Goal: Information Seeking & Learning: Find specific fact

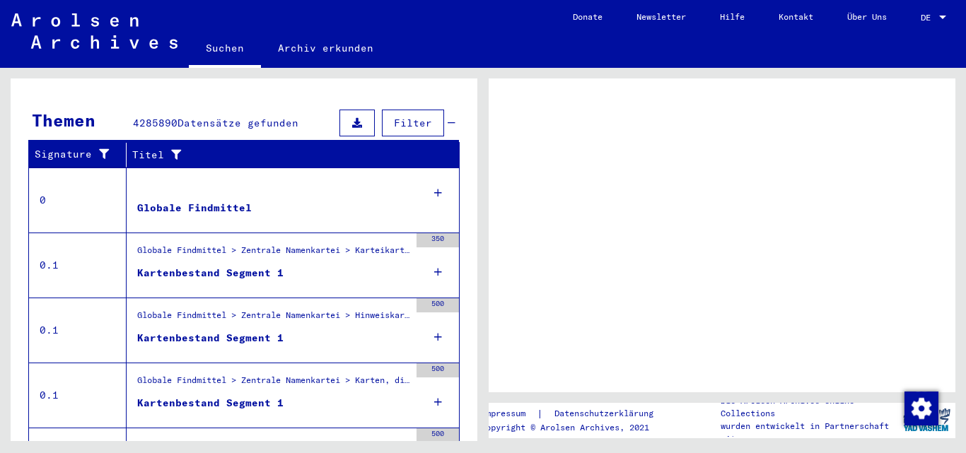
scroll to position [268, 0]
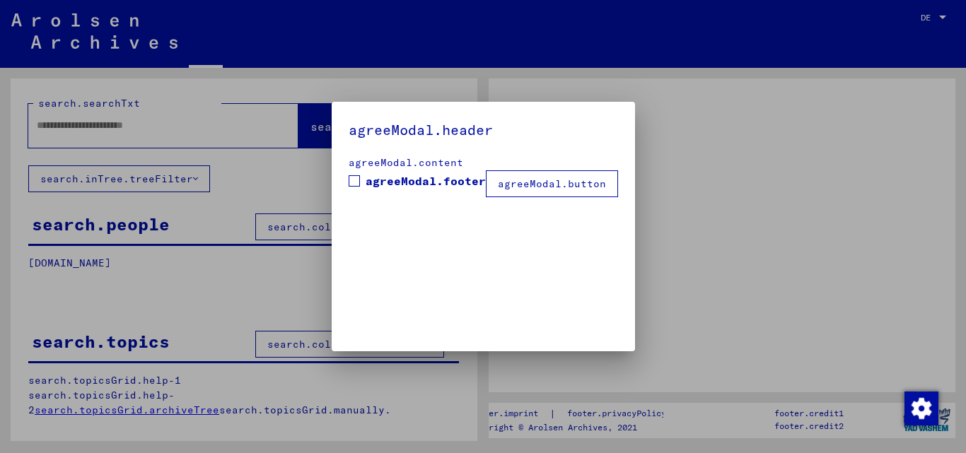
type input "*********"
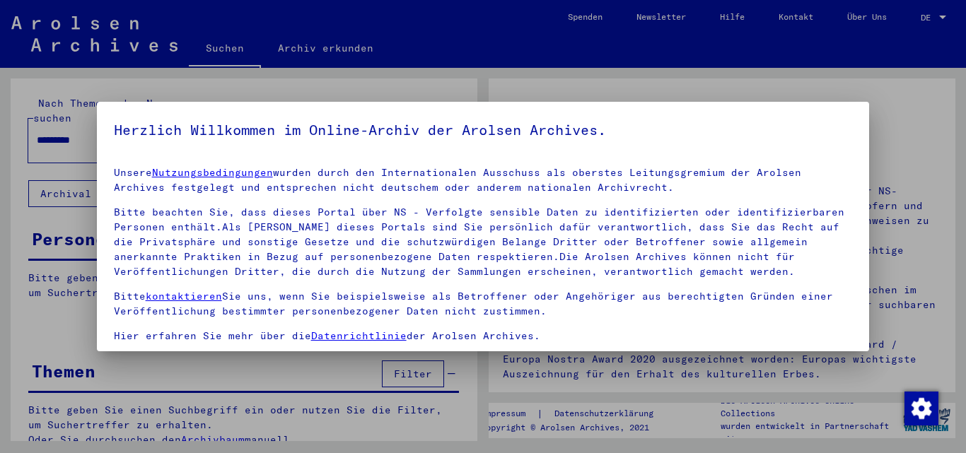
drag, startPoint x: 470, startPoint y: 191, endPoint x: 474, endPoint y: 337, distance: 145.8
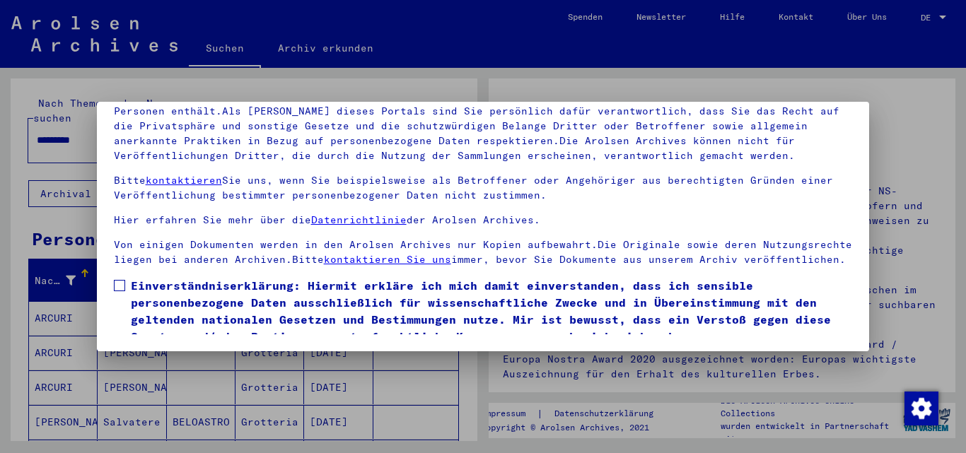
scroll to position [59, 0]
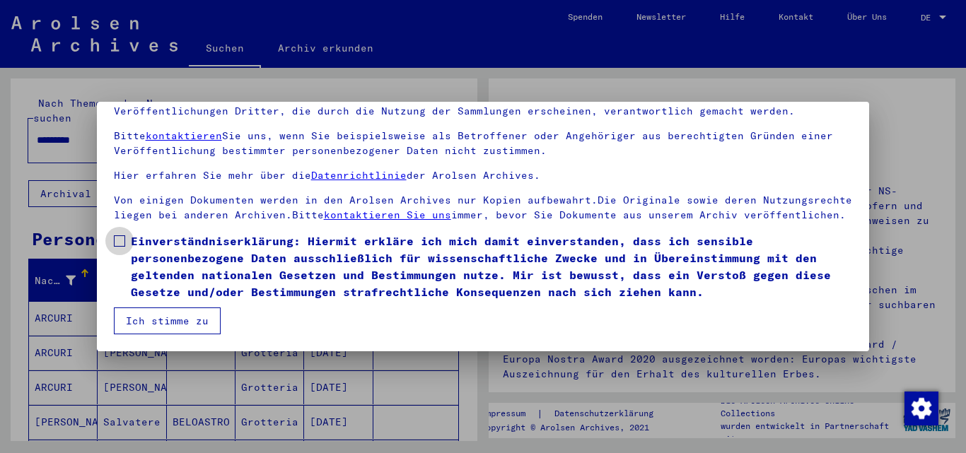
click at [124, 243] on span at bounding box center [119, 241] width 11 height 11
click at [163, 318] on button "Ich stimme zu" at bounding box center [167, 321] width 107 height 27
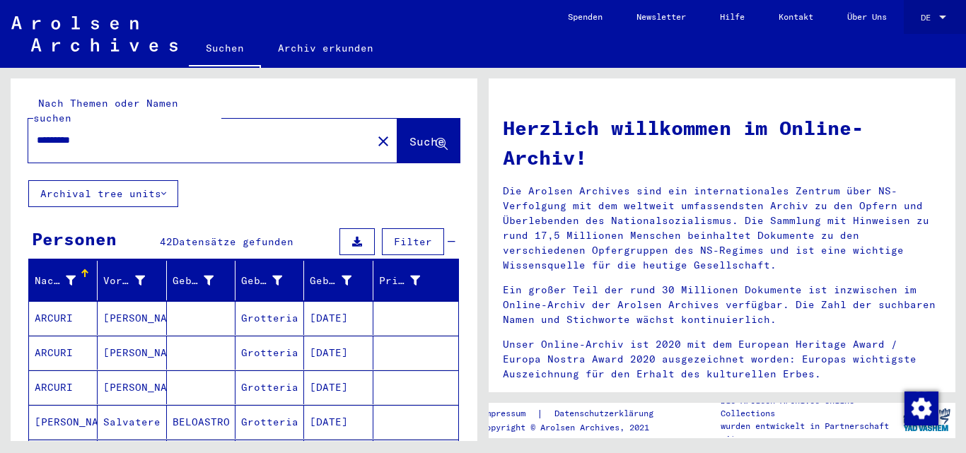
click at [944, 16] on div at bounding box center [943, 18] width 7 height 4
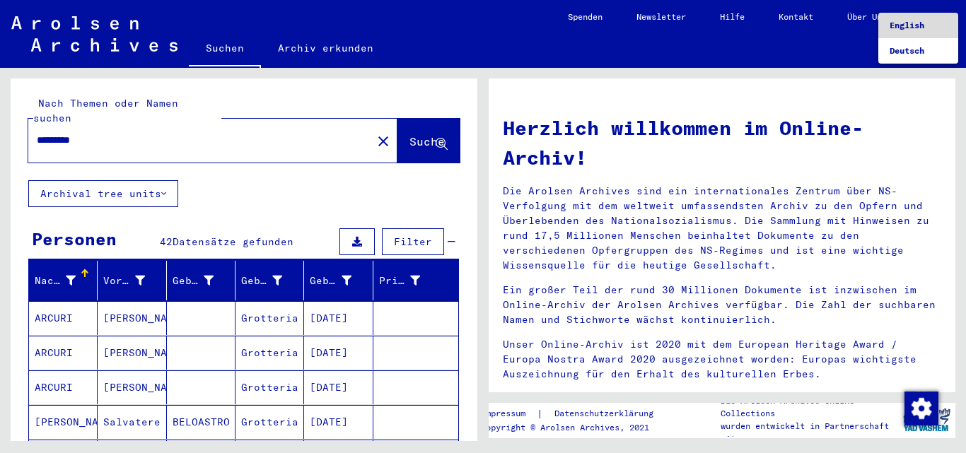
click at [905, 33] on span "English" at bounding box center [918, 25] width 57 height 25
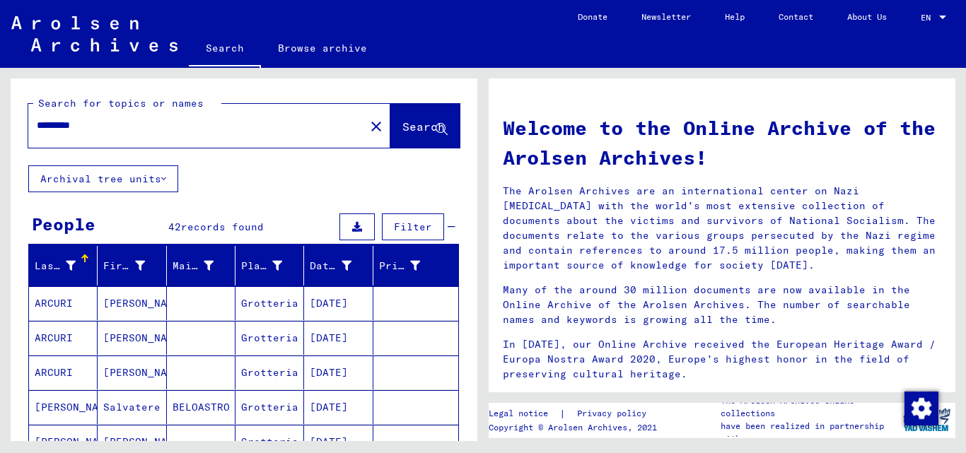
click at [4, 230] on div "Search for topics or names ********* close Search Archival tree units People 42…" at bounding box center [241, 255] width 483 height 374
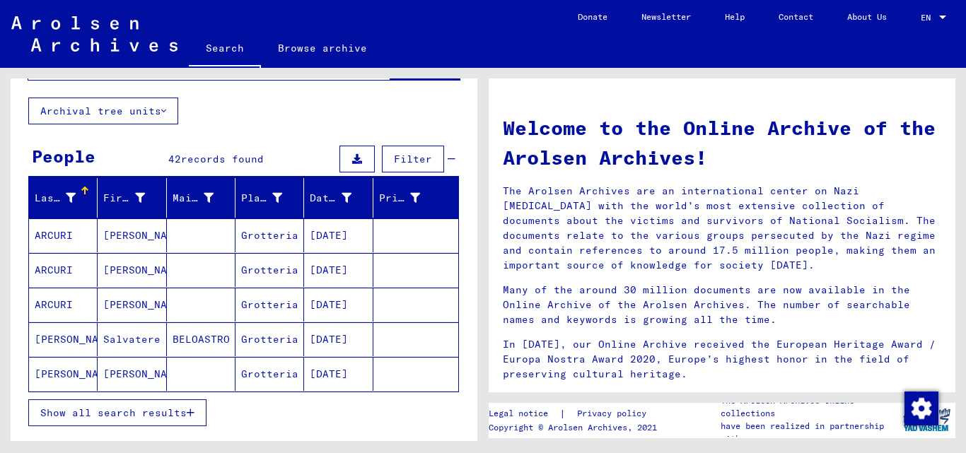
scroll to position [74, 0]
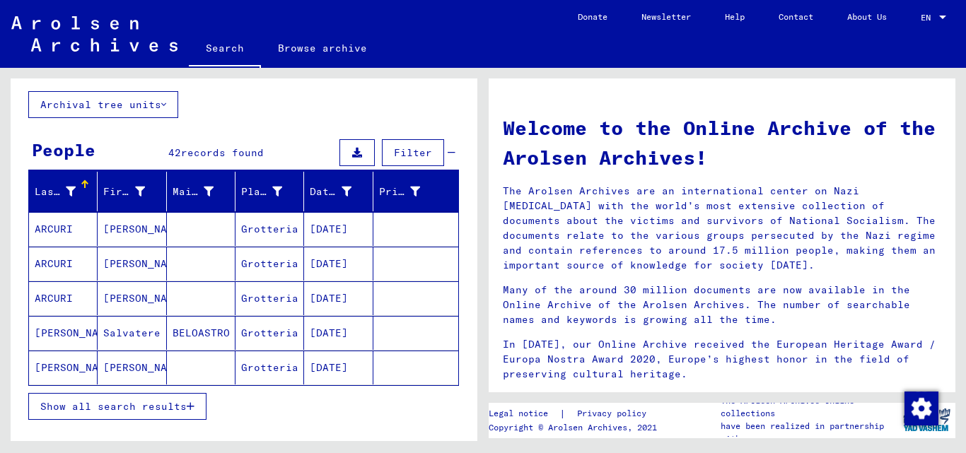
click at [187, 411] on icon "button" at bounding box center [191, 407] width 8 height 10
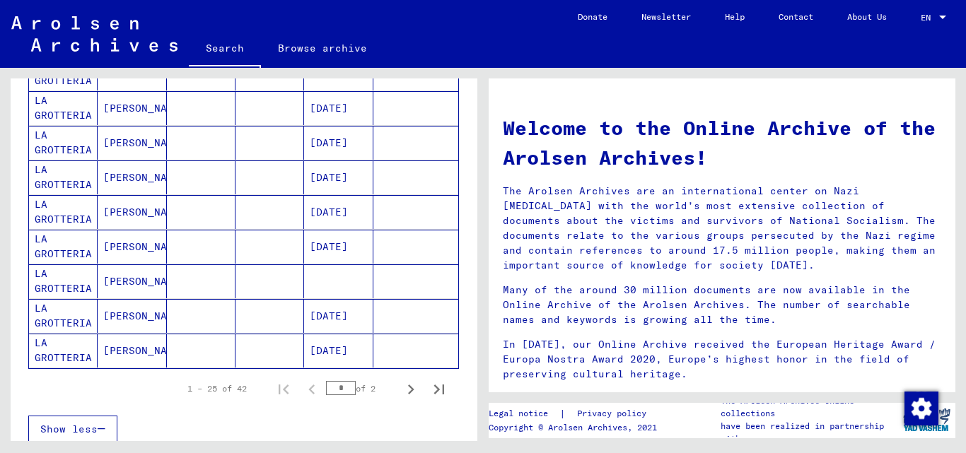
scroll to position [787, 0]
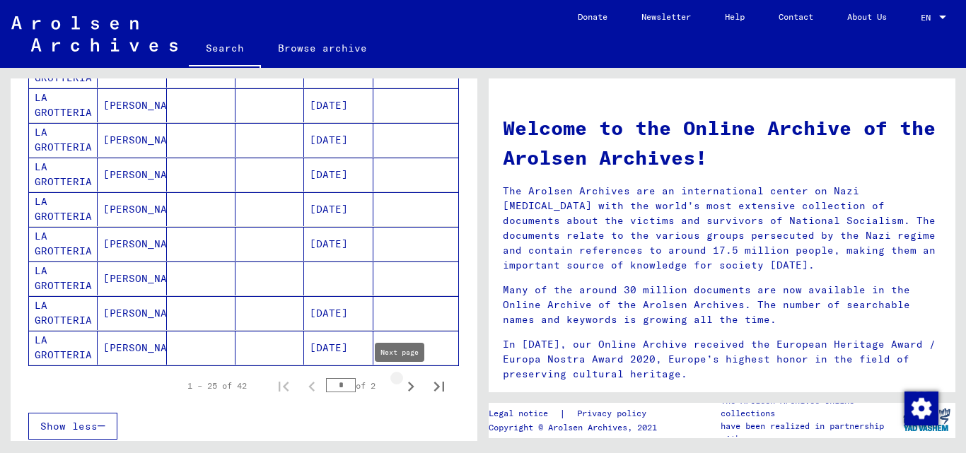
click at [401, 388] on icon "Next page" at bounding box center [411, 387] width 20 height 20
type input "*"
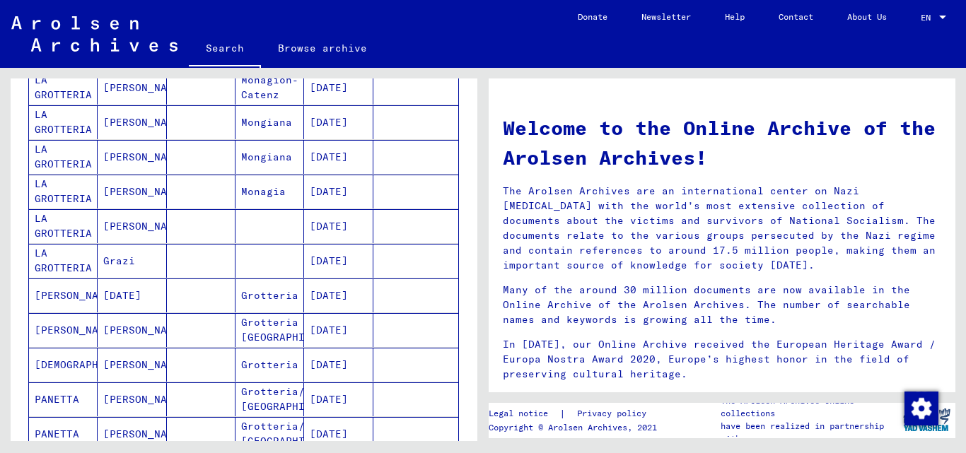
scroll to position [0, 0]
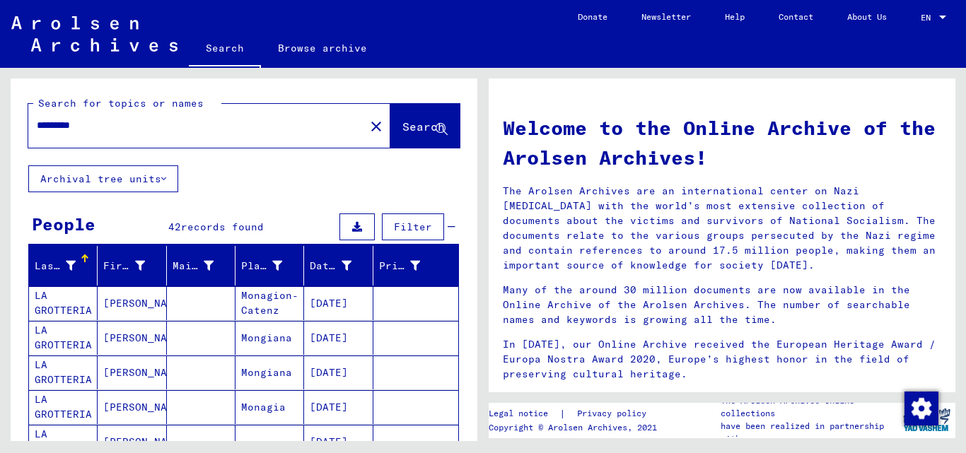
click at [47, 121] on input "*********" at bounding box center [192, 125] width 311 height 15
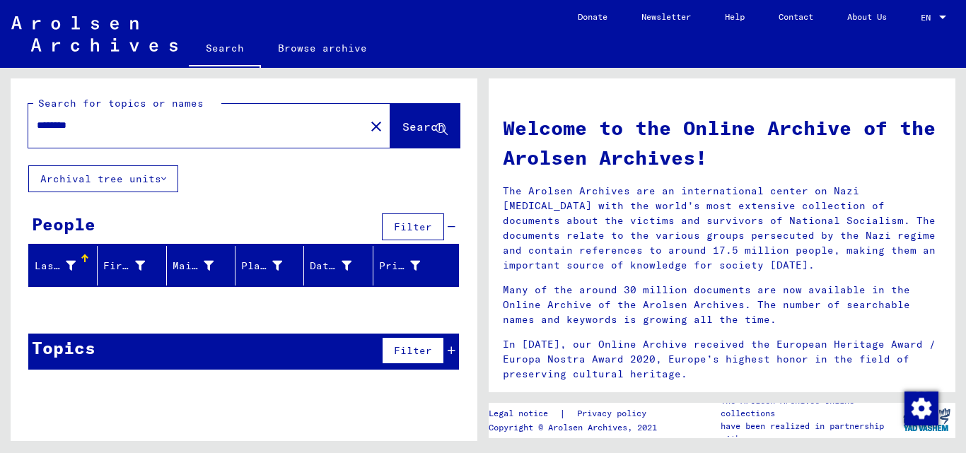
click at [0, 173] on div "Search for topics or names ******** close Search Archival tree units People Fil…" at bounding box center [241, 255] width 483 height 374
click at [403, 131] on span "Search" at bounding box center [424, 127] width 42 height 14
click at [442, 122] on span "Search" at bounding box center [424, 127] width 42 height 14
click at [57, 124] on input "********" at bounding box center [192, 125] width 311 height 15
click at [410, 125] on span "Search" at bounding box center [424, 127] width 42 height 14
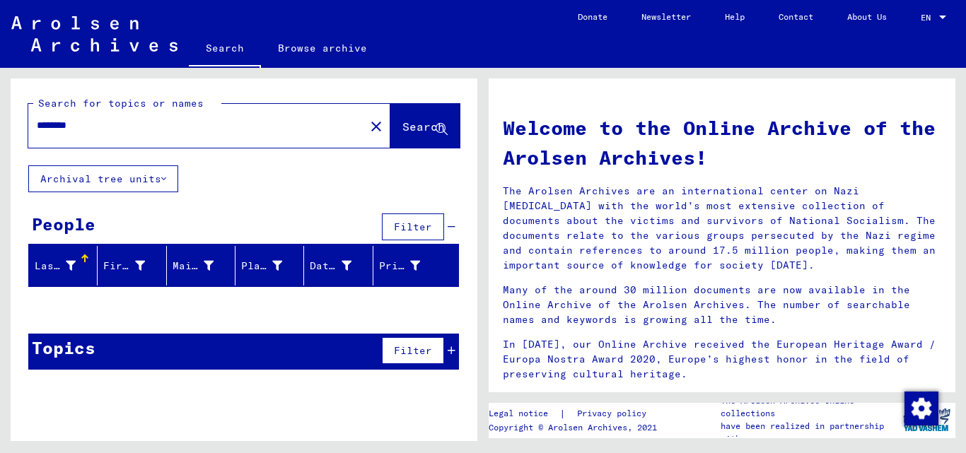
click at [62, 124] on input "********" at bounding box center [192, 125] width 311 height 15
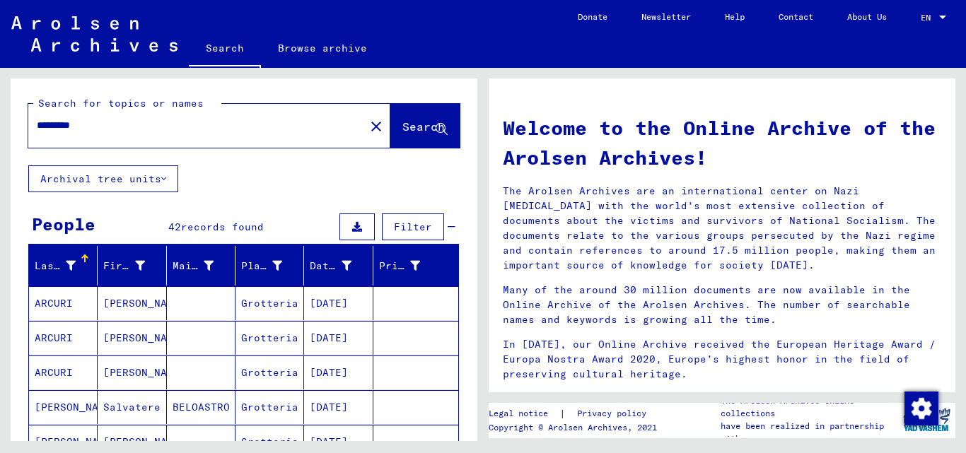
drag, startPoint x: 114, startPoint y: 127, endPoint x: 0, endPoint y: 141, distance: 114.9
click at [0, 141] on div "Search for topics or names ********* close Search Archival tree units People 42…" at bounding box center [241, 255] width 483 height 374
click at [14, 253] on div "Last Name First Name Maiden Name Place of Birth Date of Birth Prisoner # [PERSO…" at bounding box center [244, 379] width 467 height 267
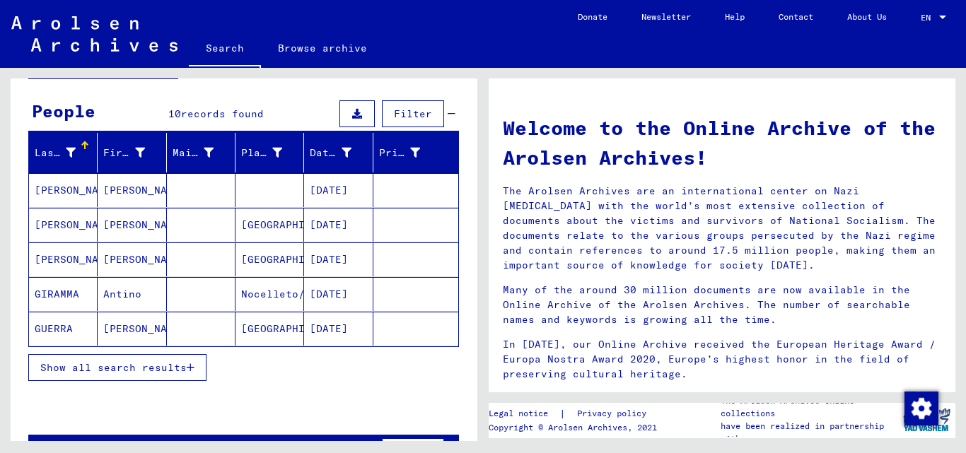
scroll to position [158, 0]
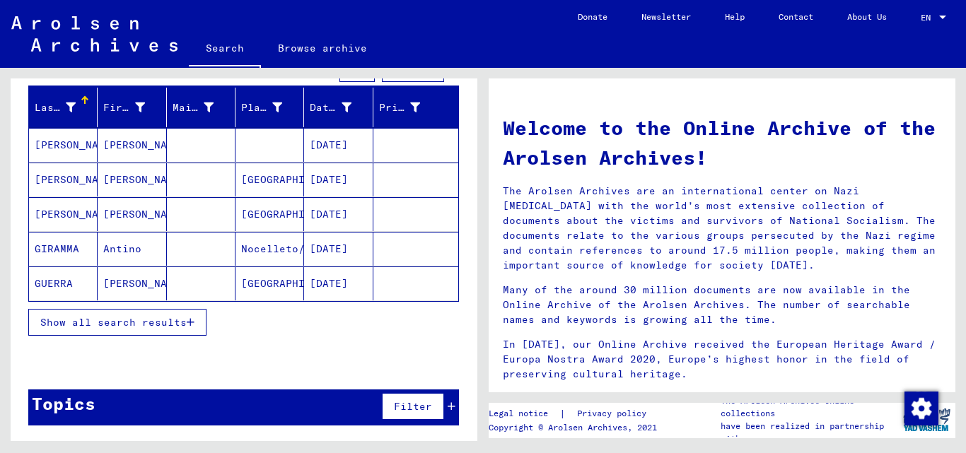
click at [178, 333] on button "Show all search results" at bounding box center [117, 322] width 178 height 27
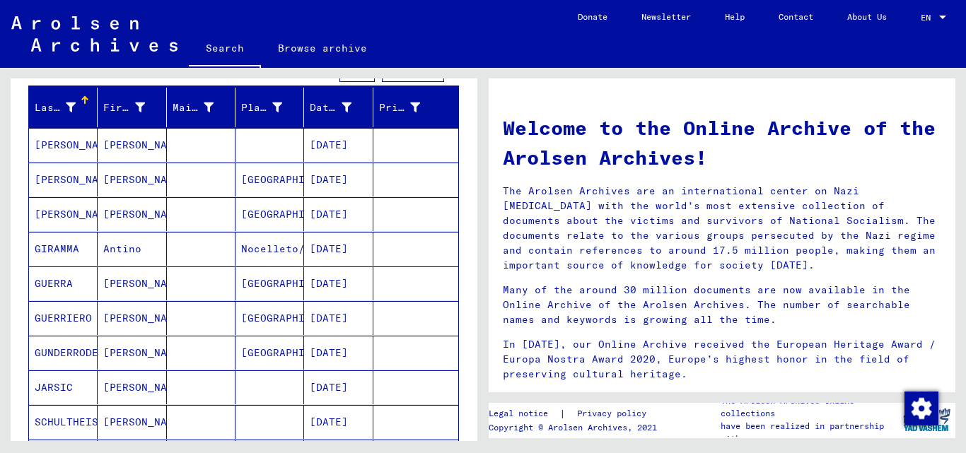
click at [0, 298] on div "Search for topics or names ******** close Search Archival tree units People 10 …" at bounding box center [241, 255] width 483 height 374
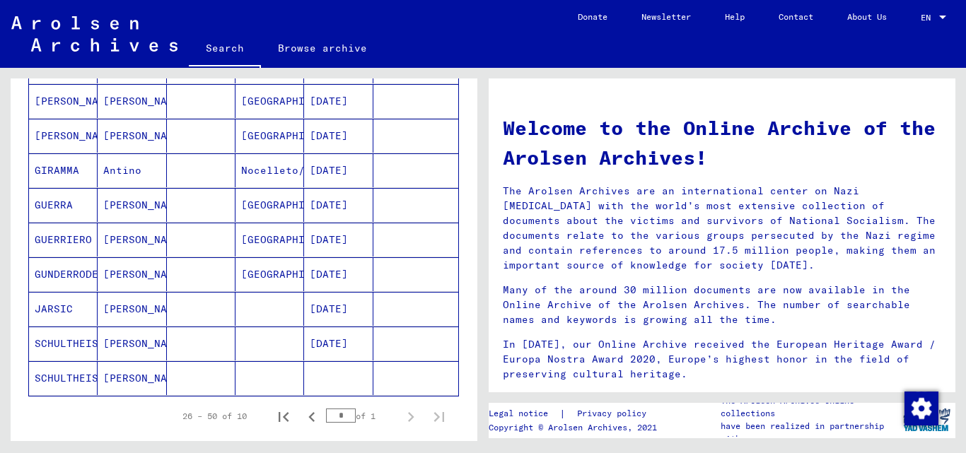
scroll to position [0, 0]
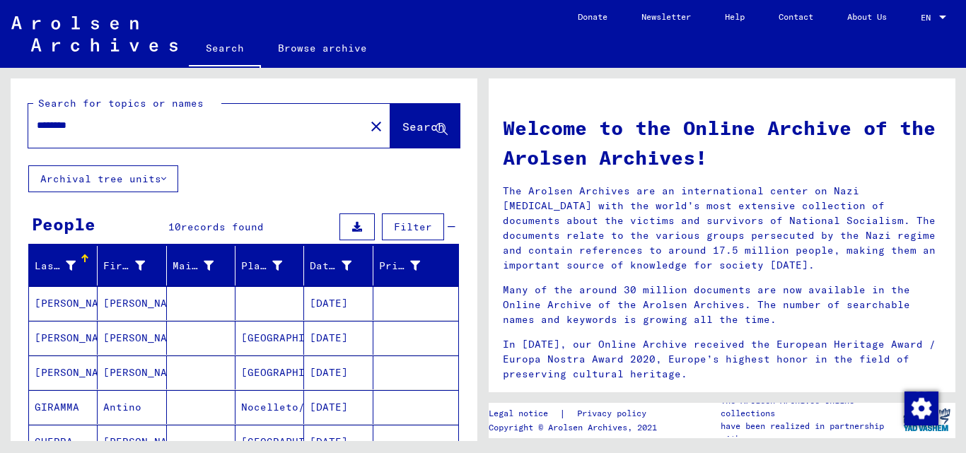
click at [87, 127] on input "********" at bounding box center [192, 125] width 311 height 15
type input "******"
click at [410, 225] on span "Filter" at bounding box center [413, 227] width 38 height 13
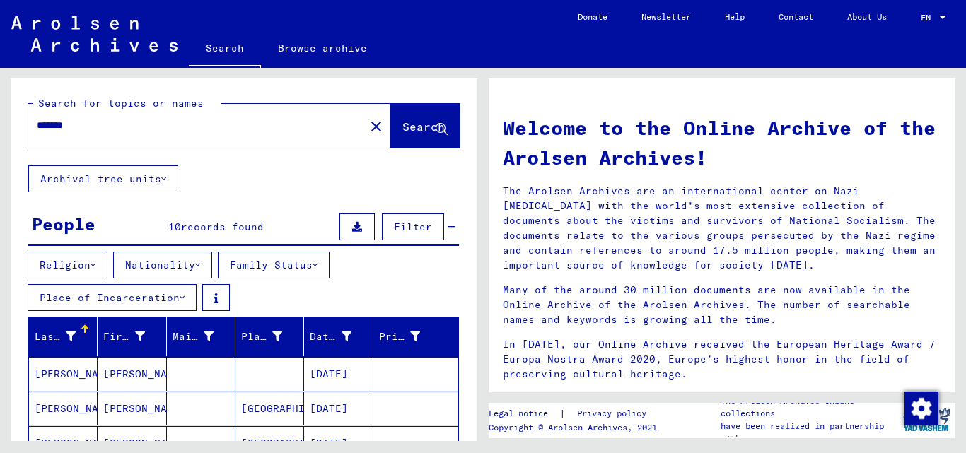
click at [197, 264] on button "Nationality" at bounding box center [162, 265] width 99 height 27
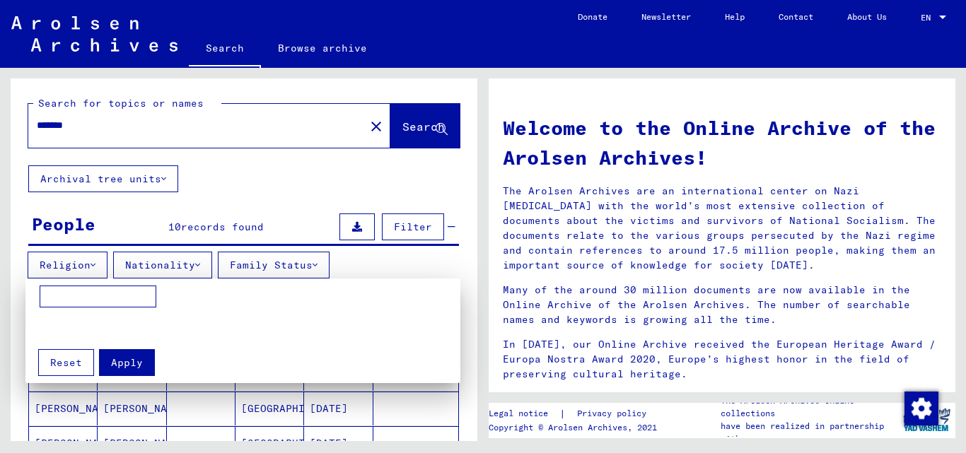
click at [392, 129] on div at bounding box center [483, 226] width 966 height 453
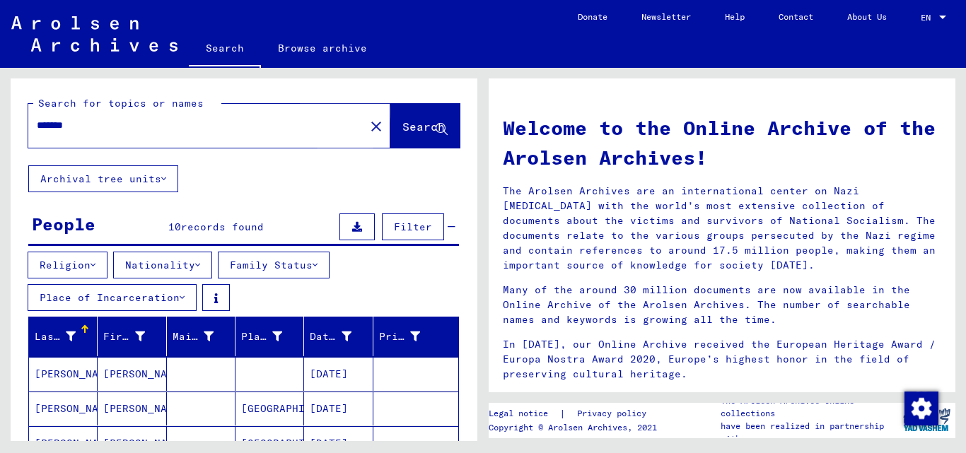
click at [403, 129] on span "Search" at bounding box center [424, 127] width 42 height 14
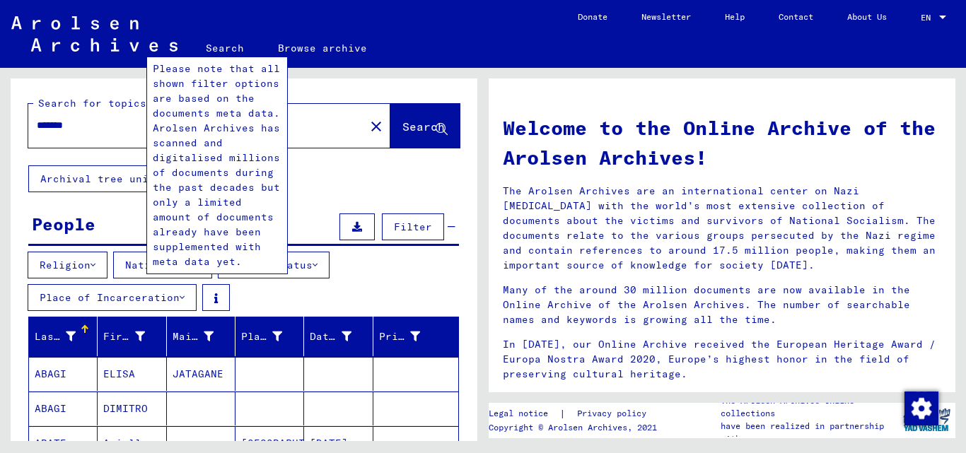
click at [215, 296] on icon at bounding box center [216, 299] width 4 height 10
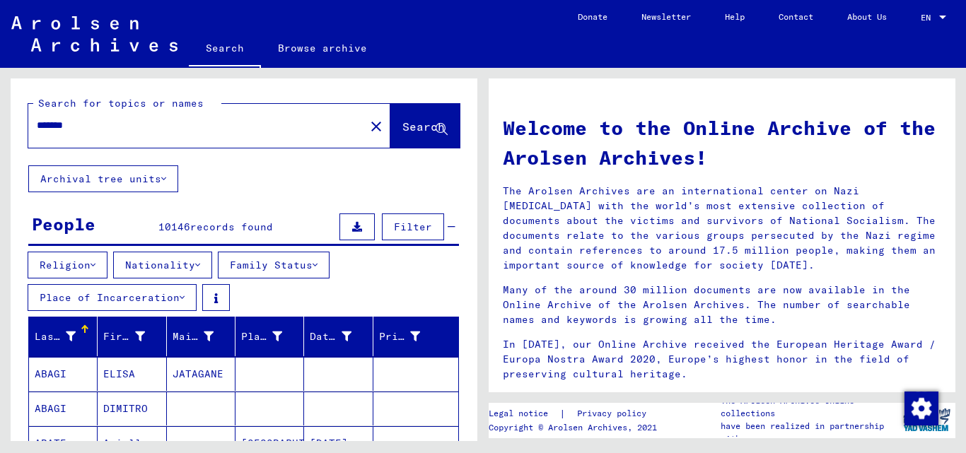
click at [398, 224] on span "Filter" at bounding box center [413, 227] width 38 height 13
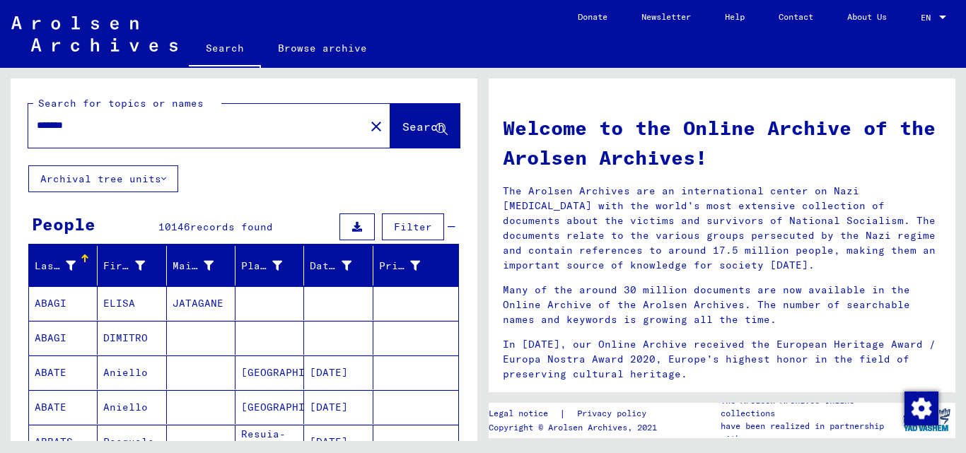
click at [416, 219] on button "Filter" at bounding box center [413, 227] width 62 height 27
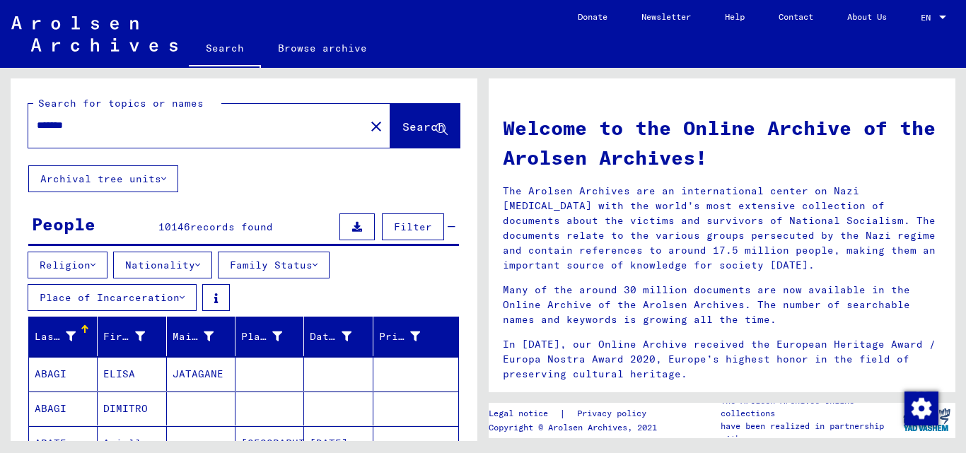
click at [202, 264] on button "Nationality" at bounding box center [162, 265] width 99 height 27
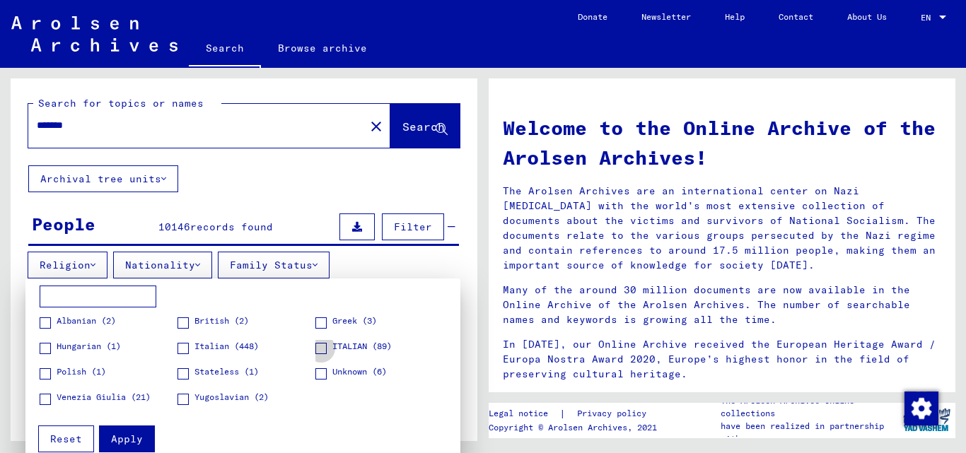
click at [320, 349] on span at bounding box center [321, 348] width 11 height 11
click at [180, 352] on span at bounding box center [183, 348] width 11 height 11
click at [322, 372] on span at bounding box center [321, 374] width 11 height 11
click at [133, 440] on span "Apply" at bounding box center [127, 439] width 32 height 13
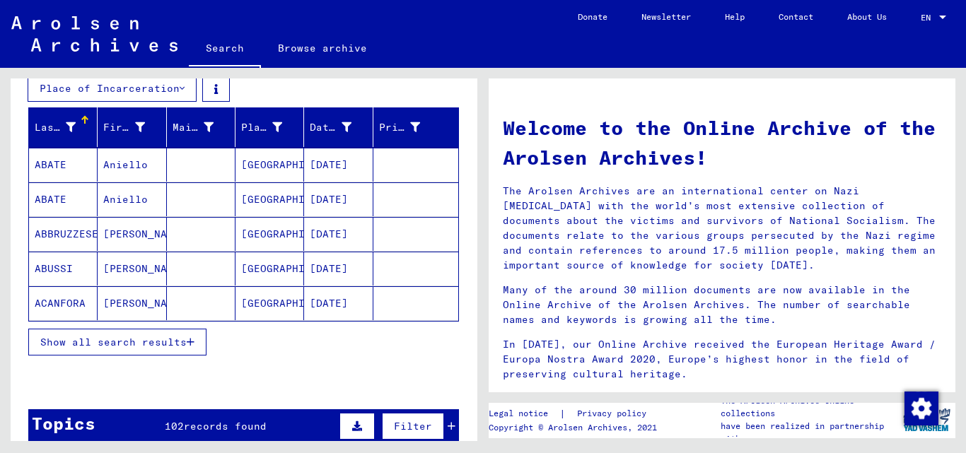
scroll to position [178, 0]
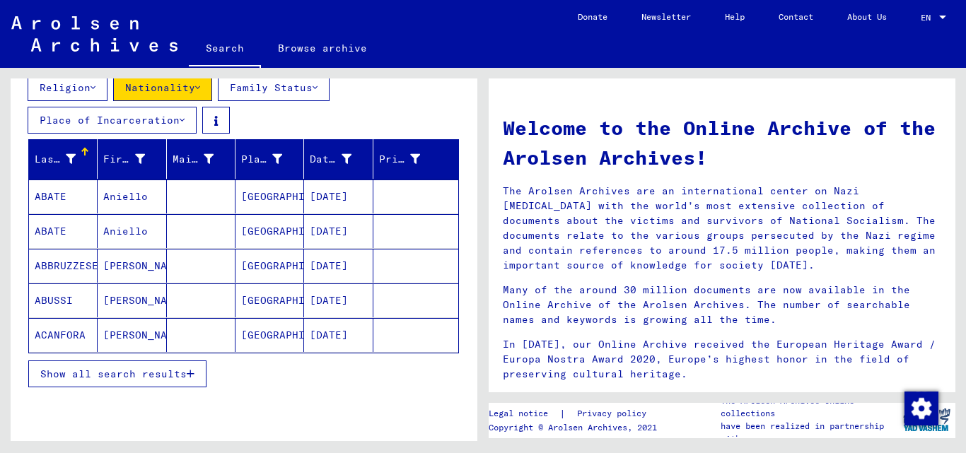
click at [187, 372] on span "Show all search results" at bounding box center [113, 374] width 146 height 13
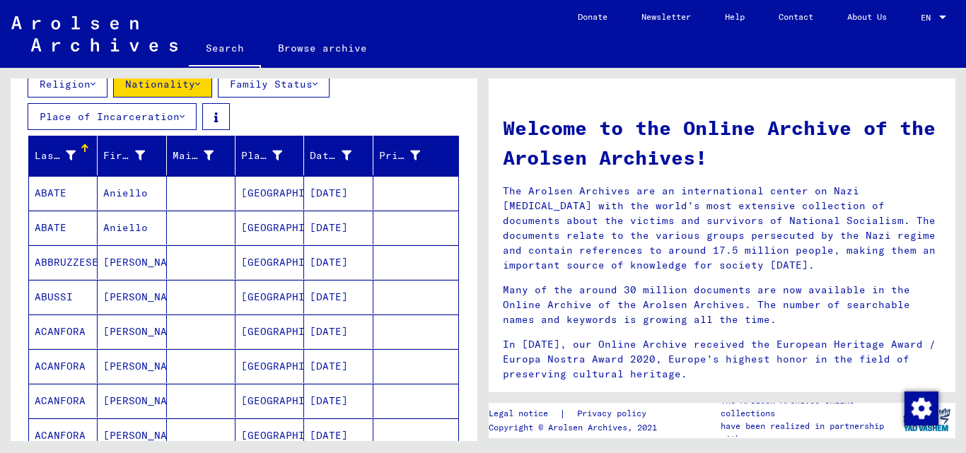
scroll to position [185, 0]
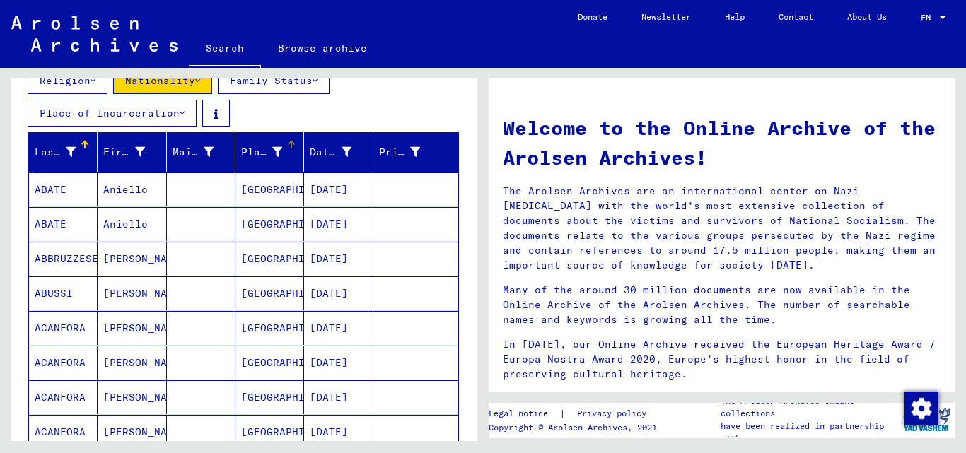
click at [272, 148] on icon at bounding box center [277, 152] width 10 height 10
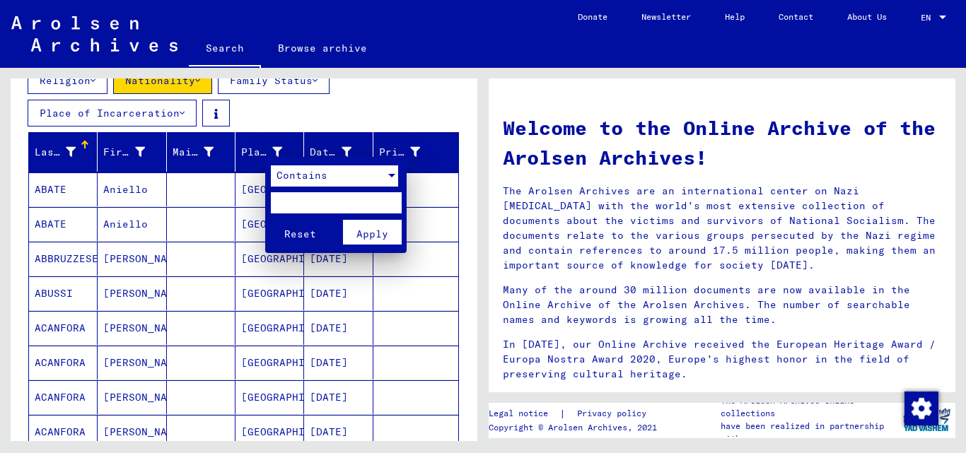
click at [387, 176] on div at bounding box center [392, 176] width 13 height 21
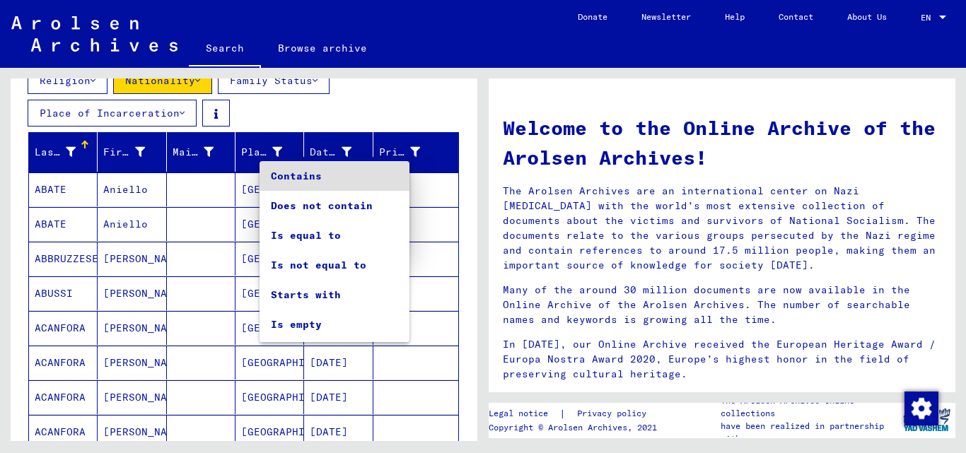
click at [467, 207] on div at bounding box center [483, 226] width 966 height 453
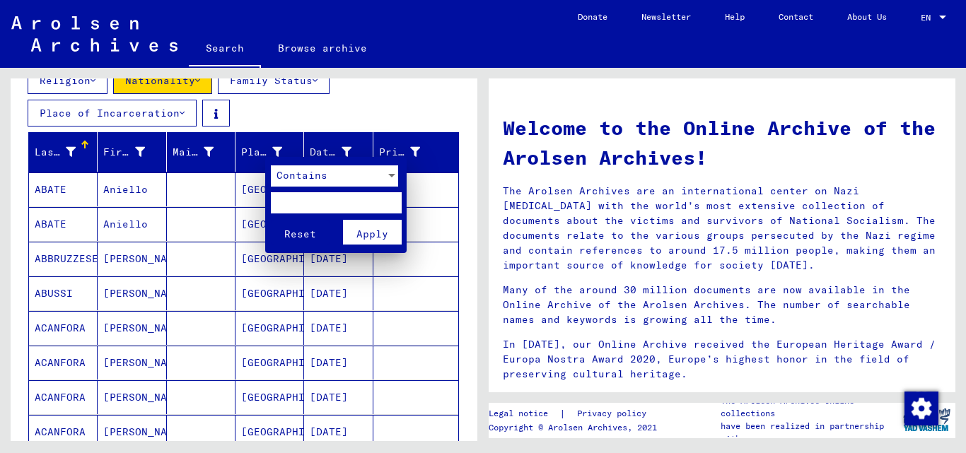
click at [1, 253] on div at bounding box center [483, 226] width 966 height 453
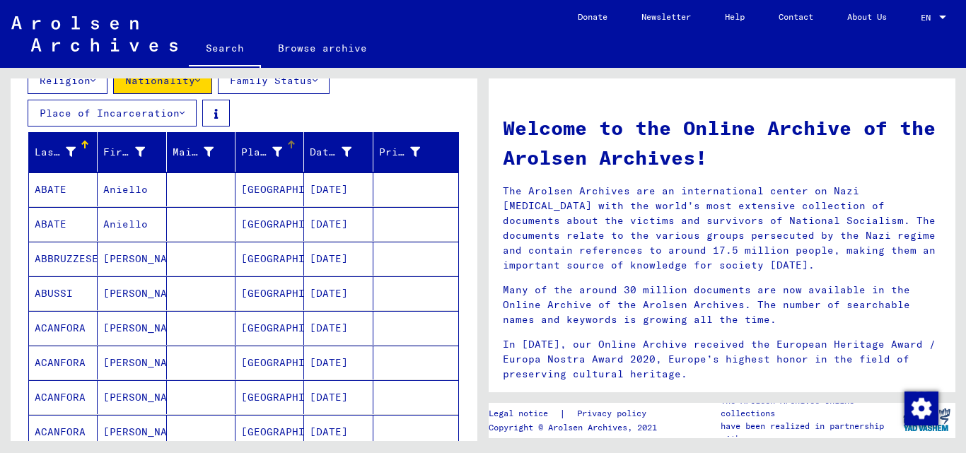
click at [272, 149] on icon at bounding box center [277, 152] width 10 height 10
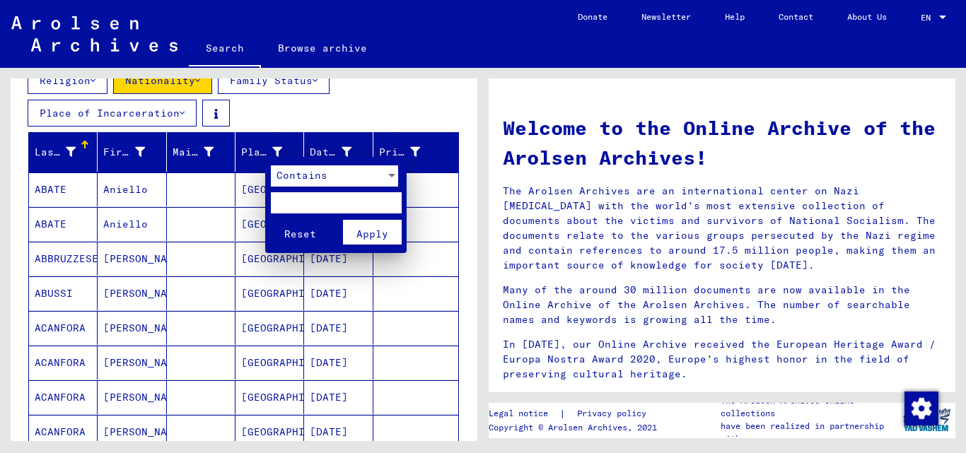
click at [307, 200] on input "text" at bounding box center [336, 202] width 131 height 21
type input "*********"
click at [378, 233] on span "Apply" at bounding box center [373, 234] width 32 height 13
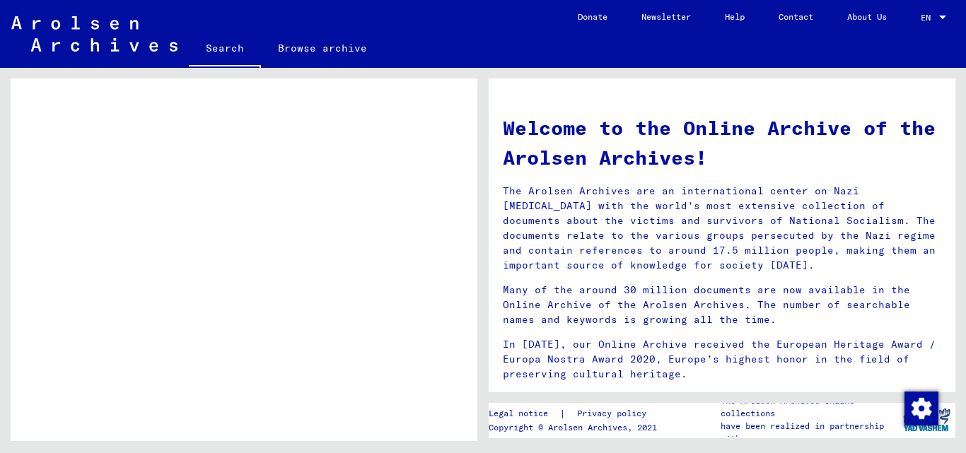
scroll to position [141, 0]
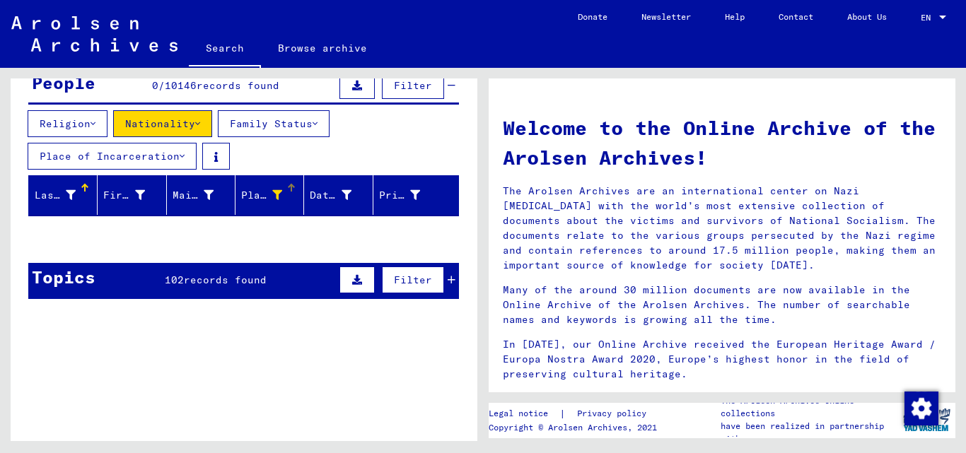
click at [240, 273] on div "102 records found" at bounding box center [216, 280] width 102 height 15
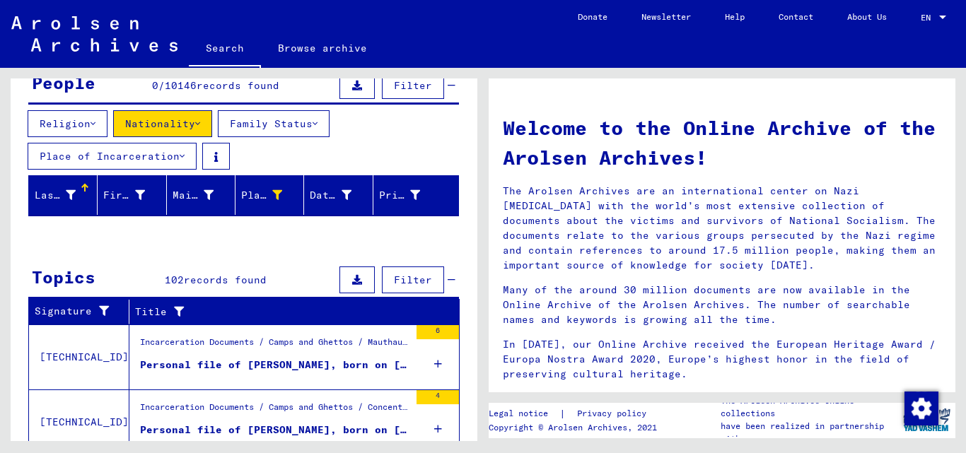
click at [1, 275] on div "Search for topics or names ****** close Search Archival tree units People 0 / 1…" at bounding box center [241, 255] width 483 height 374
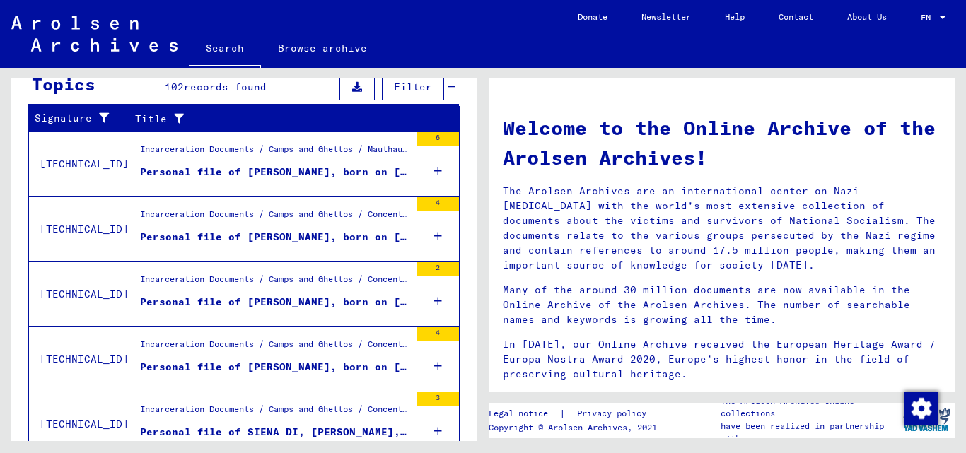
scroll to position [393, 0]
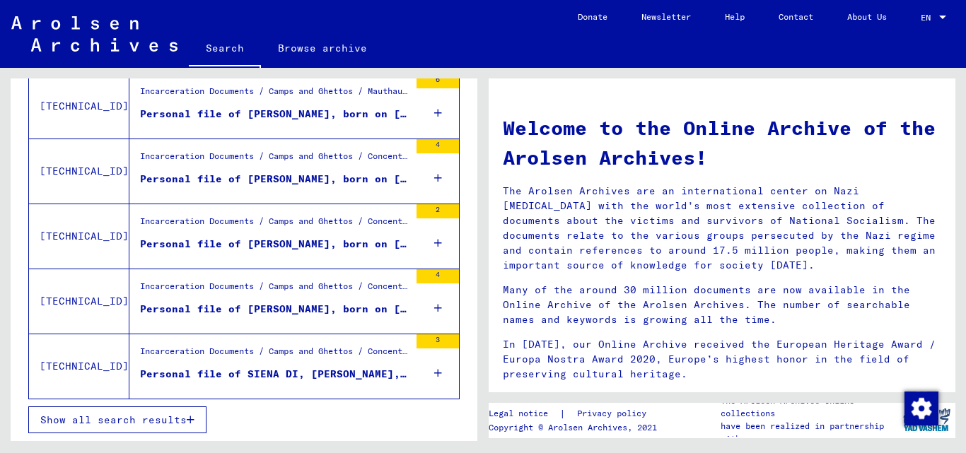
click at [183, 417] on span "Show all search results" at bounding box center [113, 420] width 146 height 13
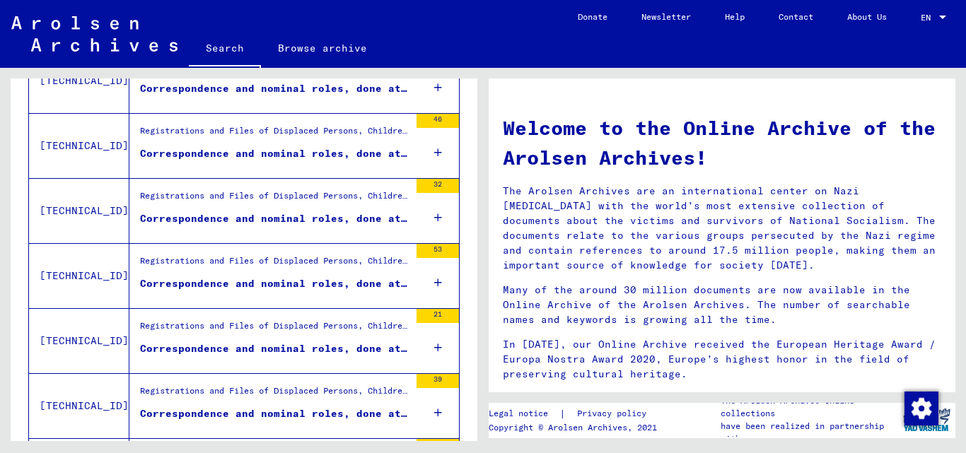
scroll to position [1693, 0]
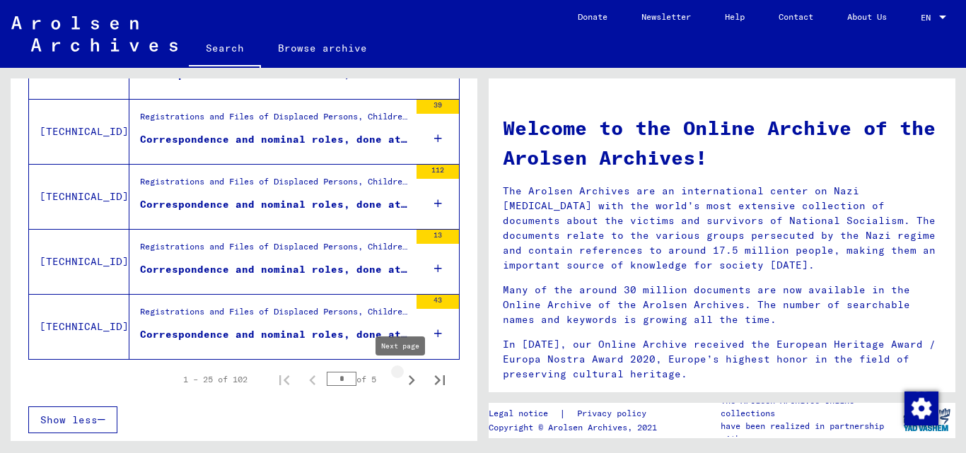
click at [402, 386] on icon "Next page" at bounding box center [412, 381] width 20 height 20
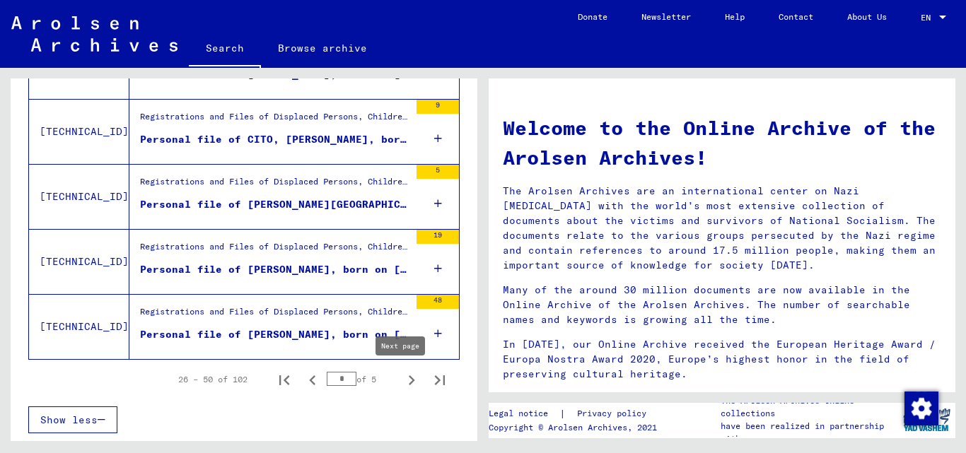
click at [402, 382] on icon "Next page" at bounding box center [412, 381] width 20 height 20
click at [403, 379] on icon "Next page" at bounding box center [412, 381] width 20 height 20
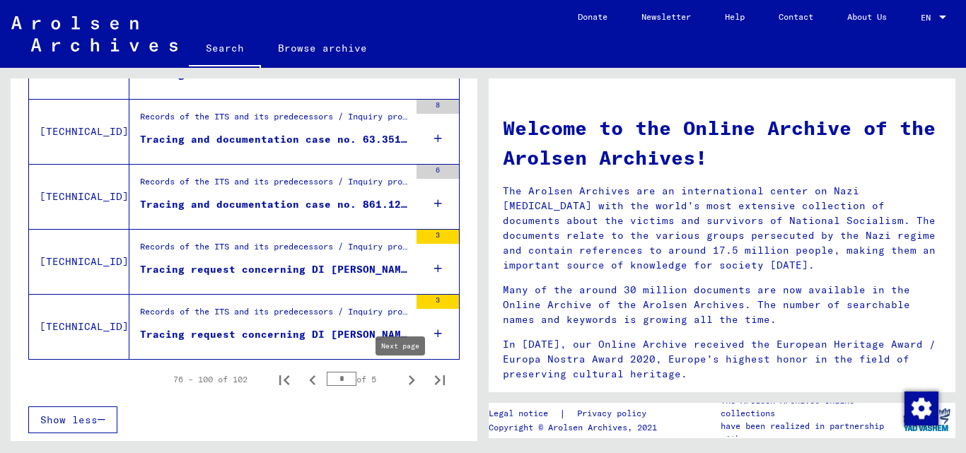
click at [402, 382] on icon "Next page" at bounding box center [412, 381] width 20 height 20
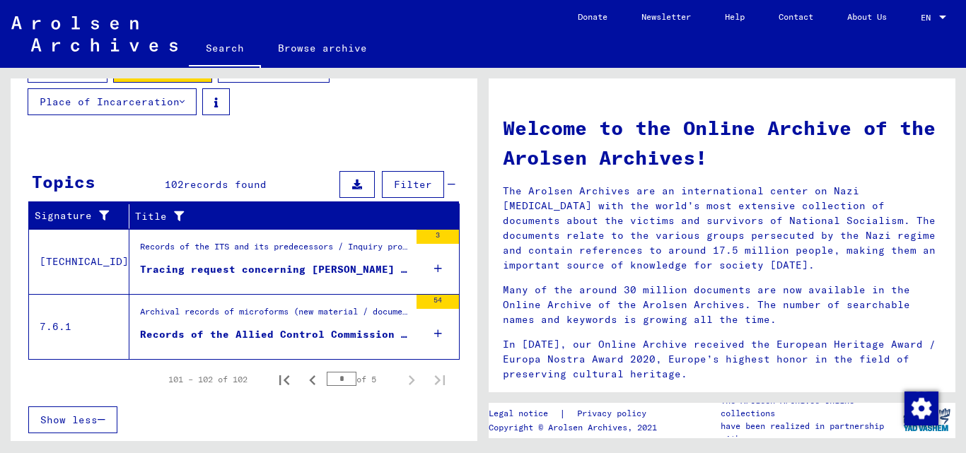
scroll to position [196, 0]
click at [434, 266] on icon at bounding box center [438, 269] width 8 height 50
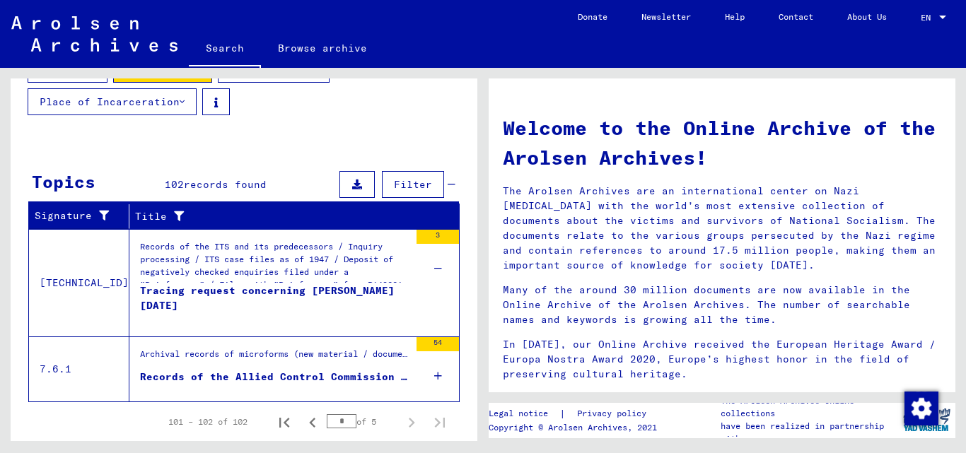
scroll to position [238, 0]
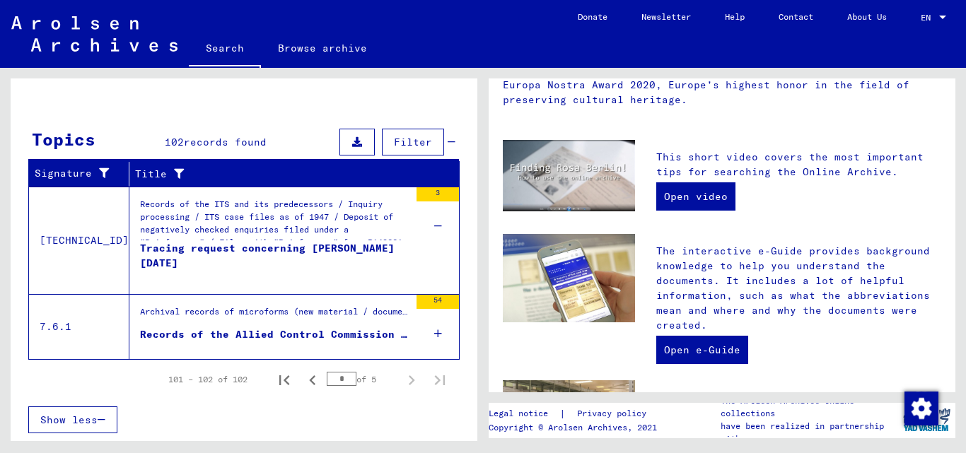
click at [349, 246] on div "Tracing request concerning [PERSON_NAME] [DATE]" at bounding box center [275, 262] width 270 height 42
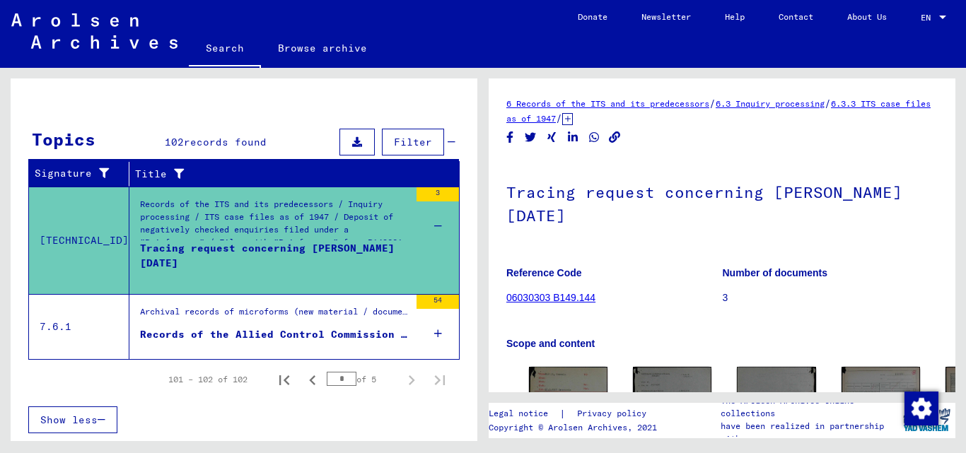
scroll to position [275, 0]
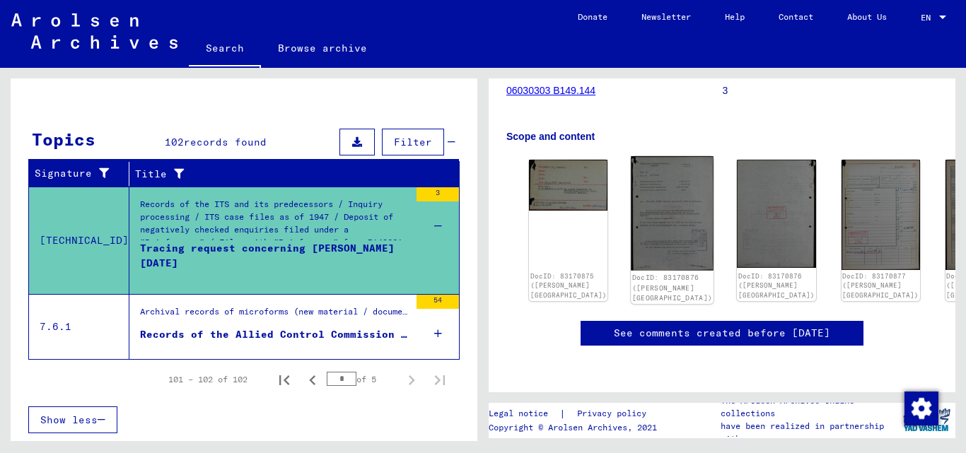
click at [643, 156] on img at bounding box center [672, 213] width 83 height 114
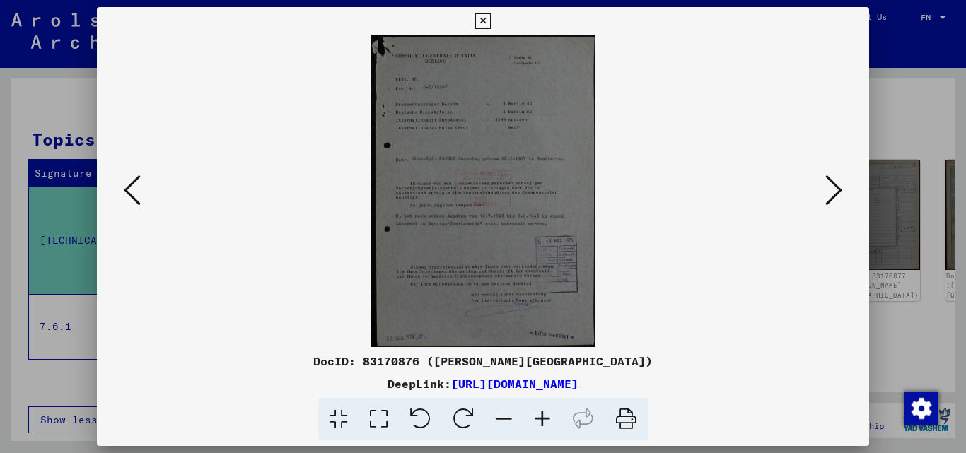
click at [546, 418] on icon at bounding box center [543, 419] width 38 height 43
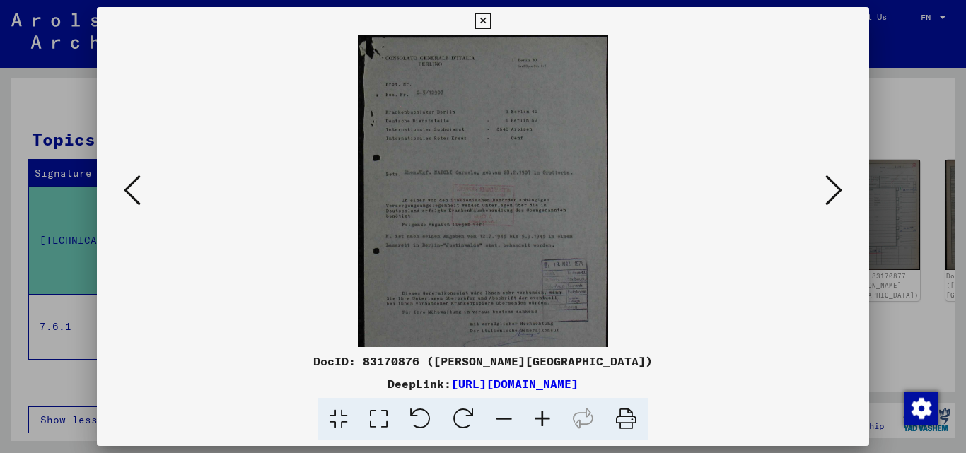
click at [546, 418] on icon at bounding box center [543, 419] width 38 height 43
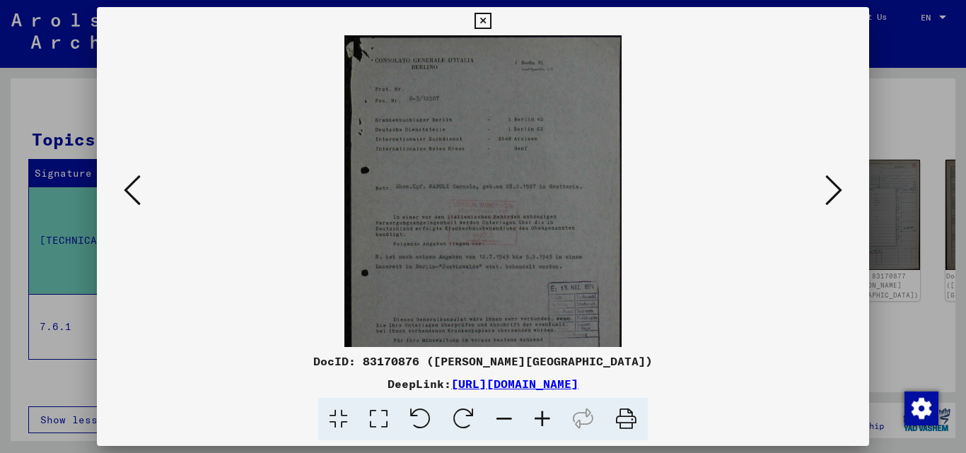
click at [546, 418] on icon at bounding box center [543, 419] width 38 height 43
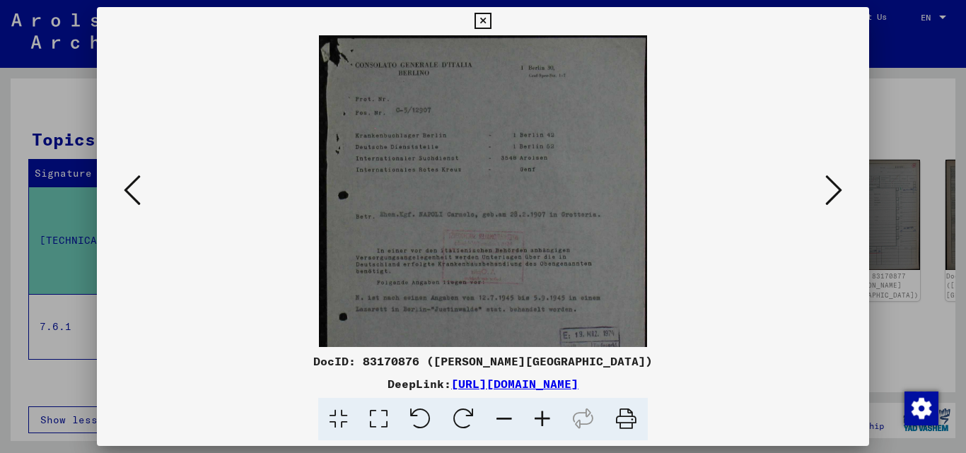
click at [546, 418] on icon at bounding box center [543, 419] width 38 height 43
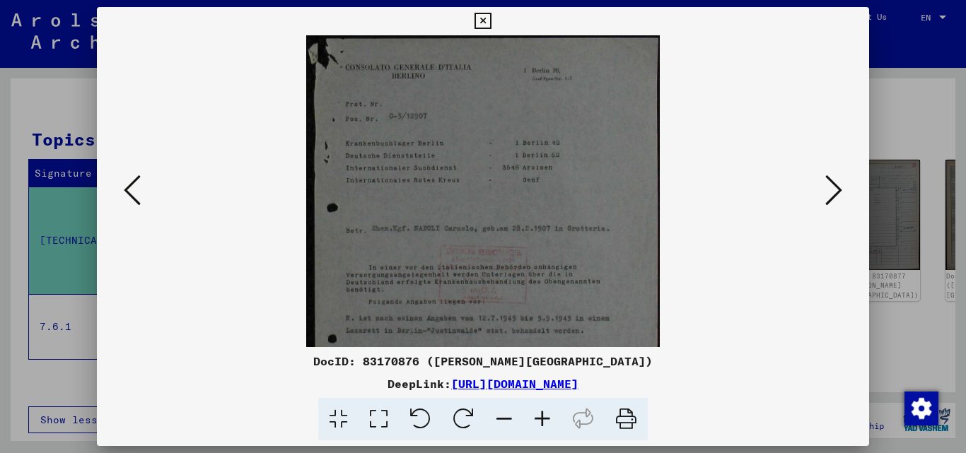
click at [546, 418] on icon at bounding box center [543, 419] width 38 height 43
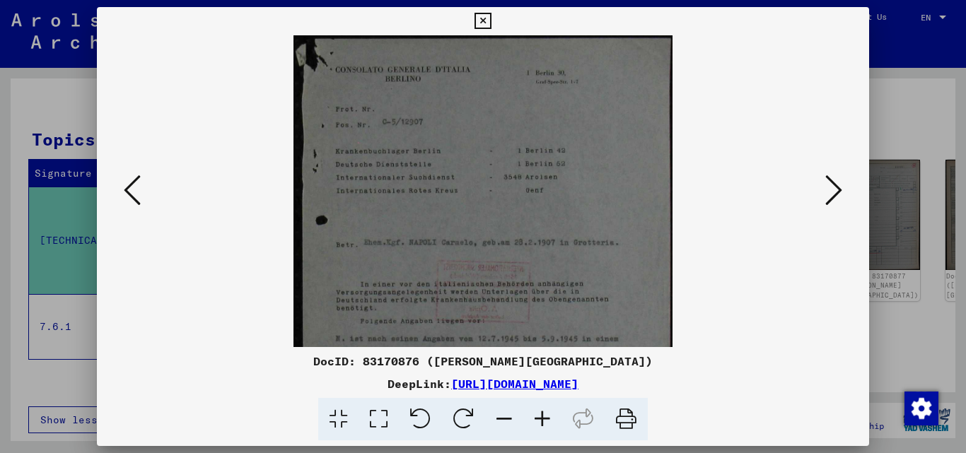
click at [546, 418] on icon at bounding box center [543, 419] width 38 height 43
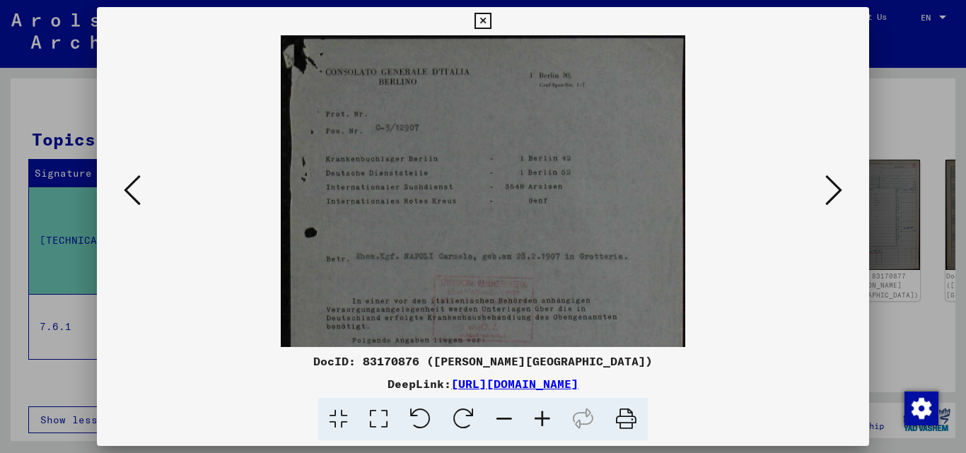
click at [546, 418] on icon at bounding box center [543, 419] width 38 height 43
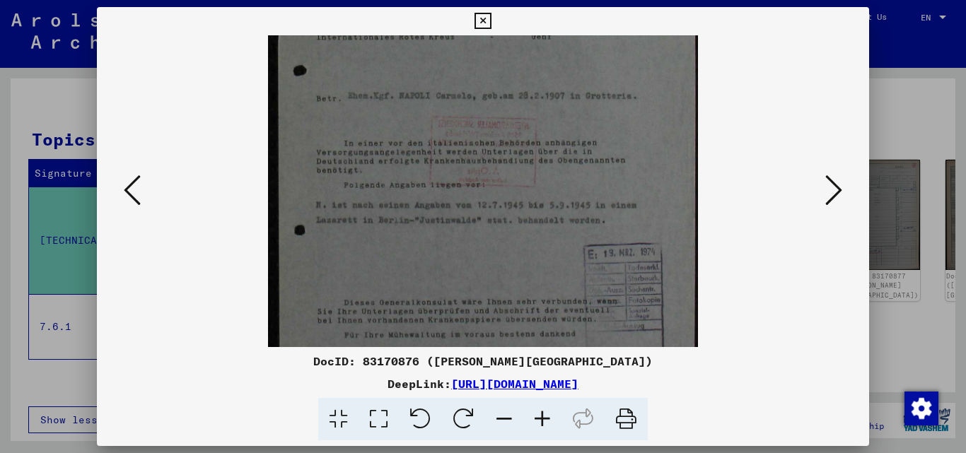
drag, startPoint x: 532, startPoint y: 254, endPoint x: 550, endPoint y: 79, distance: 175.7
click at [550, 79] on img at bounding box center [483, 158] width 430 height 595
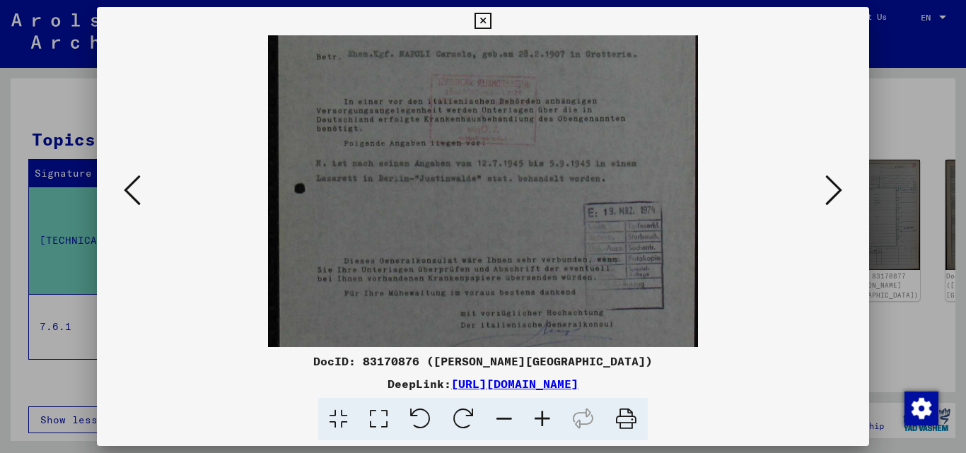
scroll to position [283, 0]
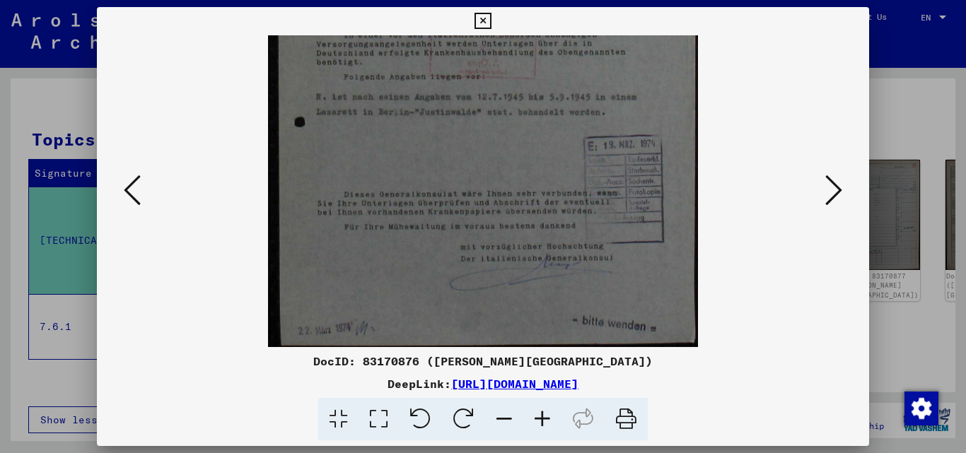
drag, startPoint x: 547, startPoint y: 206, endPoint x: 560, endPoint y: 66, distance: 140.7
click at [560, 66] on img at bounding box center [483, 49] width 430 height 595
click at [828, 187] on icon at bounding box center [834, 190] width 17 height 34
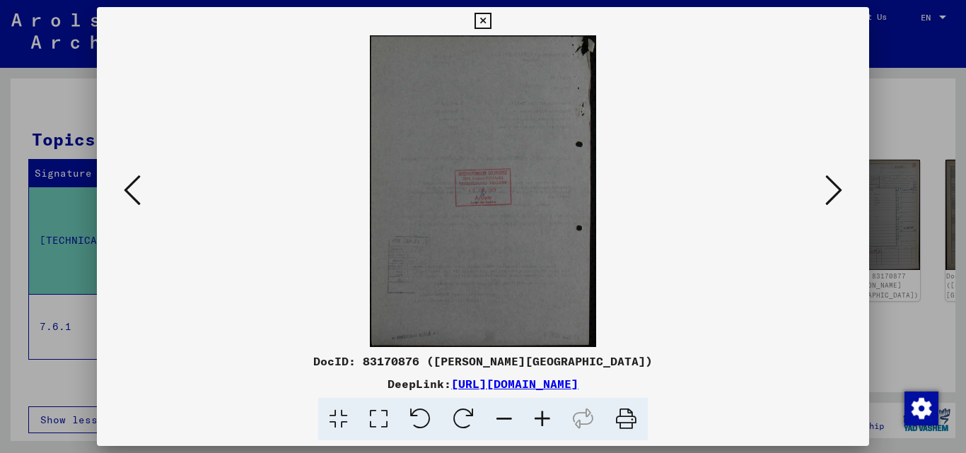
click at [542, 417] on icon at bounding box center [543, 419] width 38 height 43
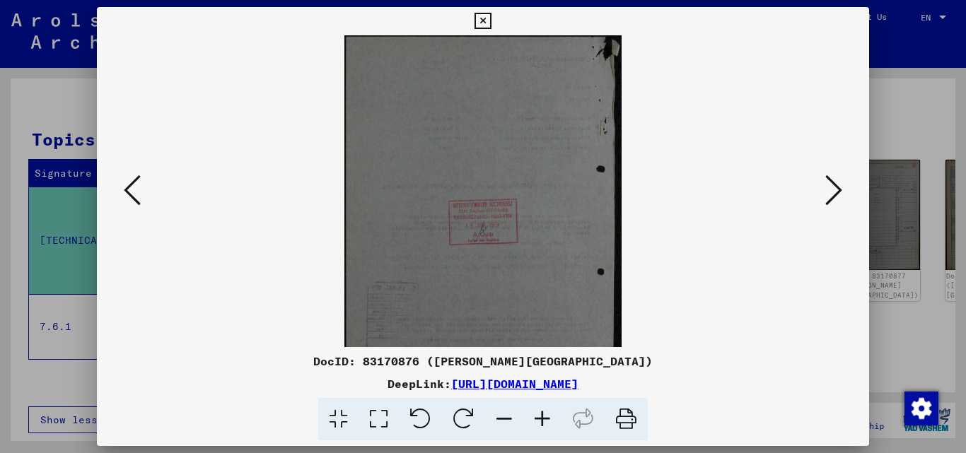
click at [542, 417] on icon at bounding box center [543, 419] width 38 height 43
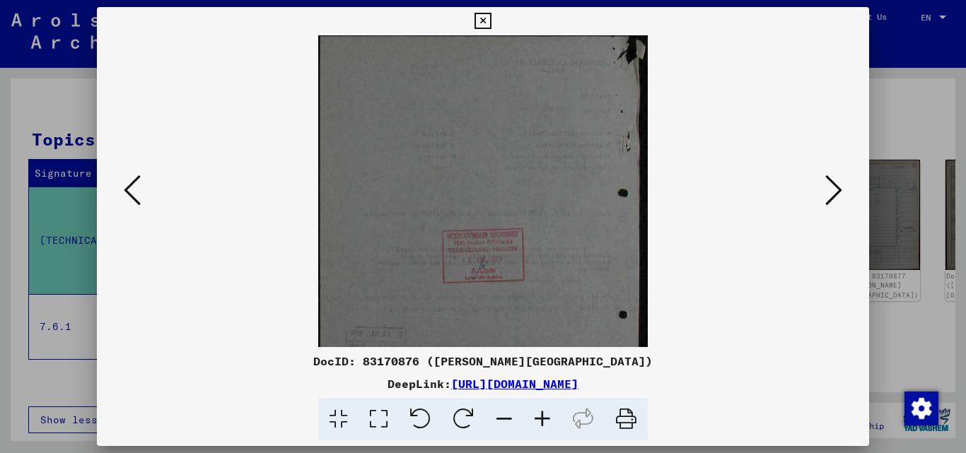
drag, startPoint x: 542, startPoint y: 417, endPoint x: 513, endPoint y: 282, distance: 138.2
click at [513, 282] on img at bounding box center [483, 261] width 330 height 453
drag, startPoint x: 514, startPoint y: 279, endPoint x: 516, endPoint y: 366, distance: 87.0
click at [516, 366] on div "DocID: 83170876 ([PERSON_NAME]) DeepLink: [URL][DOMAIN_NAME]" at bounding box center [483, 224] width 773 height 434
click at [831, 204] on icon at bounding box center [834, 190] width 17 height 34
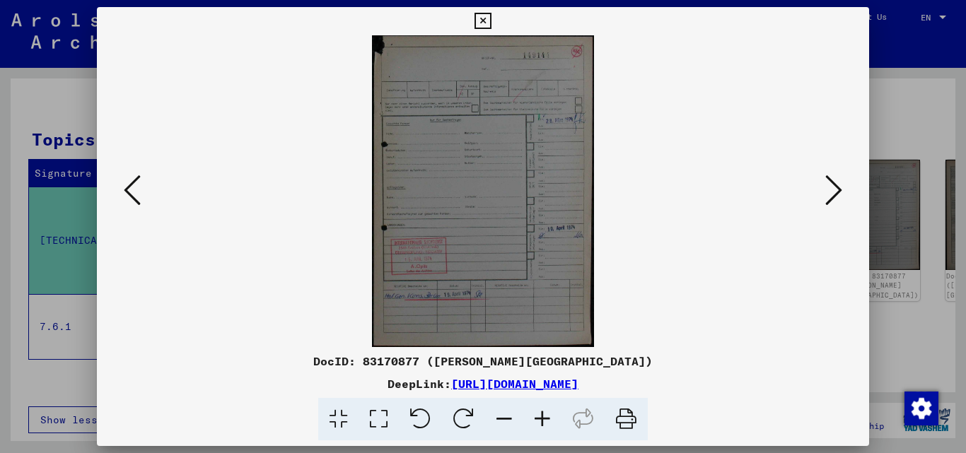
click at [538, 417] on icon at bounding box center [543, 419] width 38 height 43
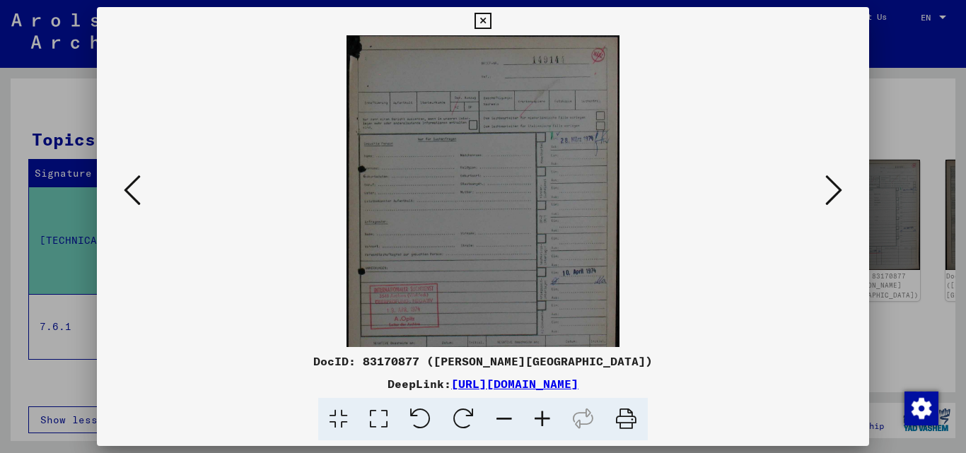
click at [538, 417] on icon at bounding box center [543, 419] width 38 height 43
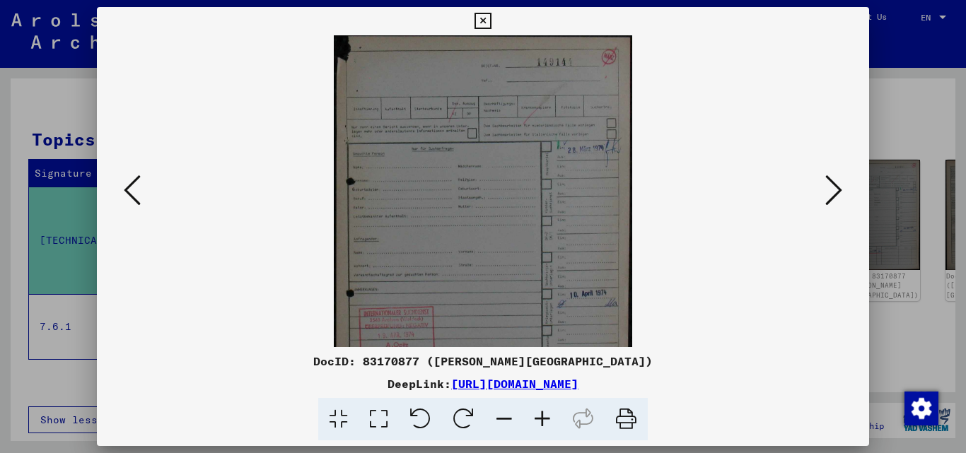
click at [538, 417] on icon at bounding box center [543, 419] width 38 height 43
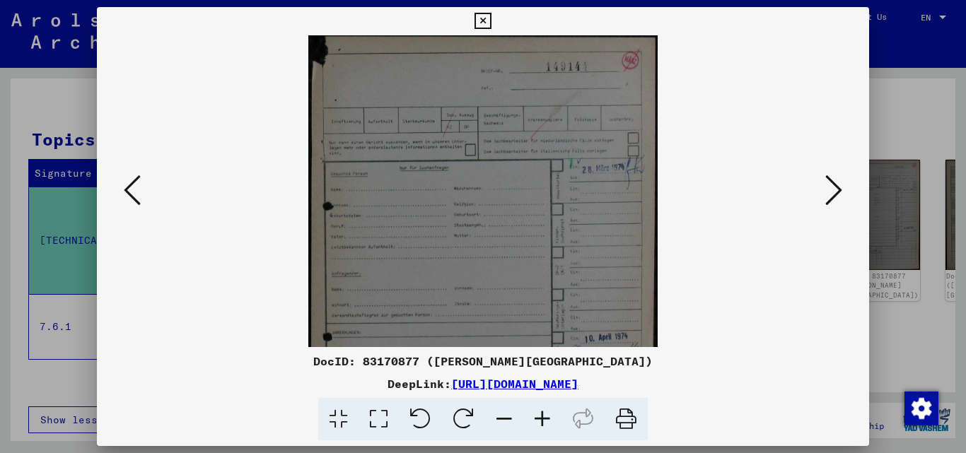
click at [538, 417] on icon at bounding box center [543, 419] width 38 height 43
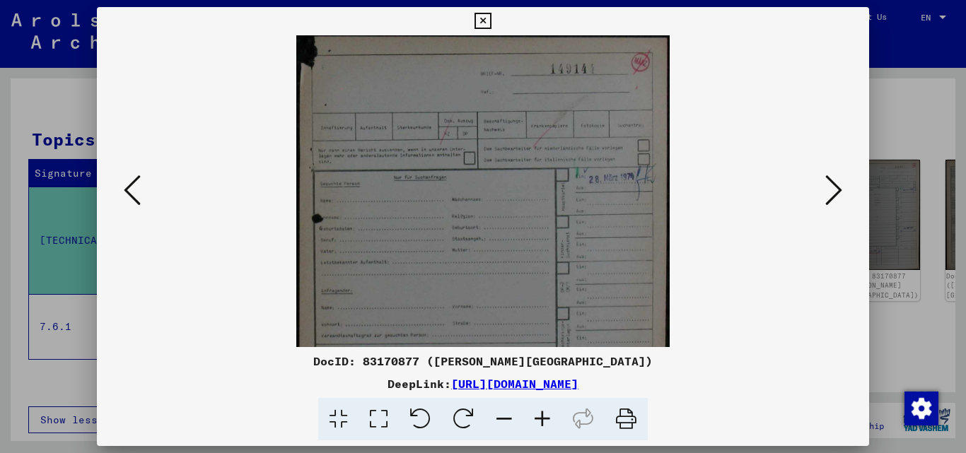
click at [538, 417] on icon at bounding box center [543, 419] width 38 height 43
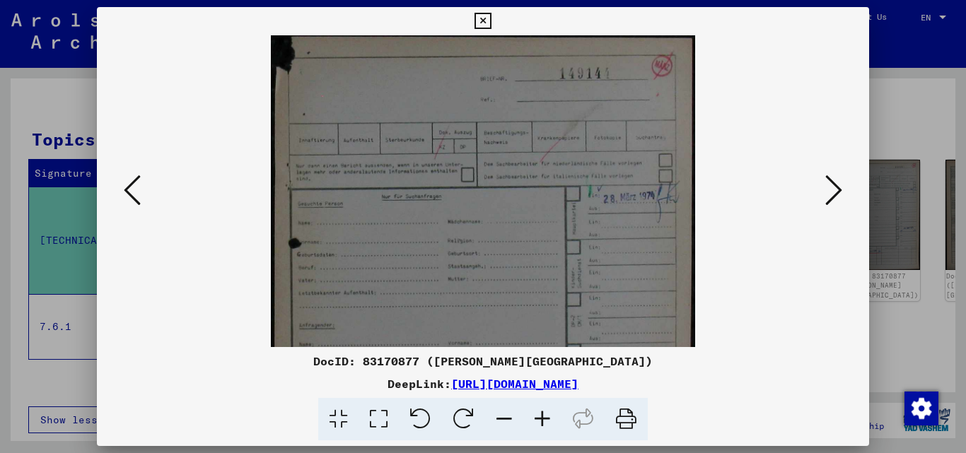
click at [538, 417] on icon at bounding box center [543, 419] width 38 height 43
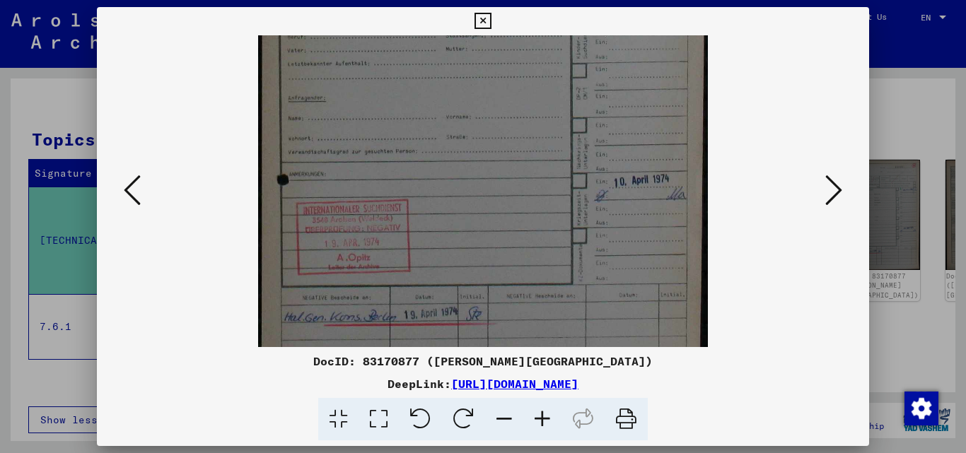
drag, startPoint x: 487, startPoint y: 241, endPoint x: 503, endPoint y: 23, distance: 219.2
click at [503, 23] on div "DocID: 83170877 ([PERSON_NAME]) DeepLink: [URL][DOMAIN_NAME]" at bounding box center [483, 224] width 773 height 434
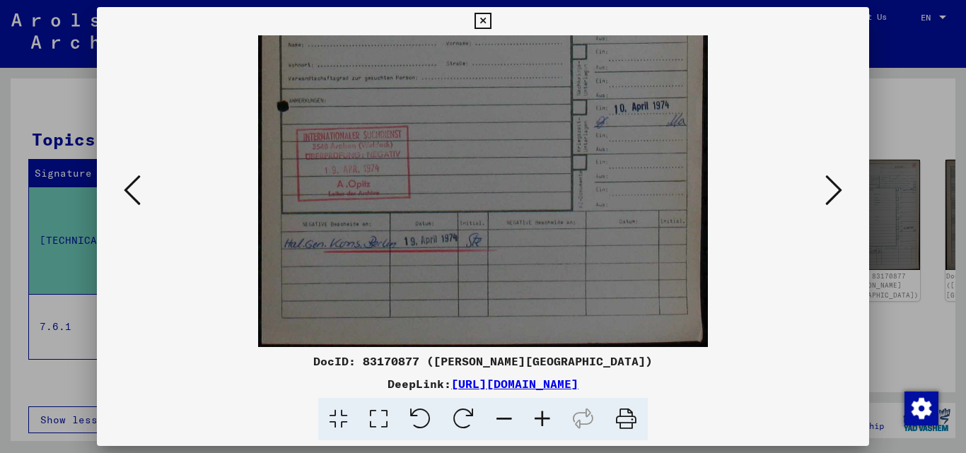
drag, startPoint x: 507, startPoint y: 239, endPoint x: 514, endPoint y: 88, distance: 150.9
click at [514, 88] on img at bounding box center [483, 32] width 450 height 630
click at [543, 415] on icon at bounding box center [543, 419] width 38 height 43
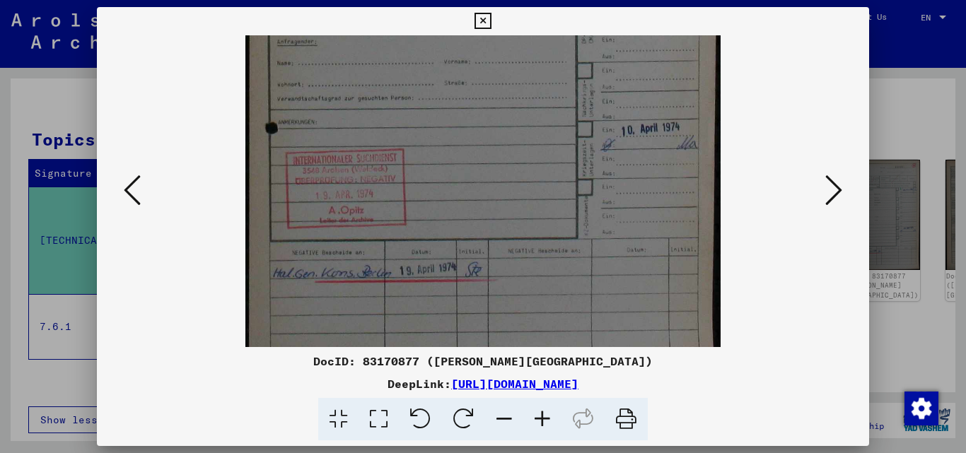
click at [841, 190] on button at bounding box center [833, 191] width 25 height 40
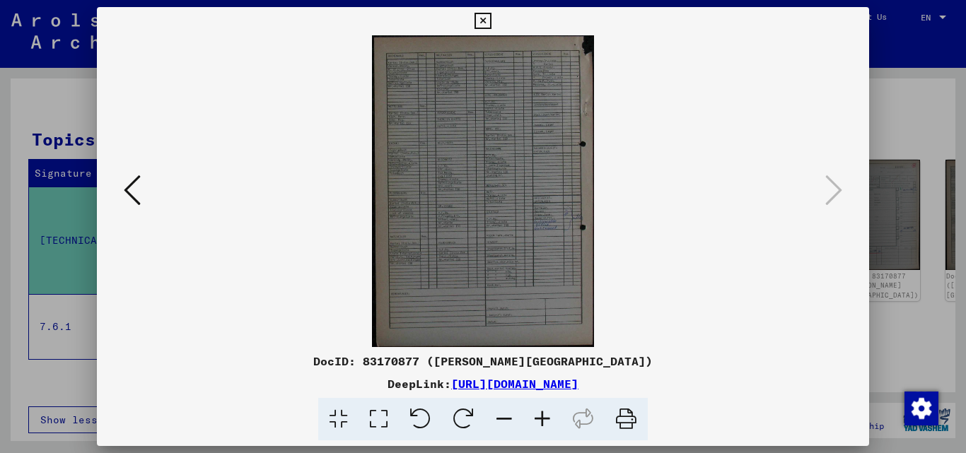
scroll to position [0, 0]
click at [538, 412] on icon at bounding box center [543, 419] width 38 height 43
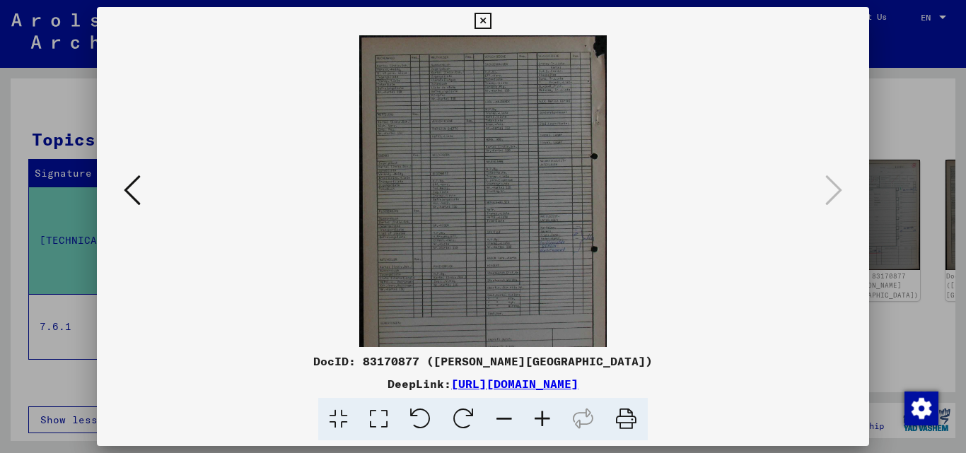
click at [538, 412] on icon at bounding box center [543, 419] width 38 height 43
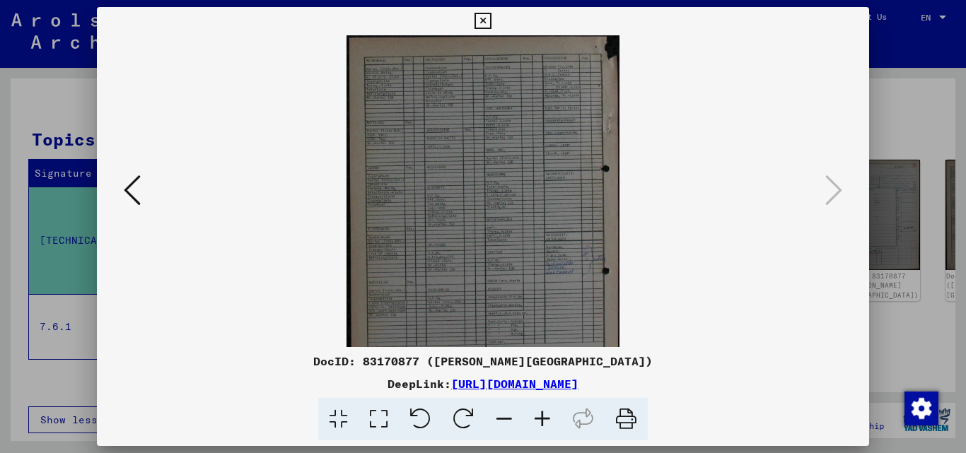
click at [538, 412] on icon at bounding box center [543, 419] width 38 height 43
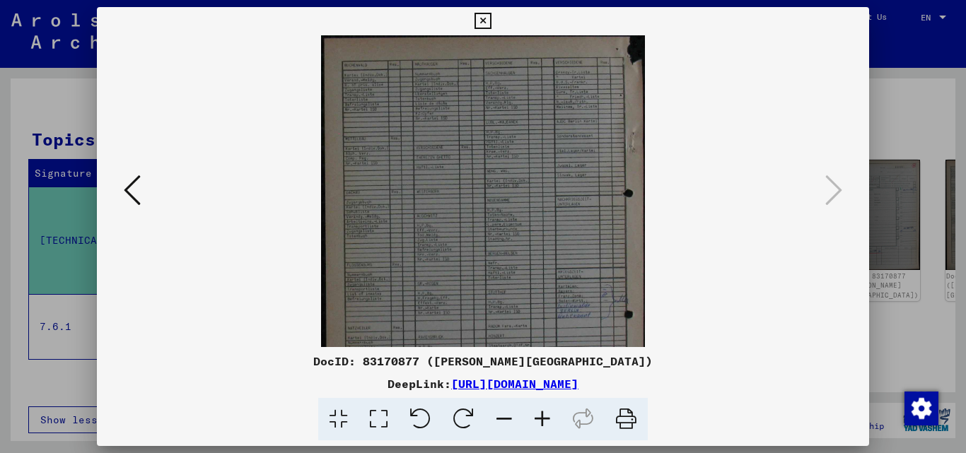
click at [538, 412] on icon at bounding box center [543, 419] width 38 height 43
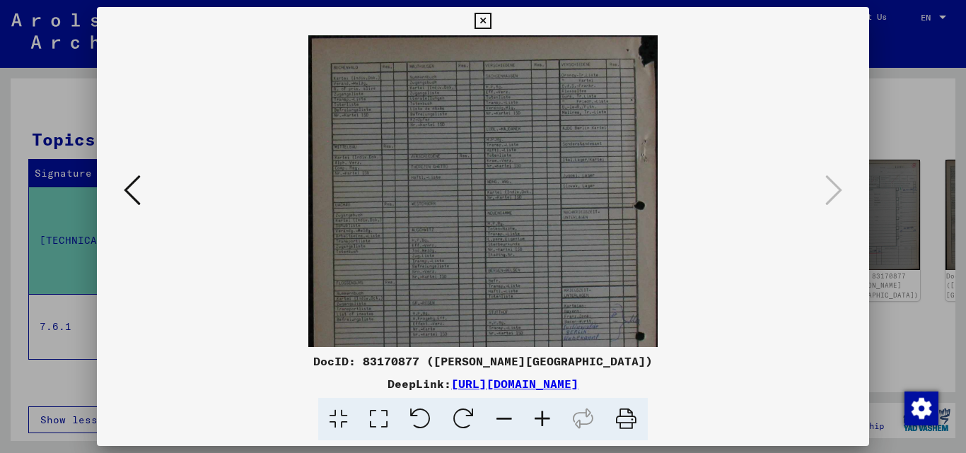
click at [538, 412] on icon at bounding box center [543, 419] width 38 height 43
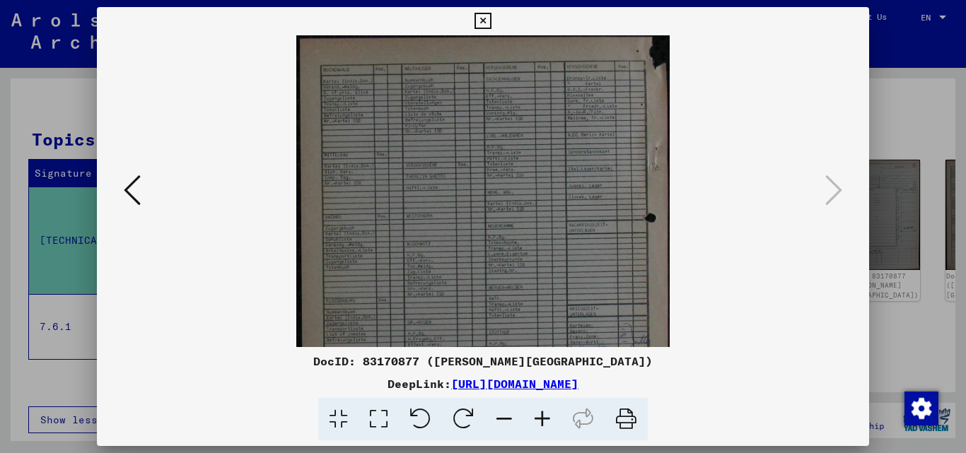
click at [538, 412] on icon at bounding box center [543, 419] width 38 height 43
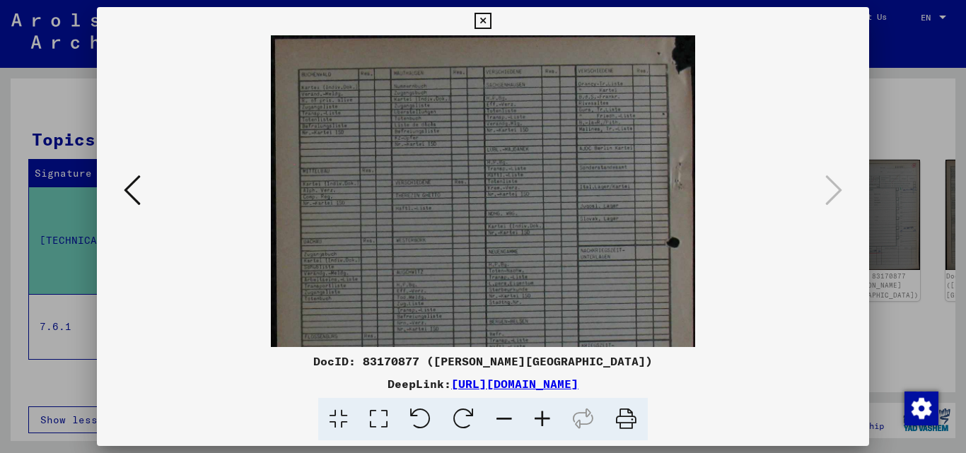
click at [538, 412] on icon at bounding box center [543, 419] width 38 height 43
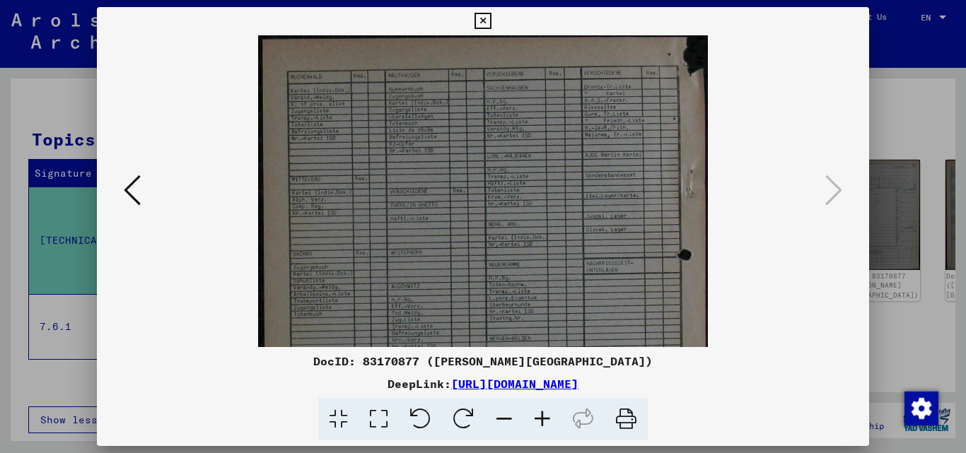
click at [538, 412] on icon at bounding box center [543, 419] width 38 height 43
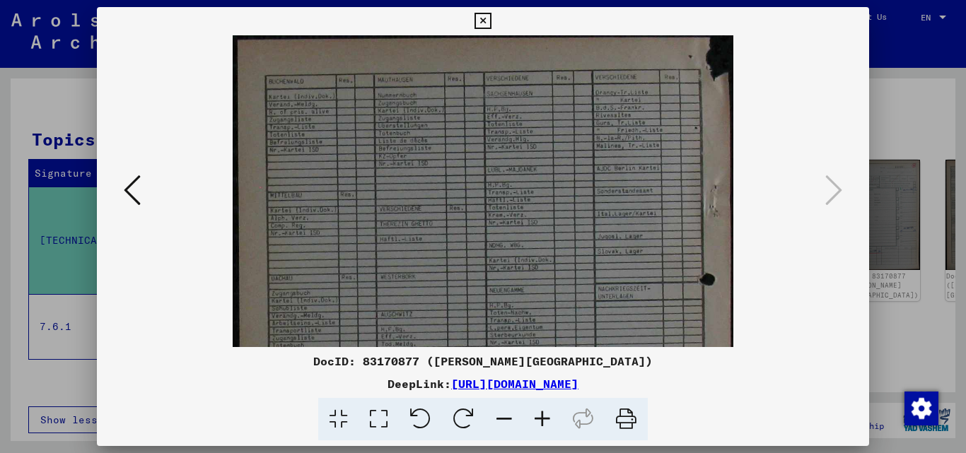
click at [538, 412] on icon at bounding box center [543, 419] width 38 height 43
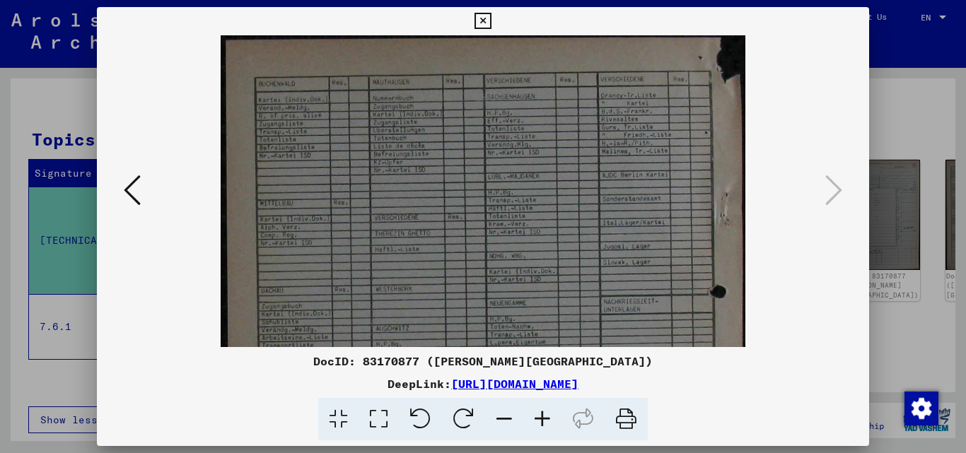
click at [538, 412] on icon at bounding box center [543, 419] width 38 height 43
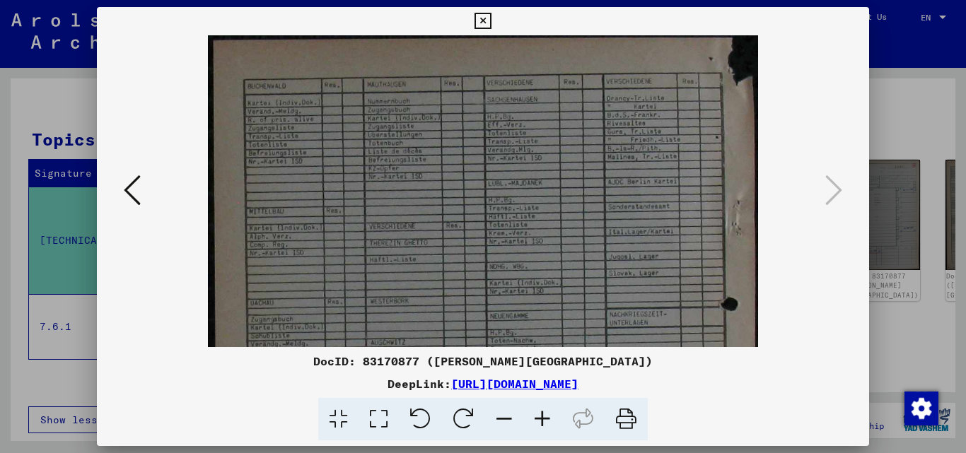
click at [538, 412] on icon at bounding box center [543, 419] width 38 height 43
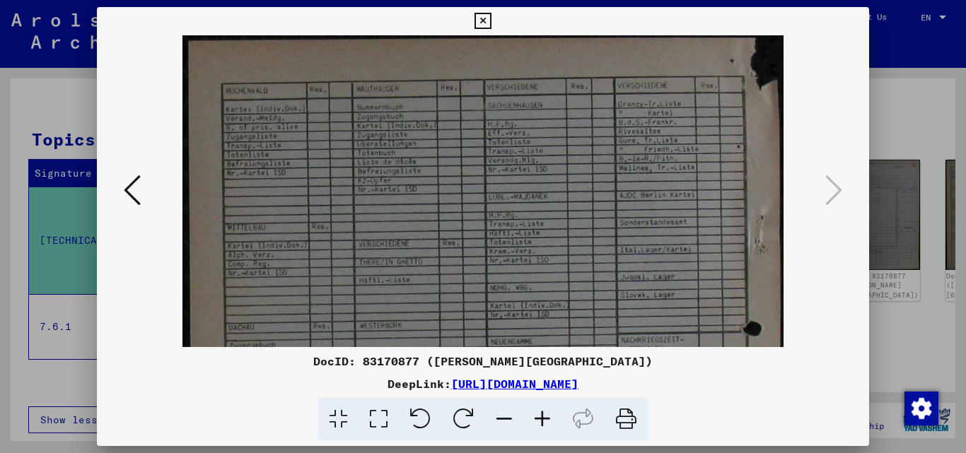
click at [538, 412] on icon at bounding box center [543, 419] width 38 height 43
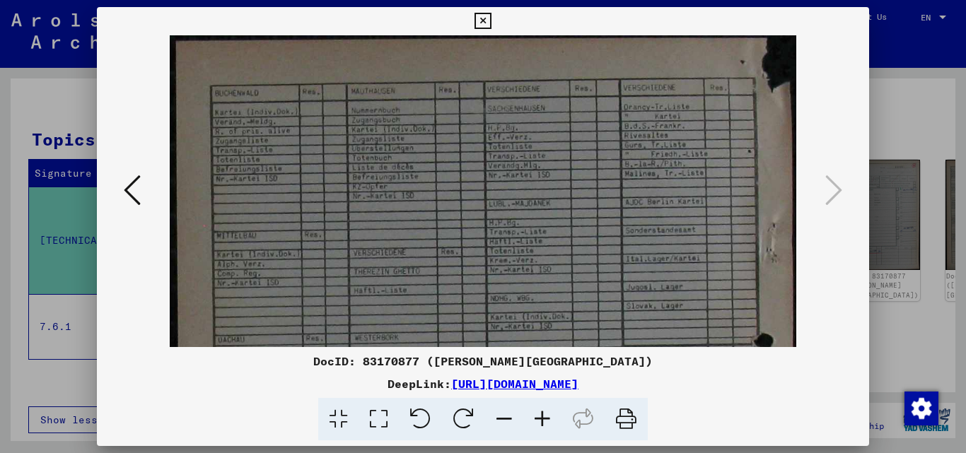
click at [538, 412] on icon at bounding box center [543, 419] width 38 height 43
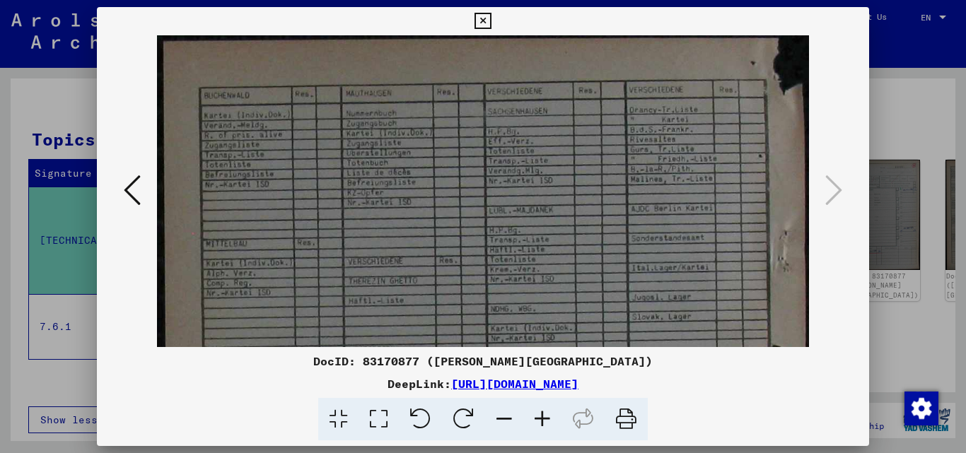
click at [538, 412] on icon at bounding box center [543, 419] width 38 height 43
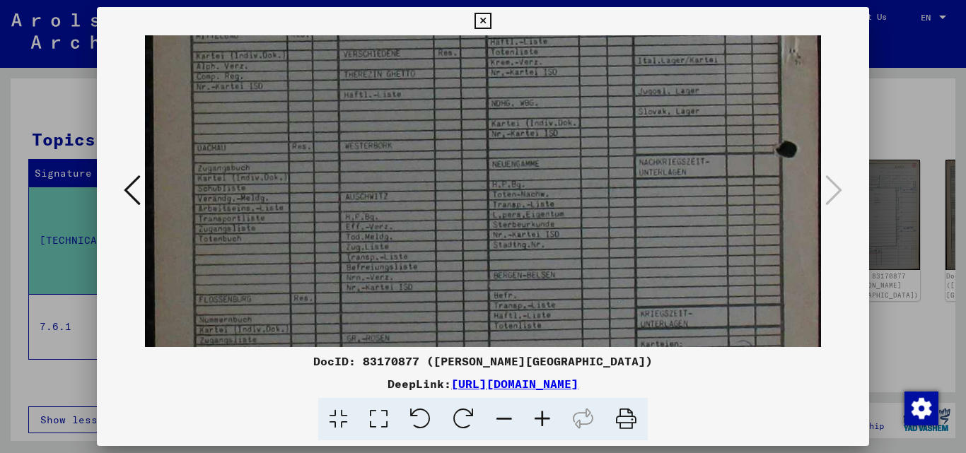
drag, startPoint x: 415, startPoint y: 216, endPoint x: 427, endPoint y: 48, distance: 168.1
click at [427, 48] on img at bounding box center [483, 293] width 677 height 949
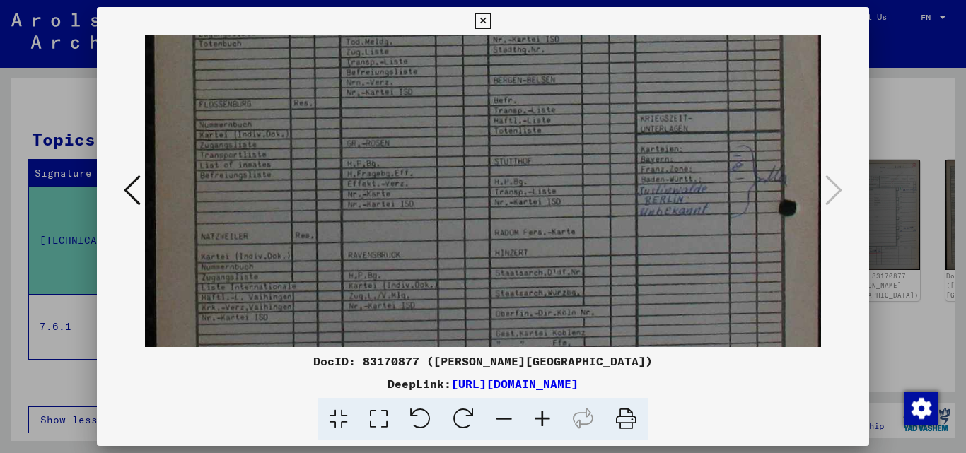
scroll to position [449, 0]
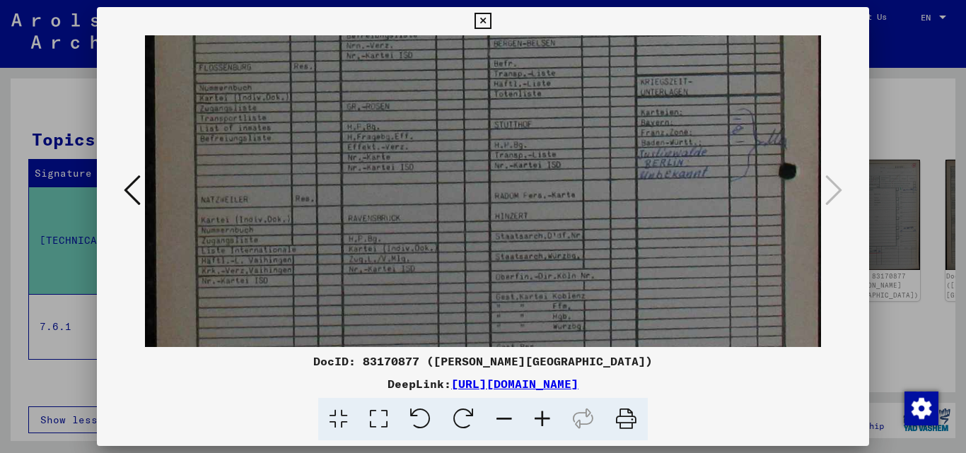
drag, startPoint x: 454, startPoint y: 193, endPoint x: 494, endPoint y: -39, distance: 235.4
click at [494, 0] on html "Search Browse archive Donate Newsletter Help Contact About Us Search Browse arc…" at bounding box center [483, 226] width 966 height 453
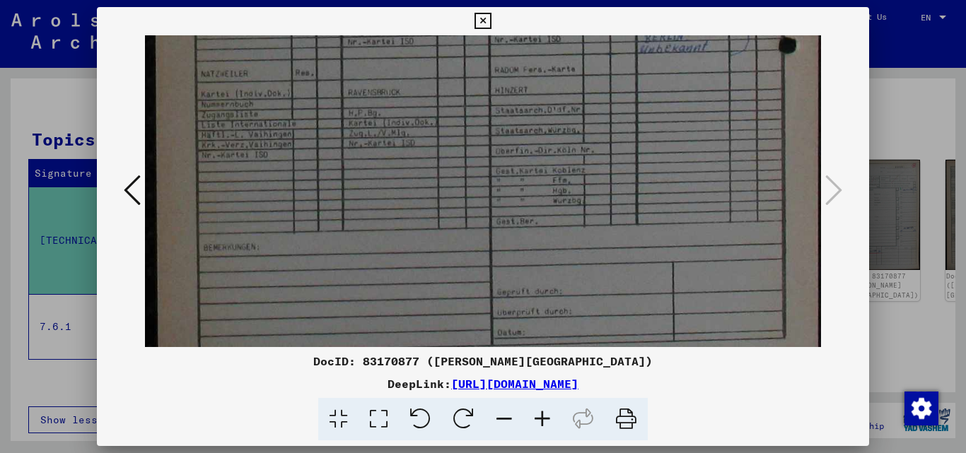
scroll to position [586, 0]
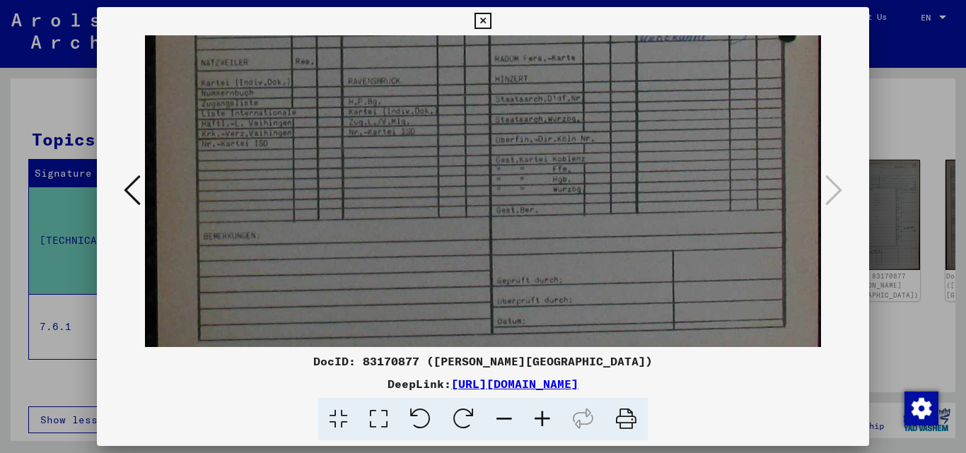
drag, startPoint x: 526, startPoint y: 246, endPoint x: 559, endPoint y: 113, distance: 137.1
click at [132, 197] on icon at bounding box center [132, 190] width 17 height 34
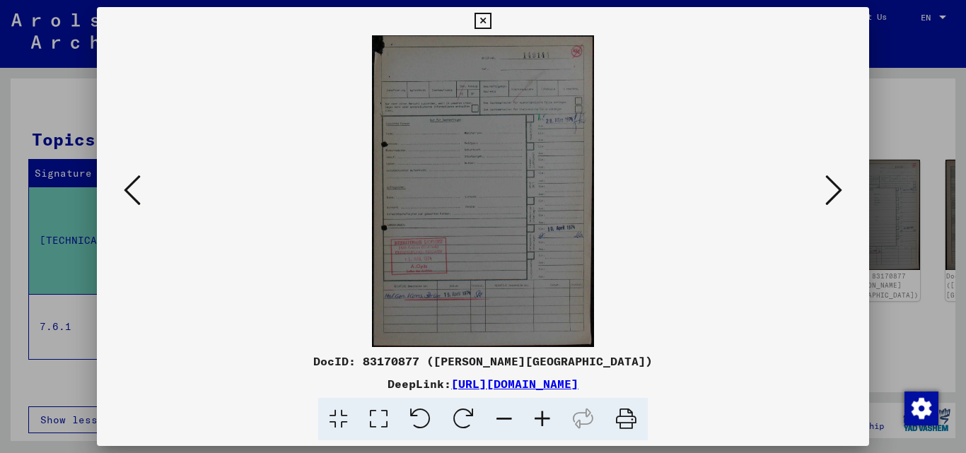
scroll to position [0, 0]
click at [132, 197] on icon at bounding box center [132, 190] width 17 height 34
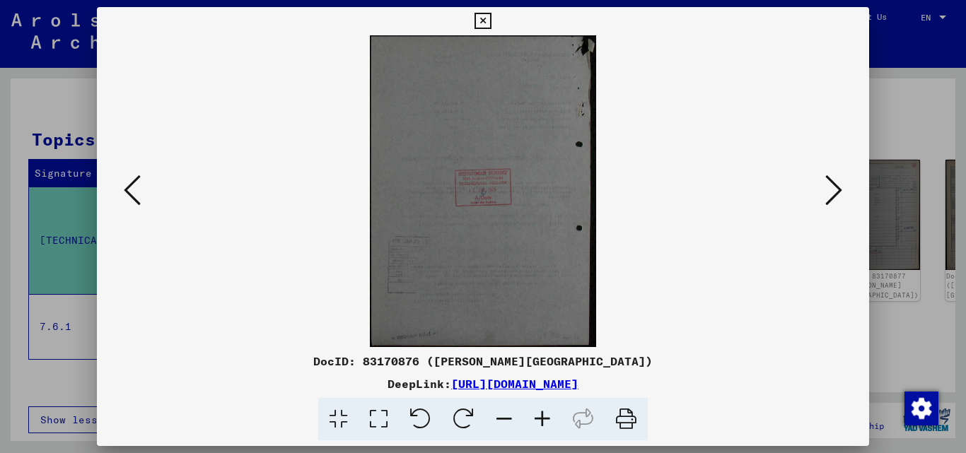
click at [132, 197] on icon at bounding box center [132, 190] width 17 height 34
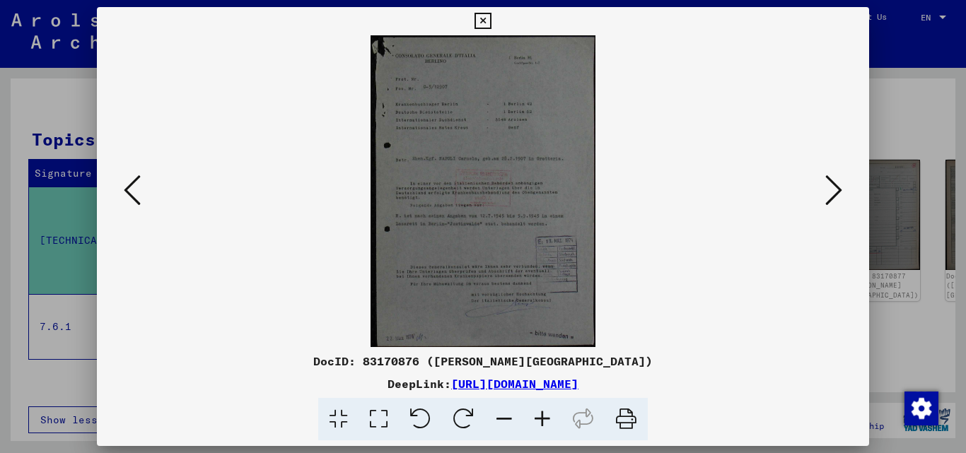
click at [132, 197] on icon at bounding box center [132, 190] width 17 height 34
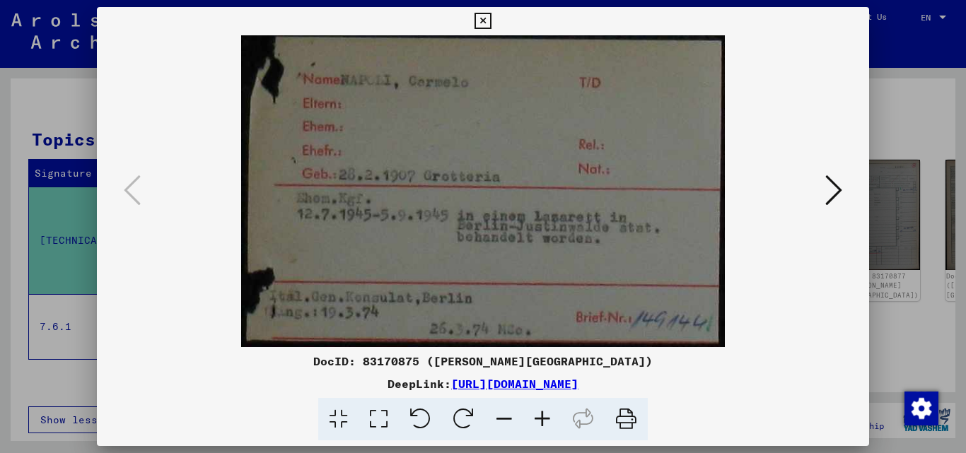
click at [480, 15] on icon at bounding box center [483, 21] width 16 height 17
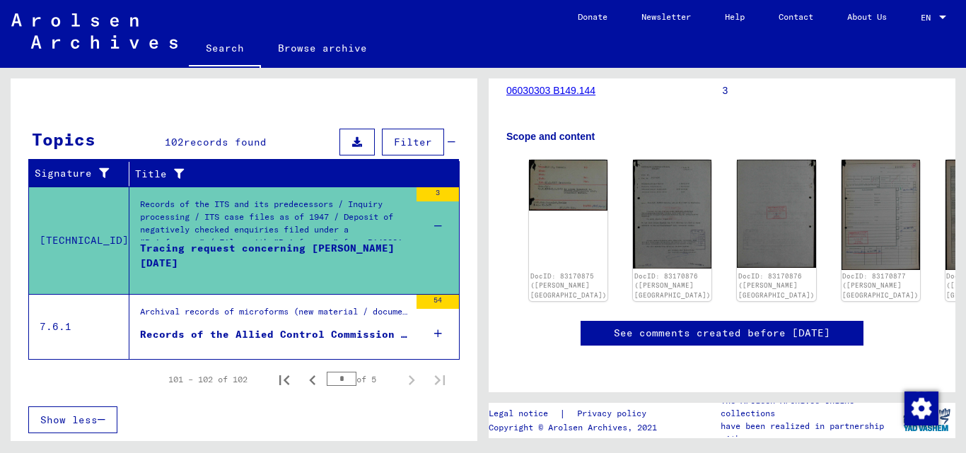
click at [434, 333] on icon at bounding box center [438, 334] width 8 height 50
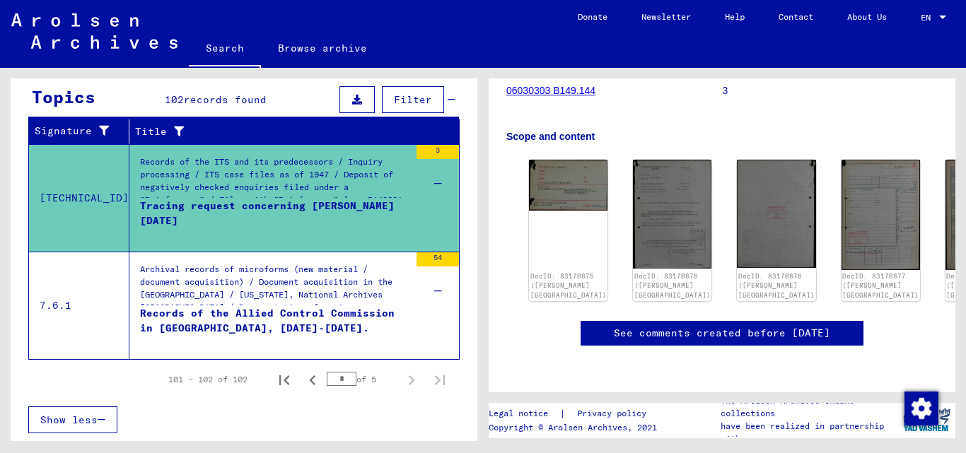
click at [319, 312] on div "Records of the Allied Control Commission in [GEOGRAPHIC_DATA], [DATE]-[DATE]." at bounding box center [275, 327] width 270 height 42
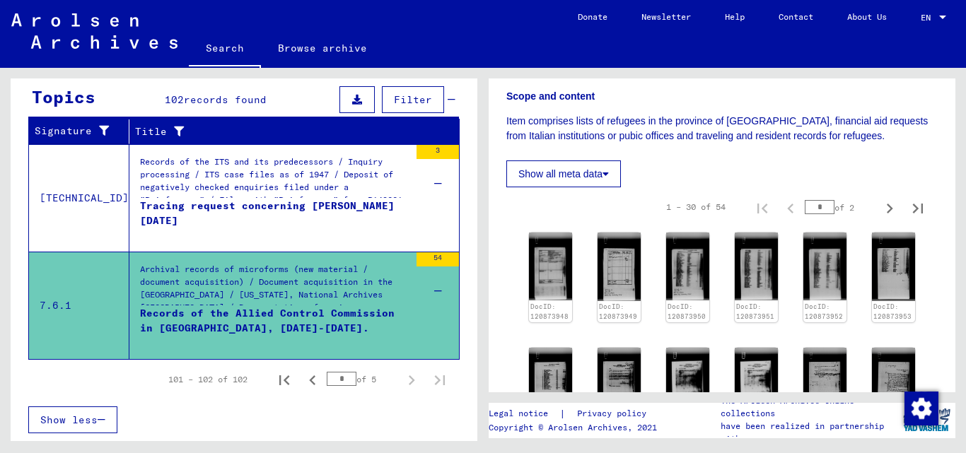
scroll to position [287, 0]
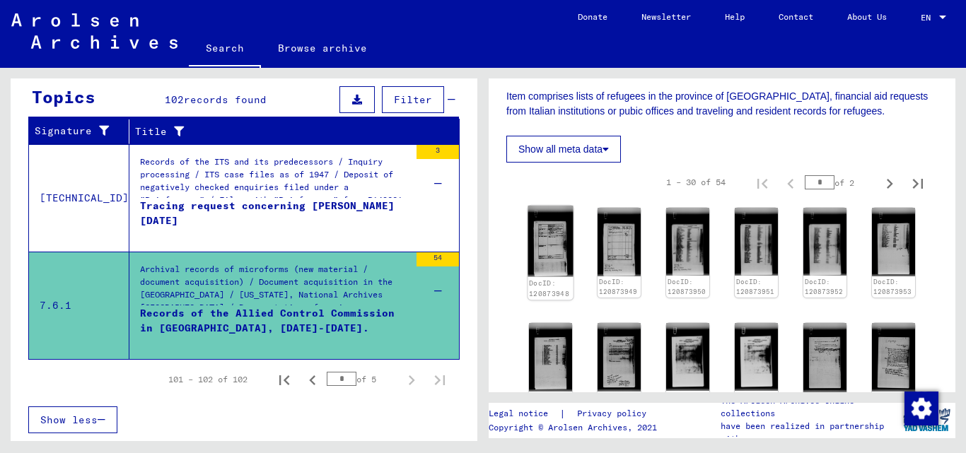
click at [561, 230] on img at bounding box center [550, 241] width 45 height 71
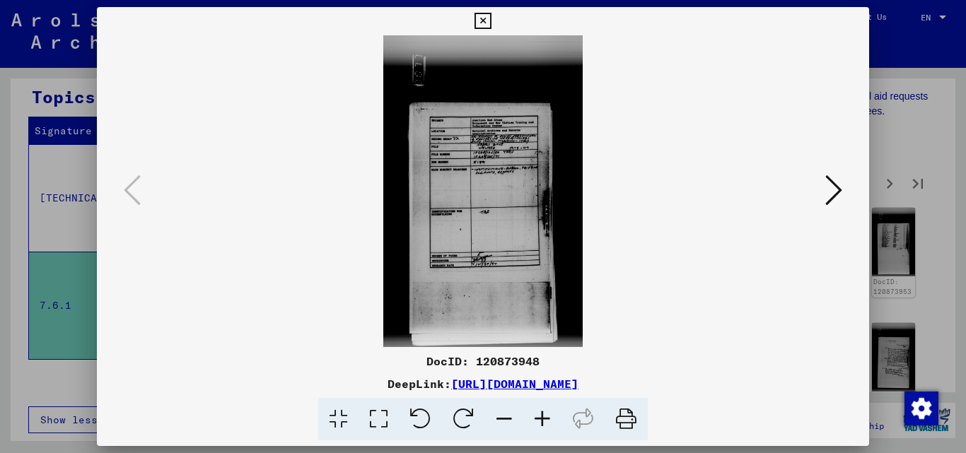
click at [545, 417] on icon at bounding box center [543, 419] width 38 height 43
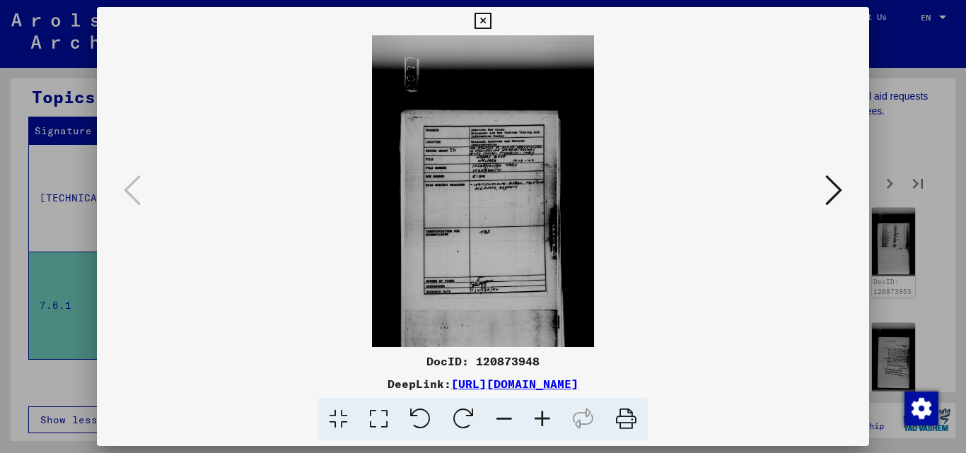
click at [545, 417] on icon at bounding box center [543, 419] width 38 height 43
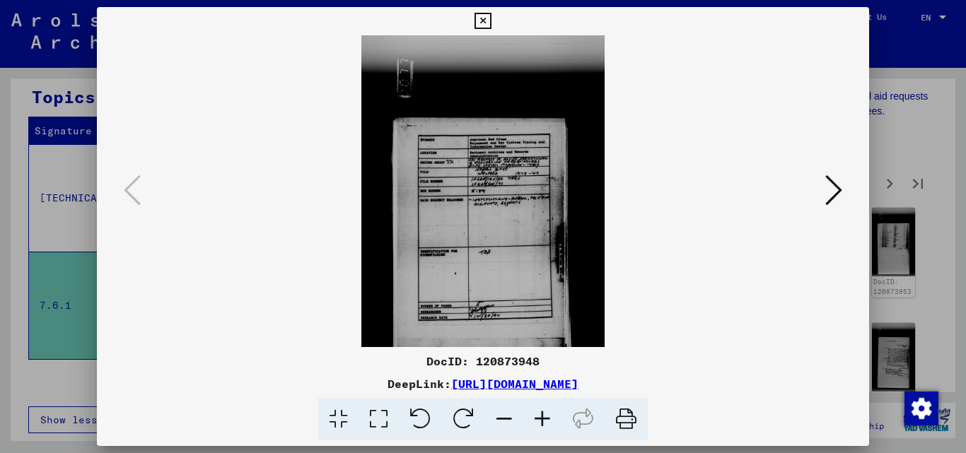
click at [545, 417] on icon at bounding box center [543, 419] width 38 height 43
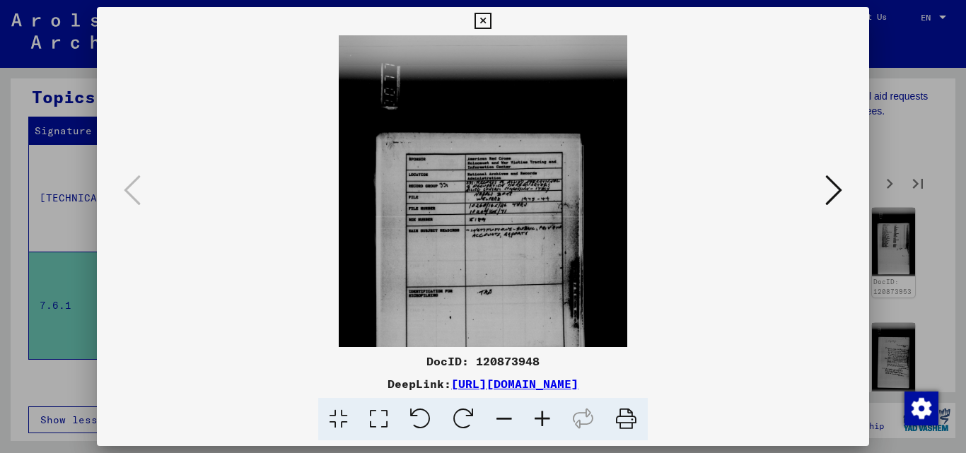
click at [545, 417] on icon at bounding box center [543, 419] width 38 height 43
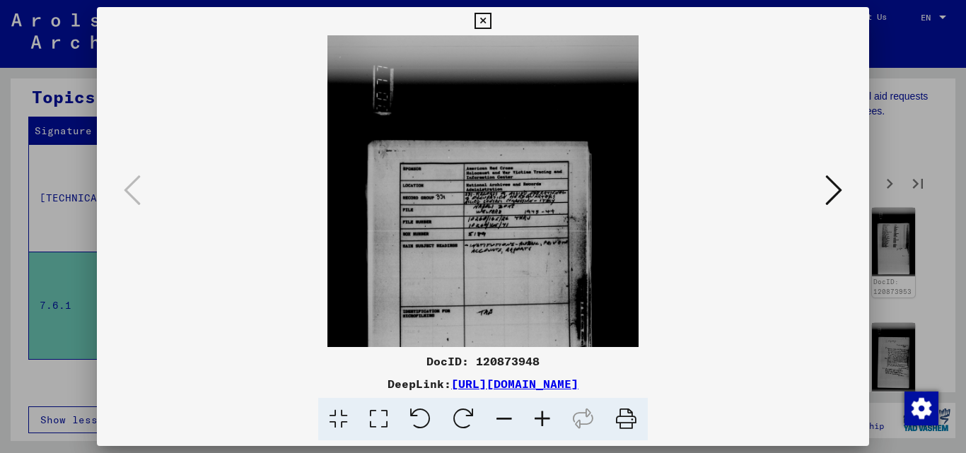
click at [545, 417] on icon at bounding box center [543, 419] width 38 height 43
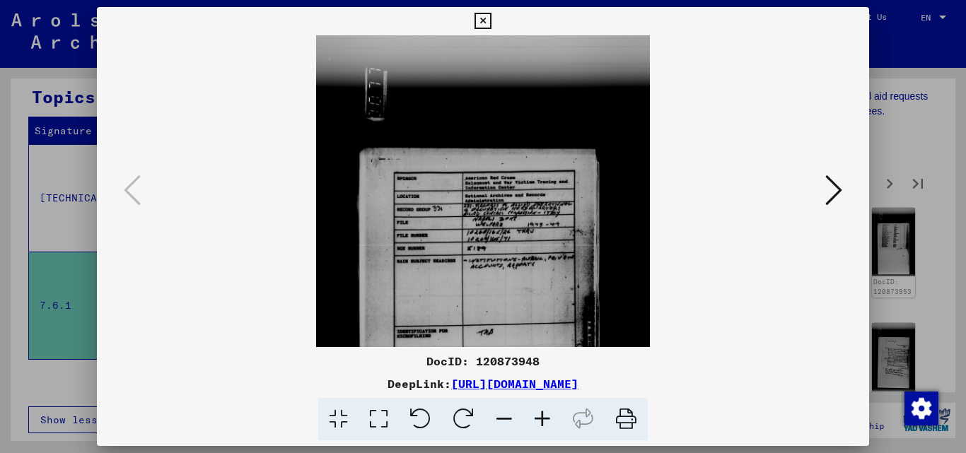
click at [545, 417] on icon at bounding box center [543, 419] width 38 height 43
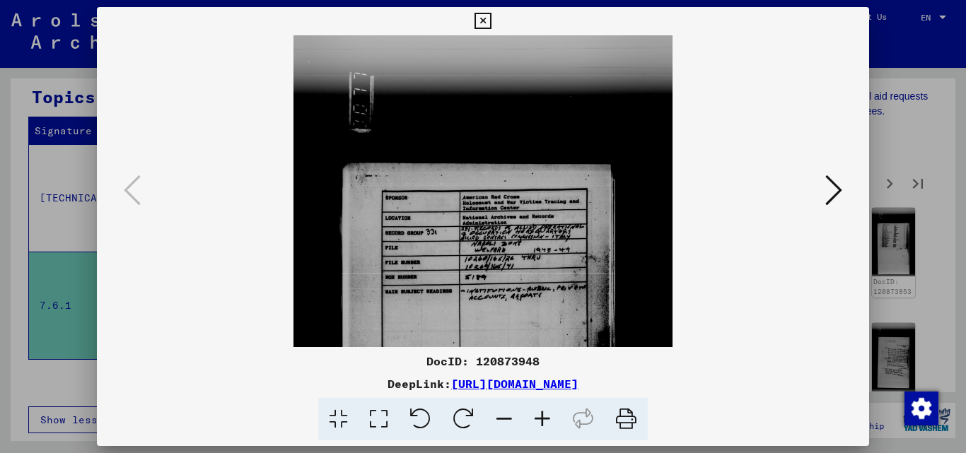
click at [545, 417] on icon at bounding box center [543, 419] width 38 height 43
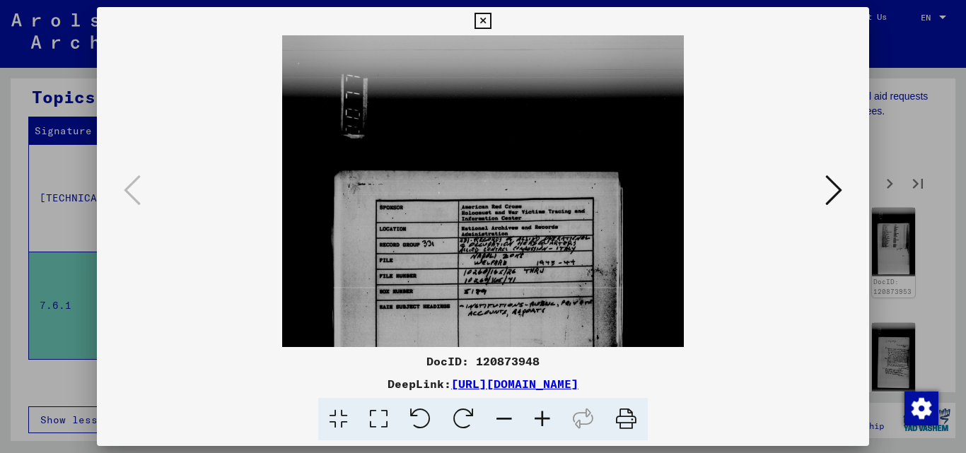
click at [545, 417] on icon at bounding box center [543, 419] width 38 height 43
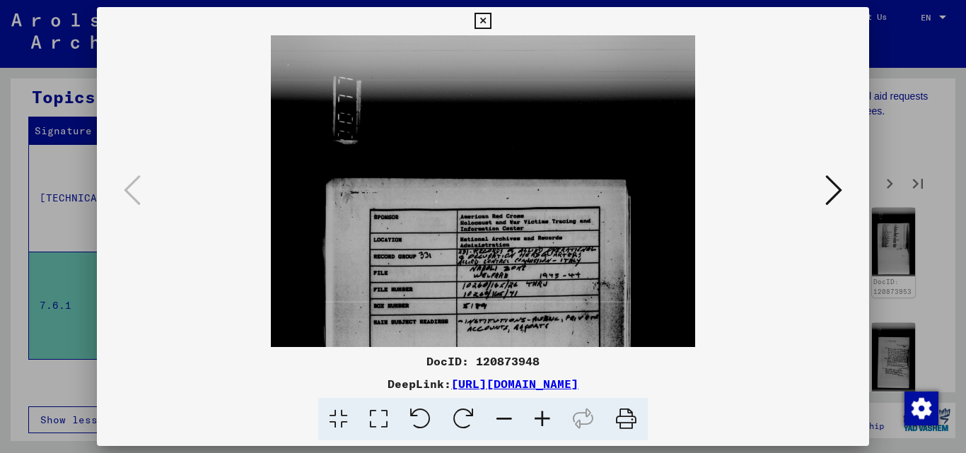
click at [545, 417] on icon at bounding box center [543, 419] width 38 height 43
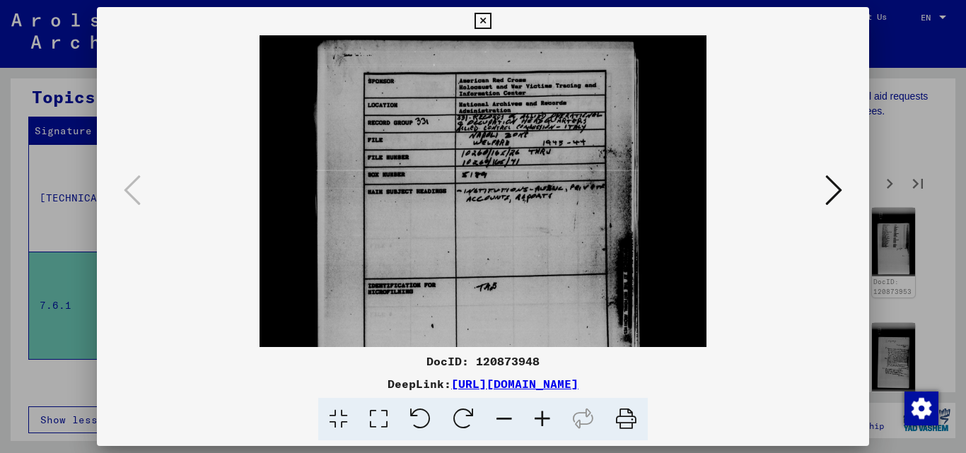
scroll to position [173, 0]
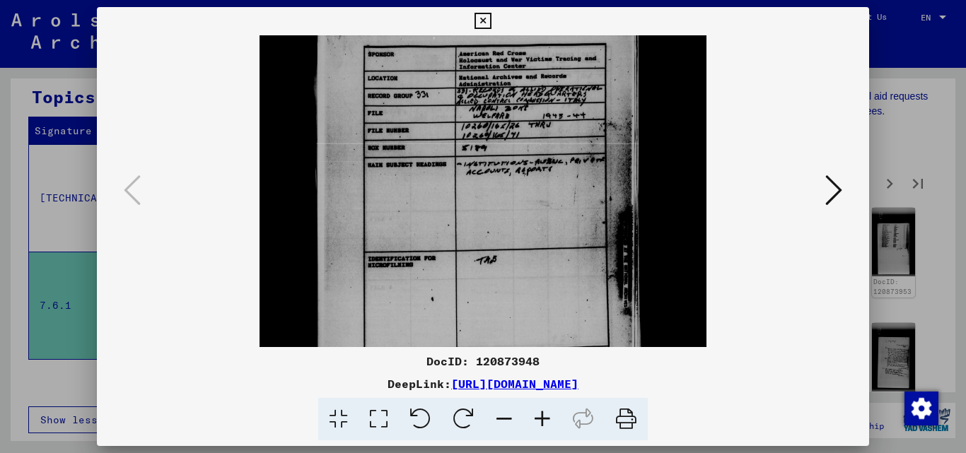
drag, startPoint x: 544, startPoint y: 287, endPoint x: 551, endPoint y: 115, distance: 172.8
click at [551, 115] on img at bounding box center [483, 213] width 447 height 701
click at [542, 412] on icon at bounding box center [543, 419] width 38 height 43
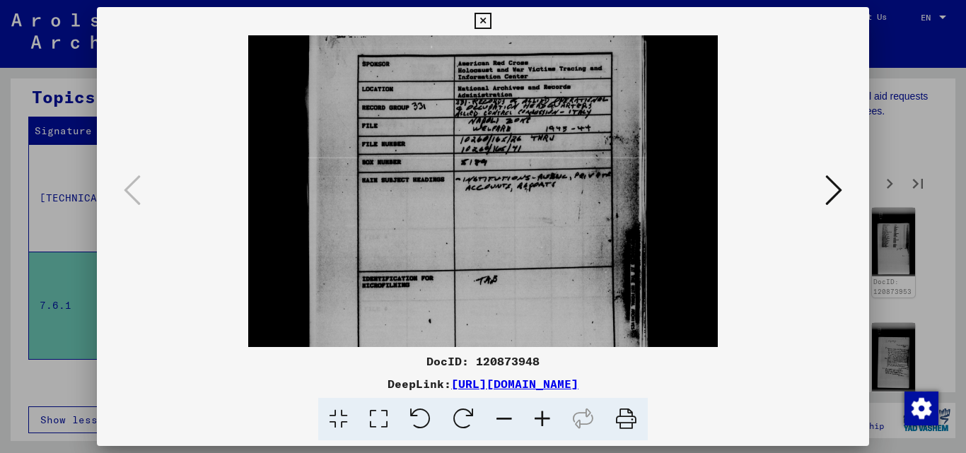
click at [542, 412] on icon at bounding box center [543, 419] width 38 height 43
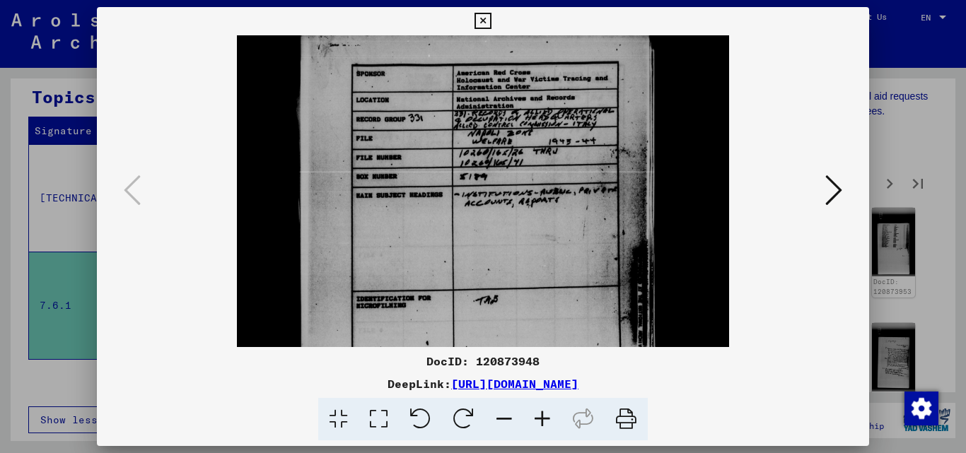
click at [542, 412] on icon at bounding box center [543, 419] width 38 height 43
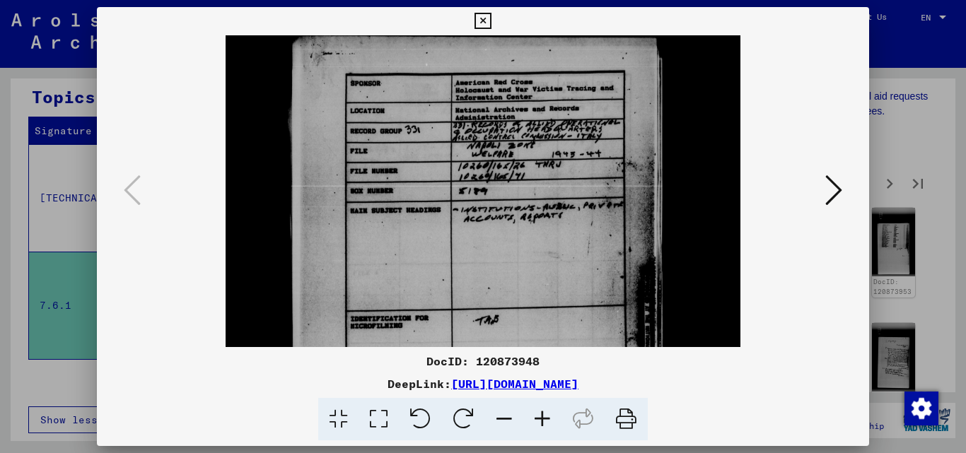
click at [542, 412] on icon at bounding box center [543, 419] width 38 height 43
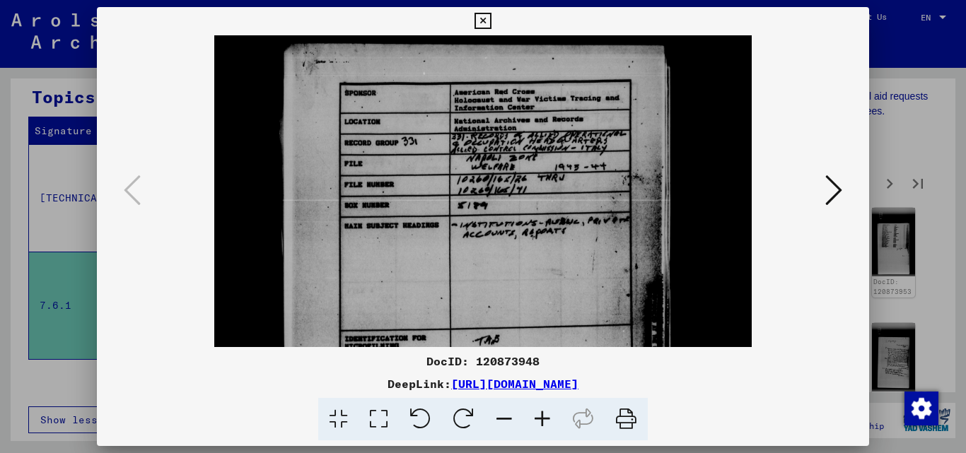
click at [542, 412] on icon at bounding box center [543, 419] width 38 height 43
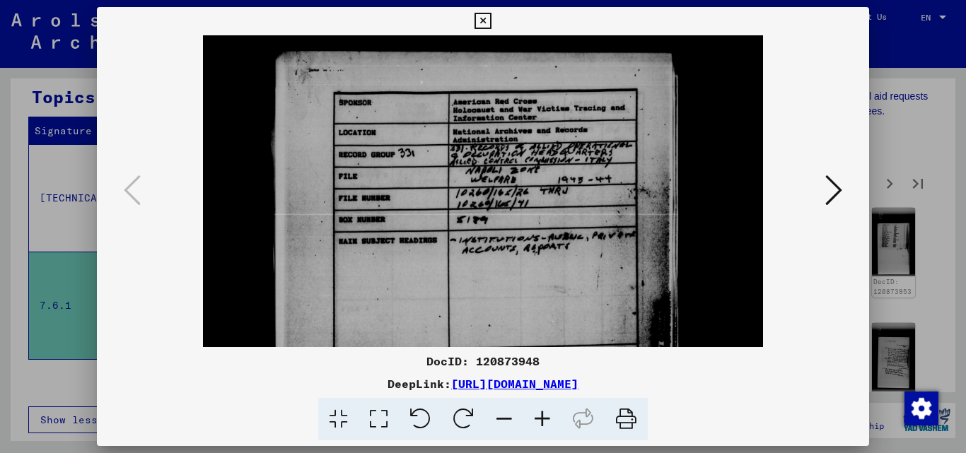
click at [542, 412] on icon at bounding box center [543, 419] width 38 height 43
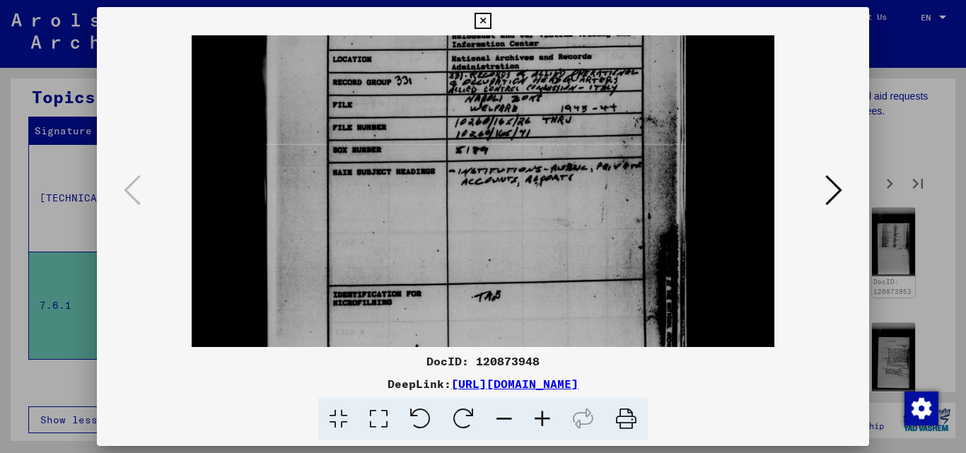
scroll to position [284, 0]
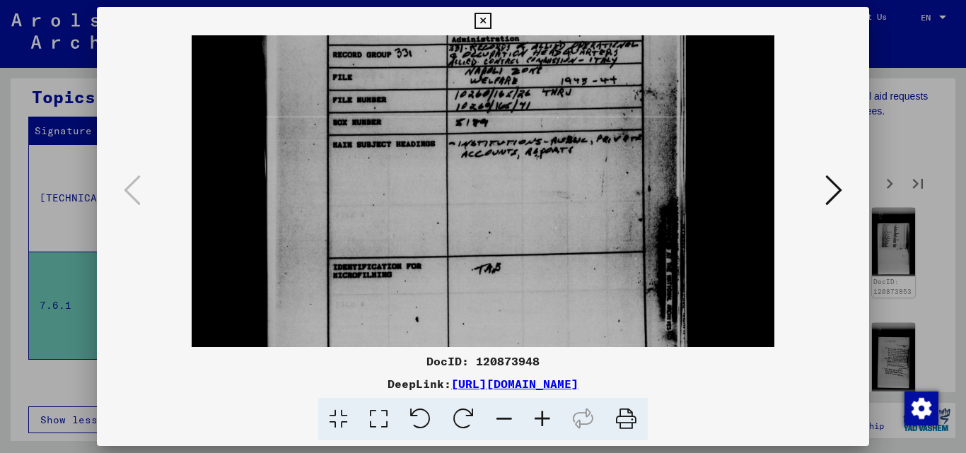
drag, startPoint x: 577, startPoint y: 237, endPoint x: 584, endPoint y: 125, distance: 112.0
click at [584, 125] on img at bounding box center [483, 207] width 582 height 913
click at [828, 178] on icon at bounding box center [834, 190] width 17 height 34
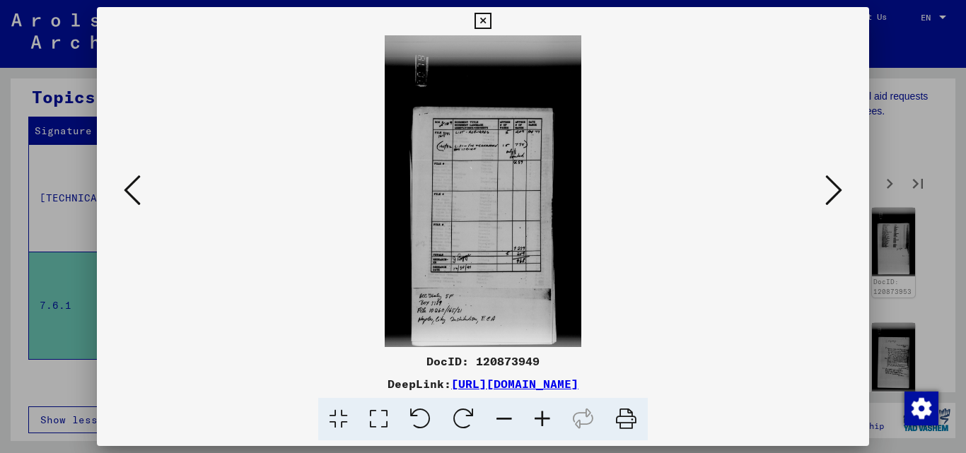
scroll to position [0, 0]
click at [543, 416] on icon at bounding box center [543, 419] width 38 height 43
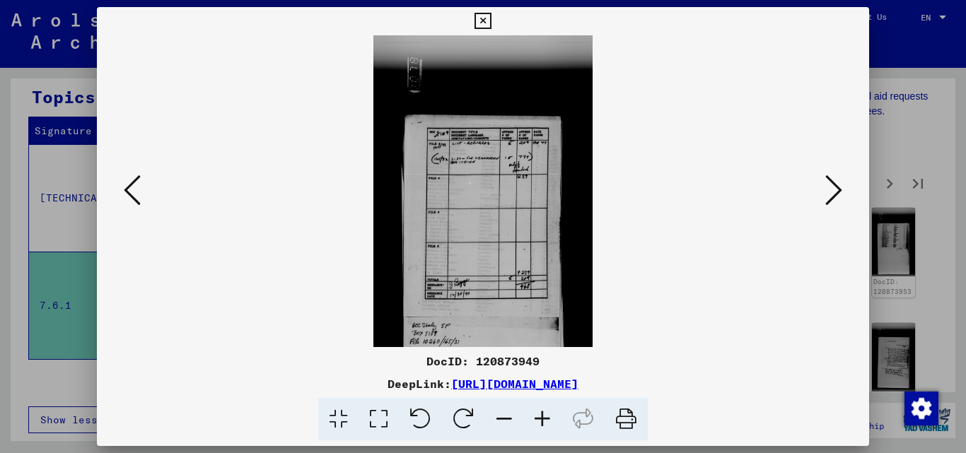
click at [544, 414] on icon at bounding box center [543, 419] width 38 height 43
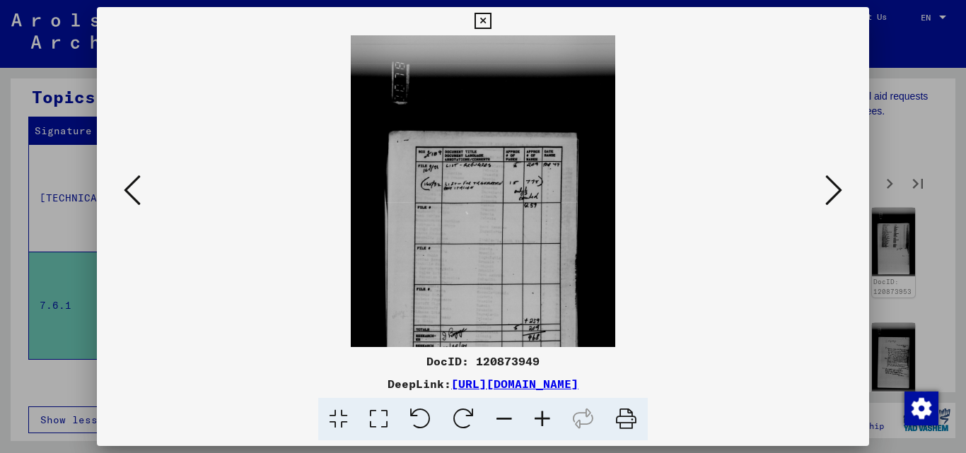
click at [544, 414] on icon at bounding box center [543, 419] width 38 height 43
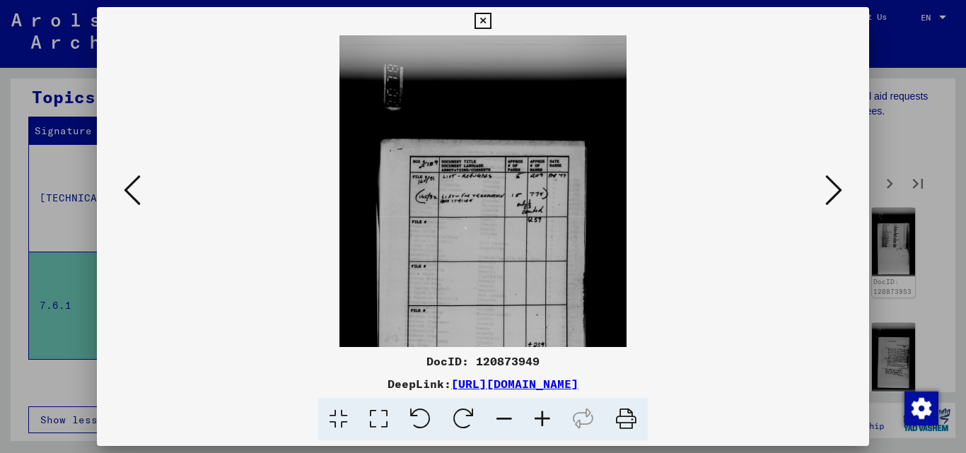
click at [544, 414] on icon at bounding box center [543, 419] width 38 height 43
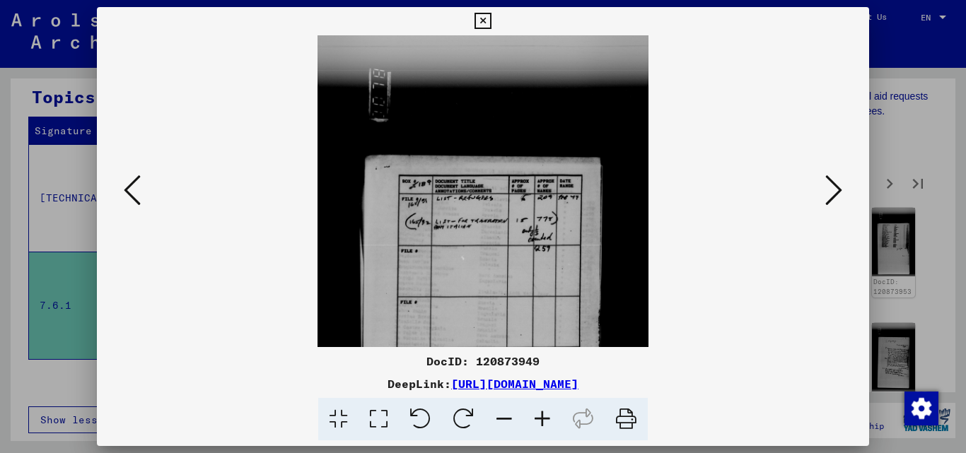
click at [544, 414] on icon at bounding box center [543, 419] width 38 height 43
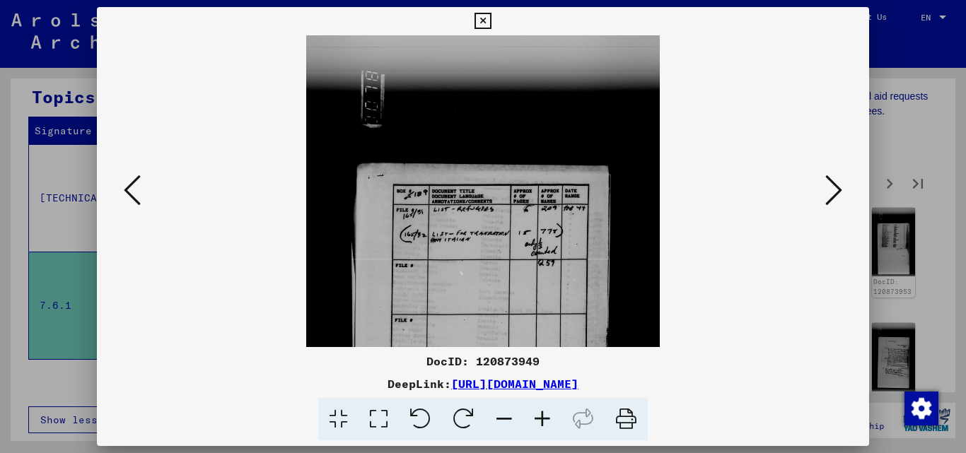
click at [544, 414] on icon at bounding box center [543, 419] width 38 height 43
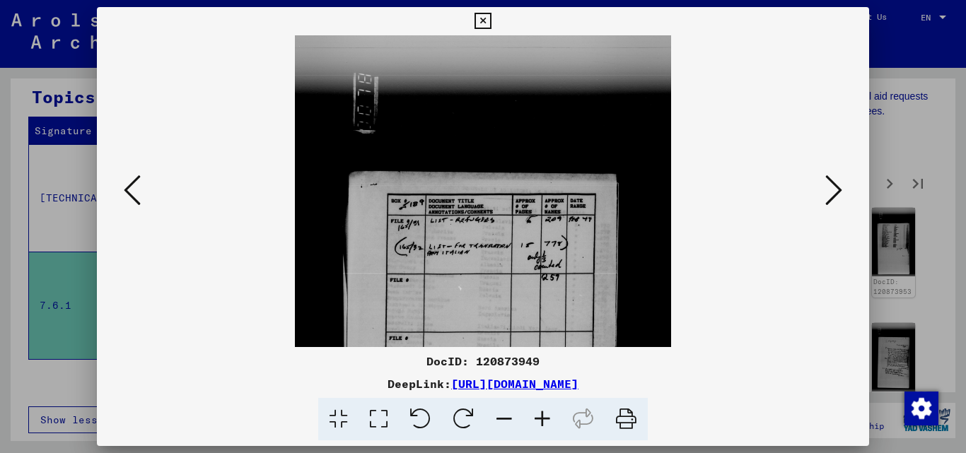
click at [544, 414] on icon at bounding box center [543, 419] width 38 height 43
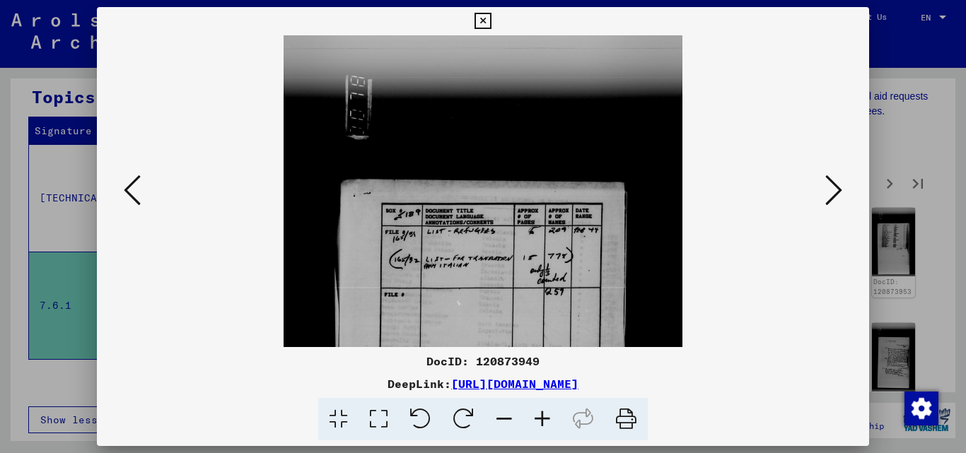
click at [544, 414] on icon at bounding box center [543, 419] width 38 height 43
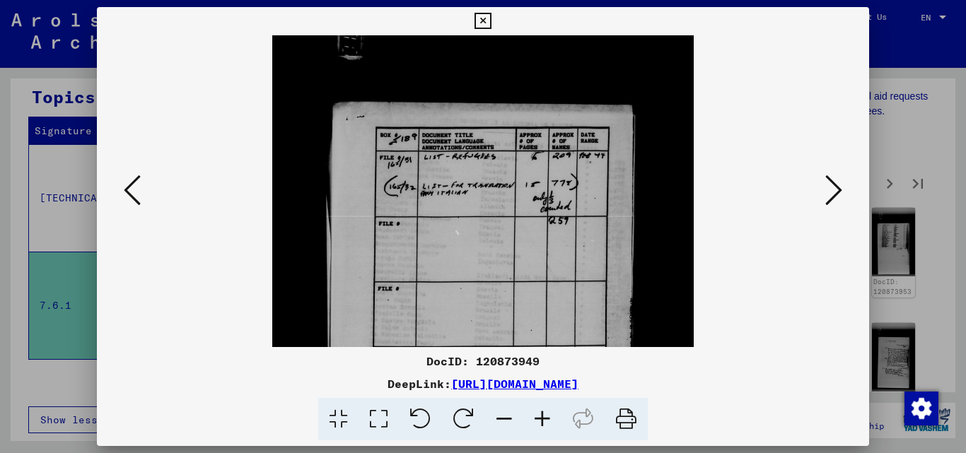
scroll to position [189, 0]
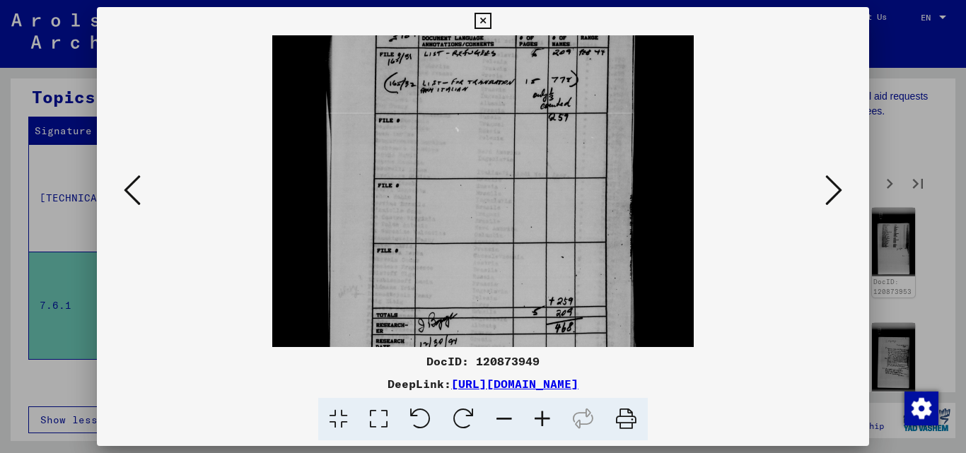
drag, startPoint x: 536, startPoint y: 284, endPoint x: 574, endPoint y: 96, distance: 192.7
click at [574, 96] on img at bounding box center [482, 179] width 421 height 666
click at [828, 202] on icon at bounding box center [834, 190] width 17 height 34
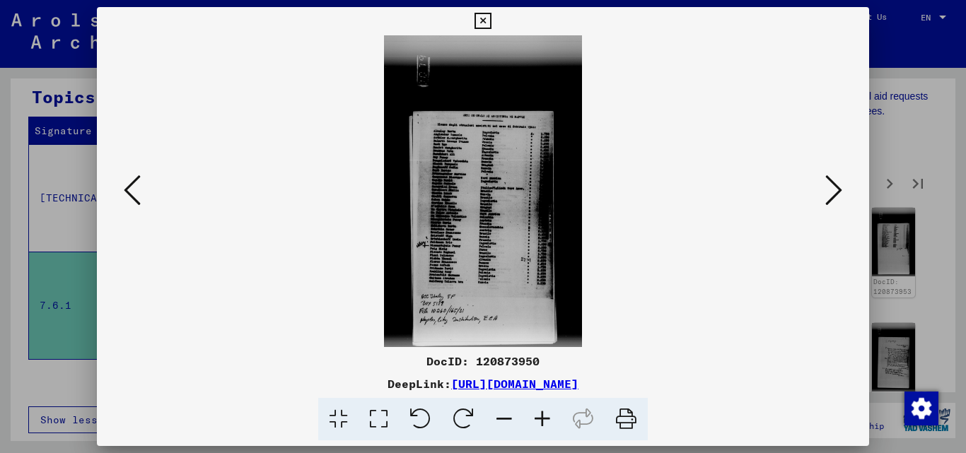
click at [541, 413] on icon at bounding box center [543, 419] width 38 height 43
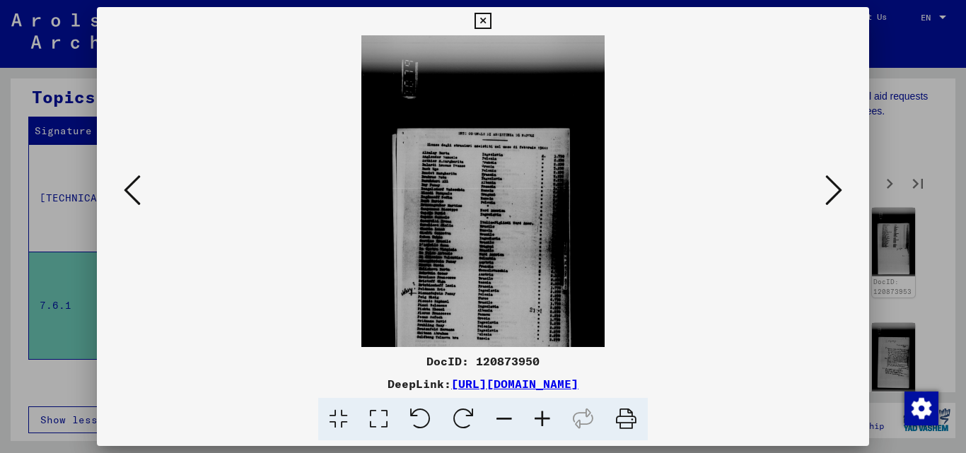
click at [541, 413] on icon at bounding box center [543, 419] width 38 height 43
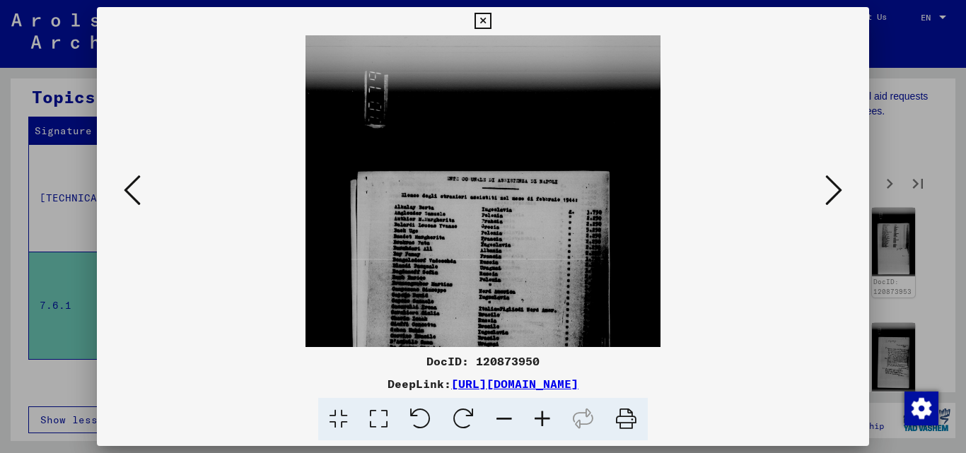
click at [541, 413] on icon at bounding box center [543, 419] width 38 height 43
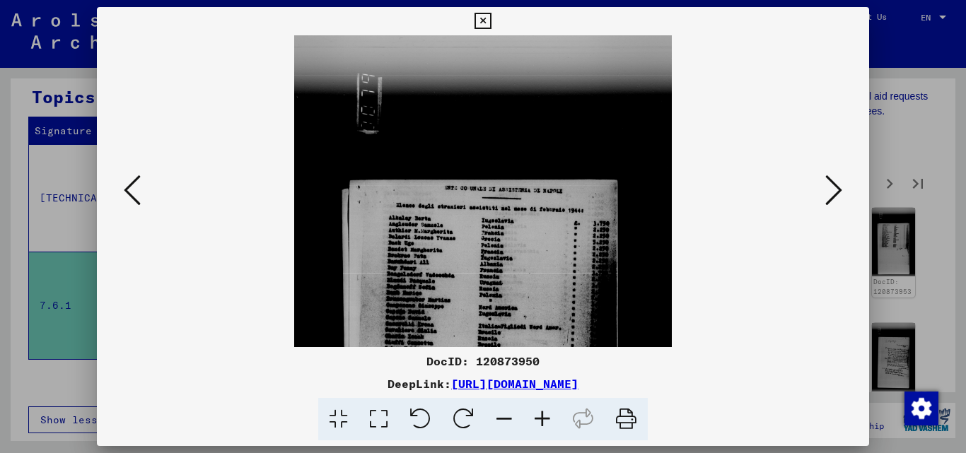
click at [541, 413] on icon at bounding box center [543, 419] width 38 height 43
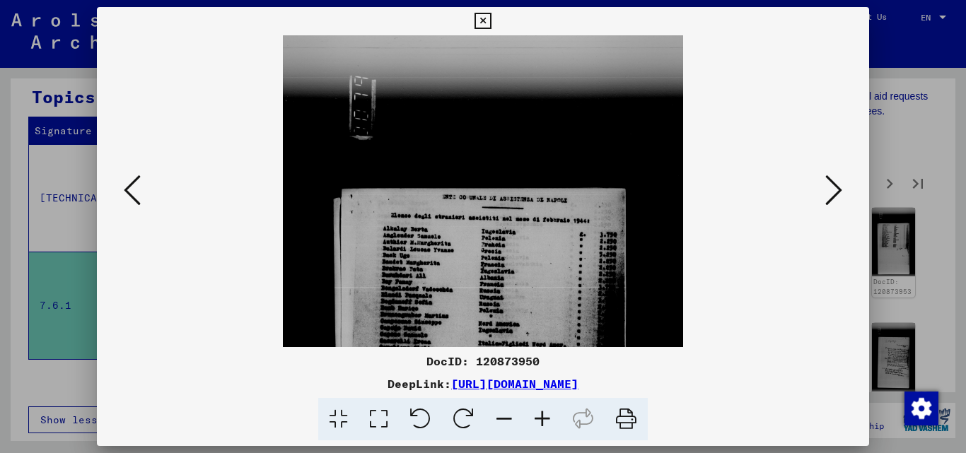
click at [541, 413] on icon at bounding box center [543, 419] width 38 height 43
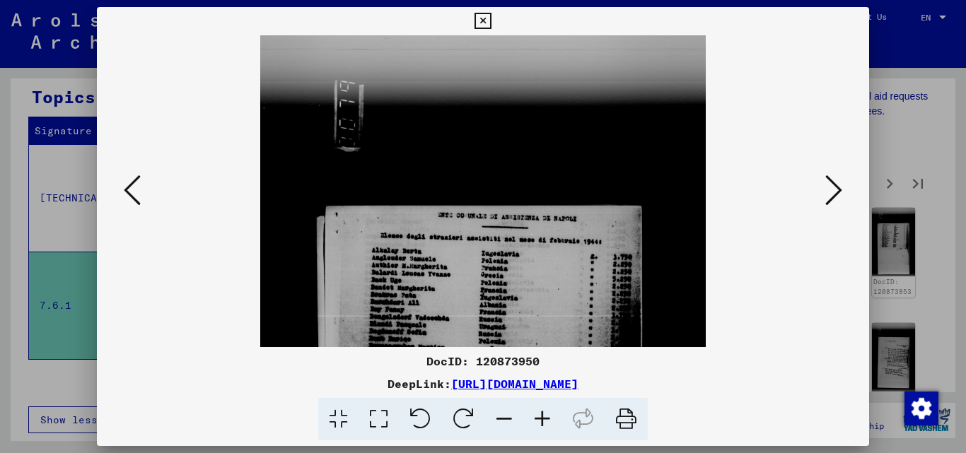
click at [541, 413] on icon at bounding box center [543, 419] width 38 height 43
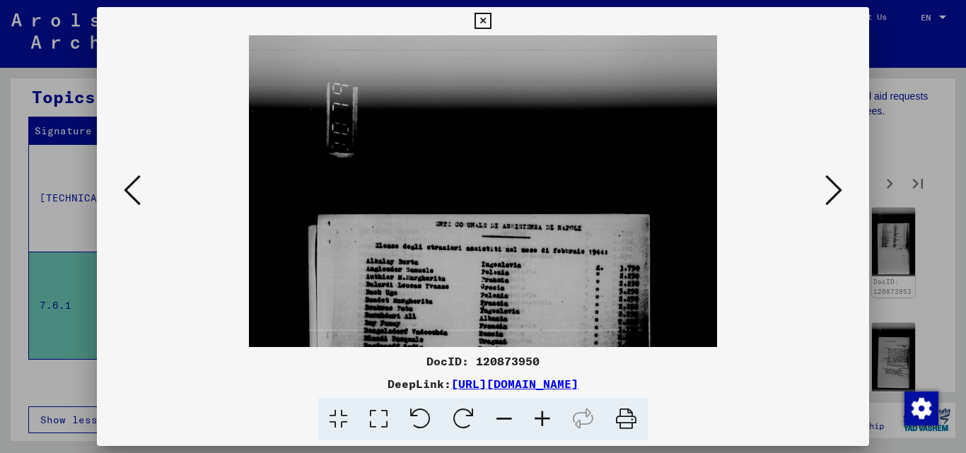
click at [541, 413] on icon at bounding box center [543, 419] width 38 height 43
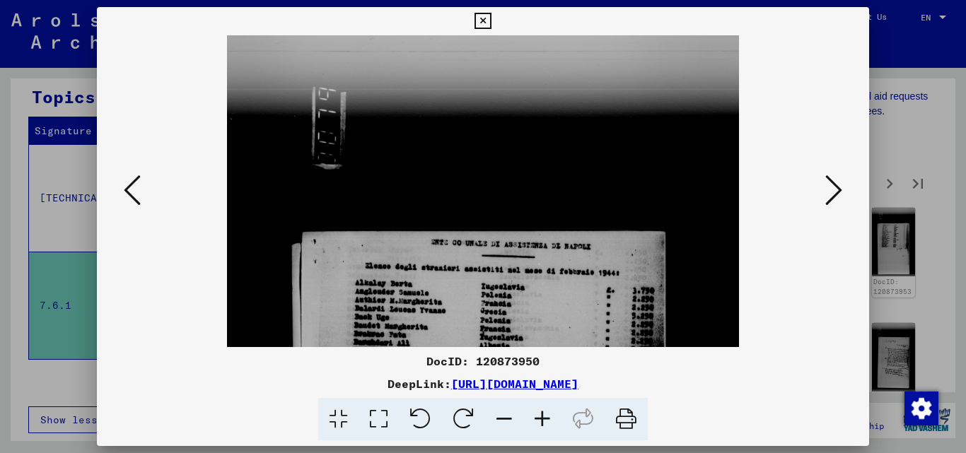
click at [541, 413] on icon at bounding box center [543, 419] width 38 height 43
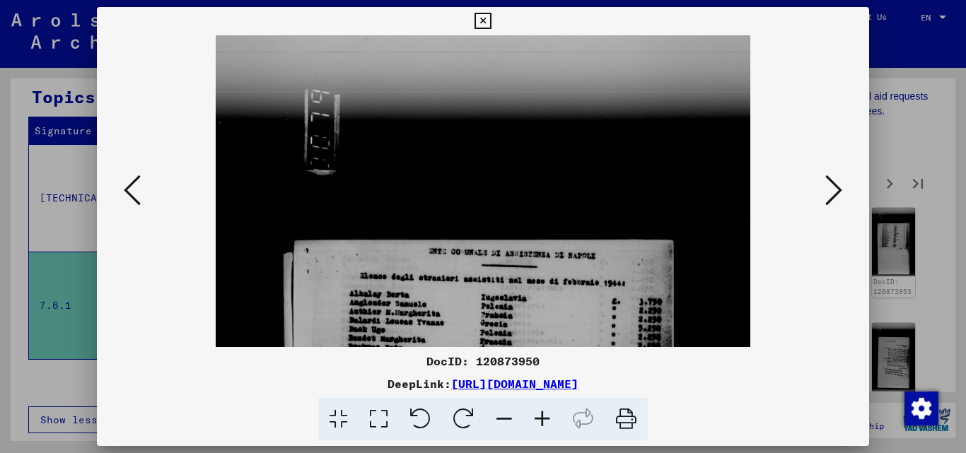
click at [541, 413] on icon at bounding box center [543, 419] width 38 height 43
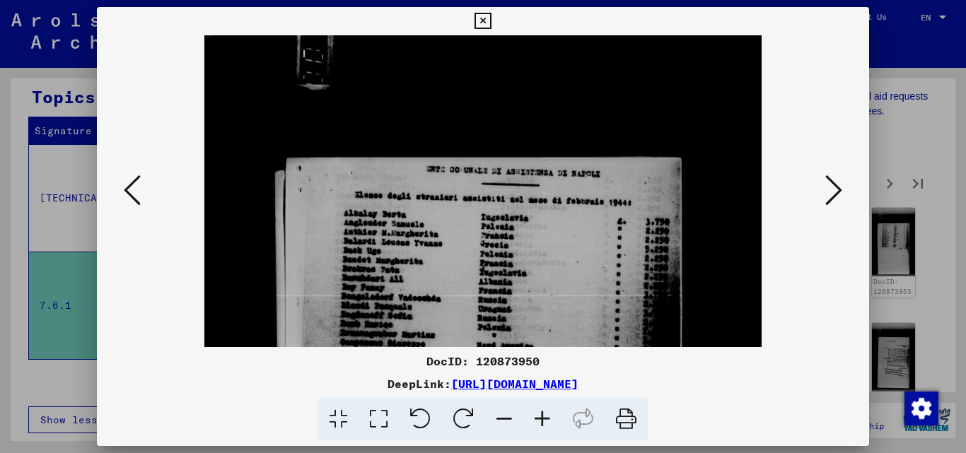
click at [530, 203] on img at bounding box center [482, 383] width 557 height 878
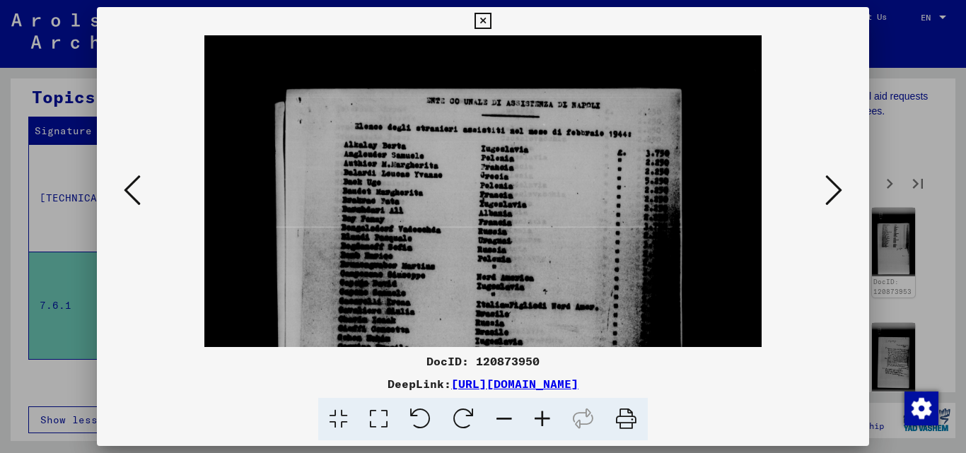
drag, startPoint x: 528, startPoint y: 267, endPoint x: 544, endPoint y: 200, distance: 69.2
click at [544, 200] on img at bounding box center [482, 314] width 557 height 878
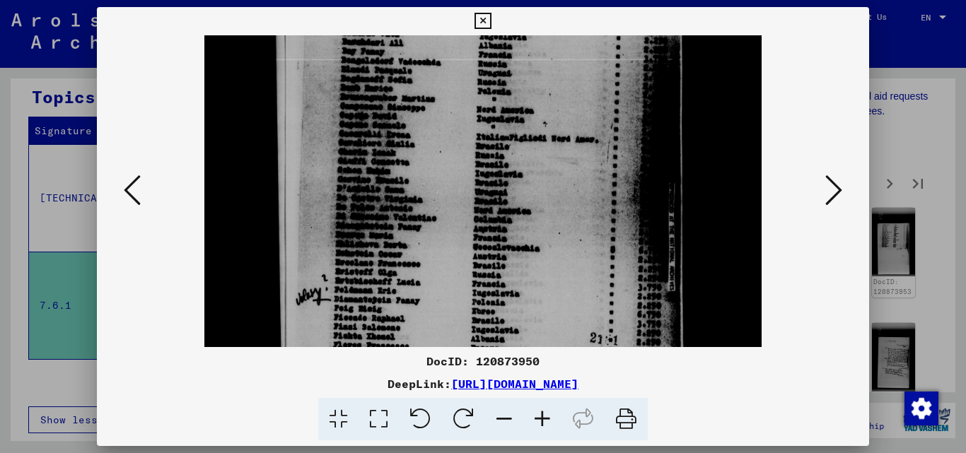
drag, startPoint x: 543, startPoint y: 259, endPoint x: 547, endPoint y: 112, distance: 147.2
click at [547, 112] on img at bounding box center [482, 147] width 557 height 878
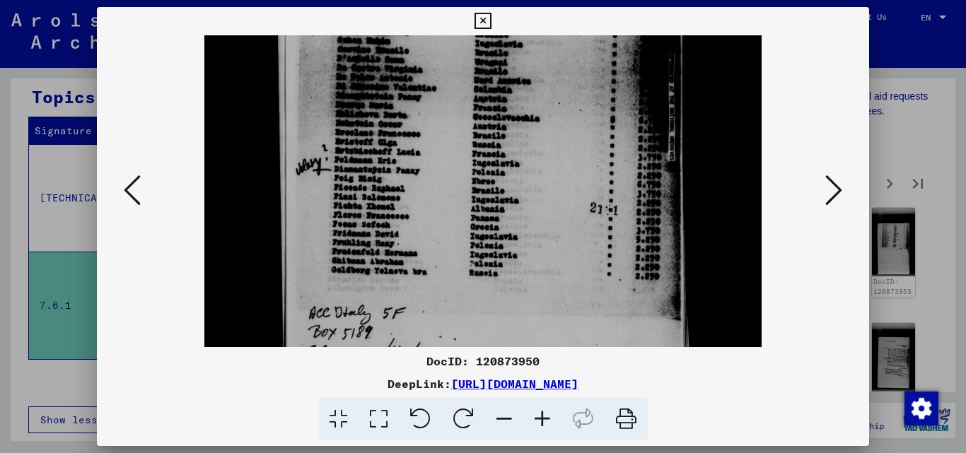
scroll to position [458, 0]
drag, startPoint x: 538, startPoint y: 221, endPoint x: 553, endPoint y: 103, distance: 119.8
click at [553, 103] on img at bounding box center [482, 16] width 557 height 878
click at [543, 413] on icon at bounding box center [543, 419] width 38 height 43
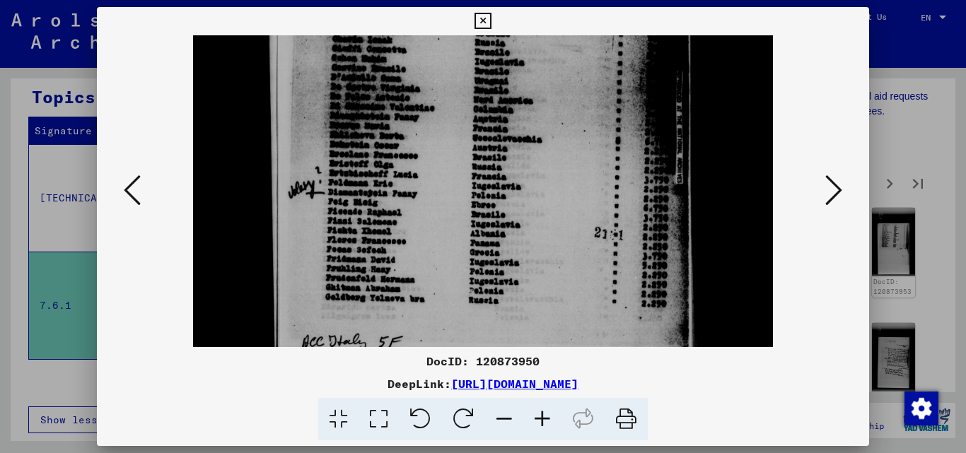
click at [837, 204] on icon at bounding box center [834, 190] width 17 height 34
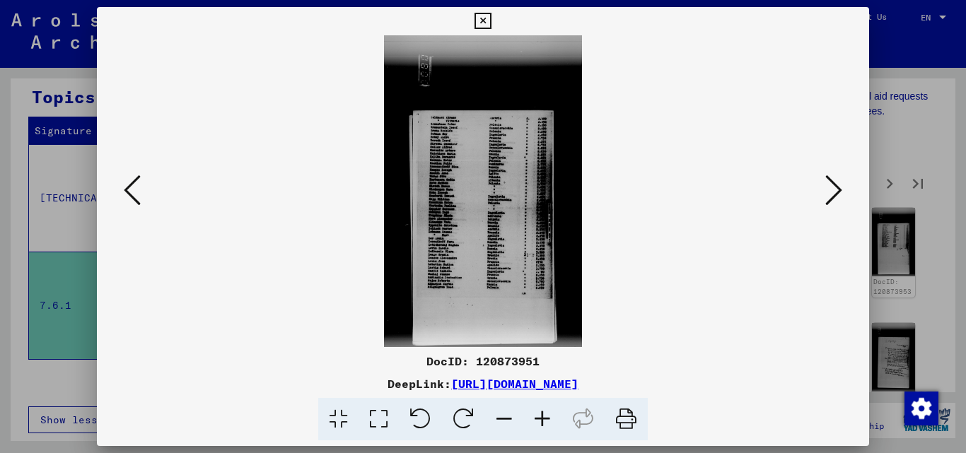
click at [543, 423] on icon at bounding box center [543, 419] width 38 height 43
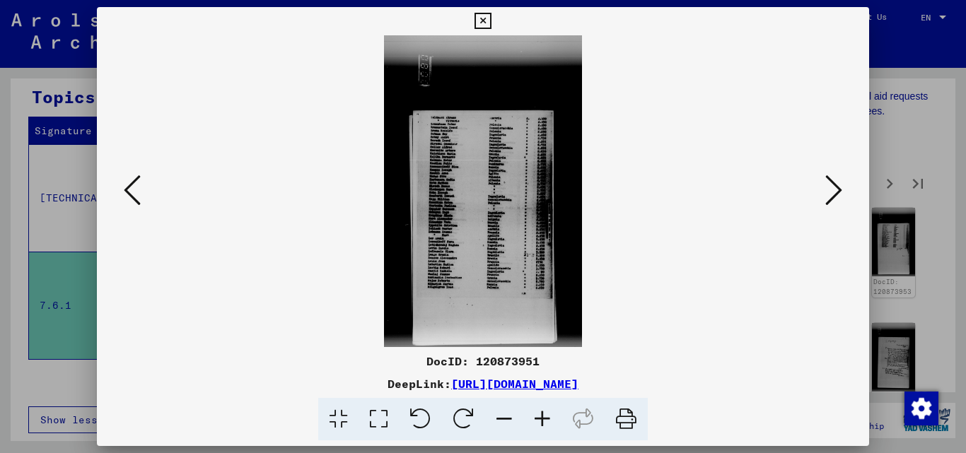
click at [543, 423] on icon at bounding box center [543, 419] width 38 height 43
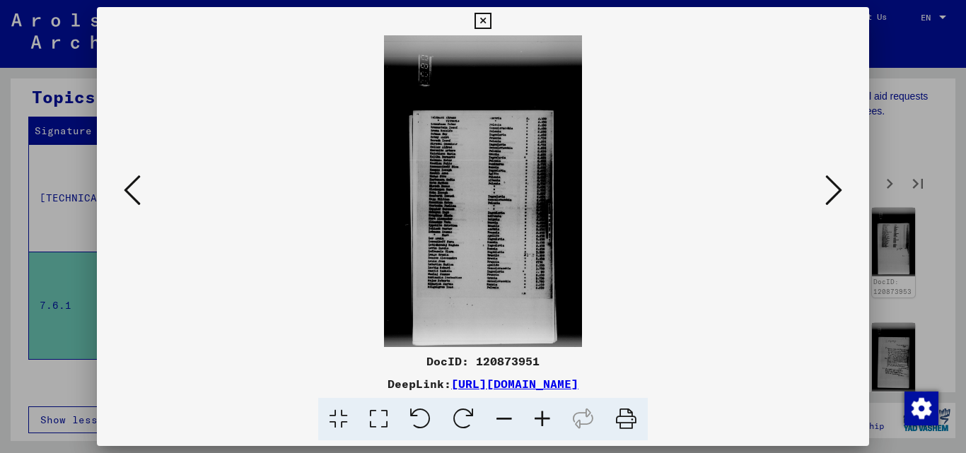
click at [543, 423] on icon at bounding box center [543, 419] width 38 height 43
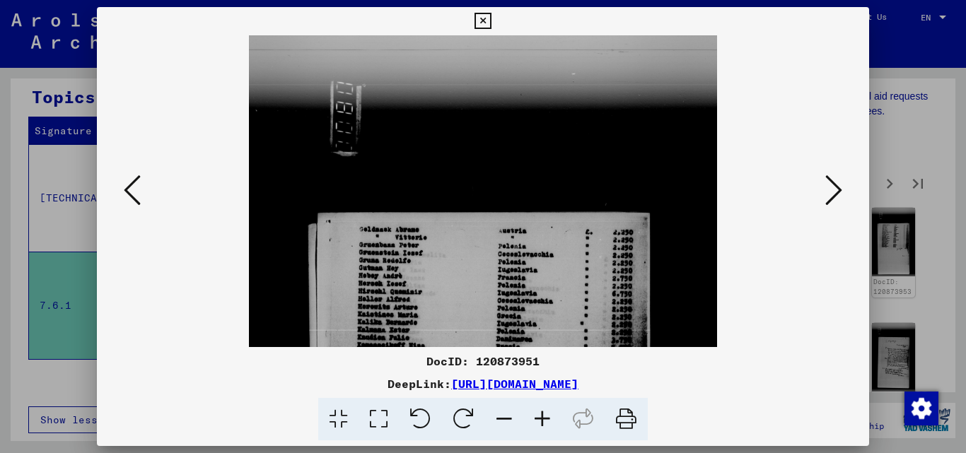
click at [543, 423] on icon at bounding box center [543, 419] width 38 height 43
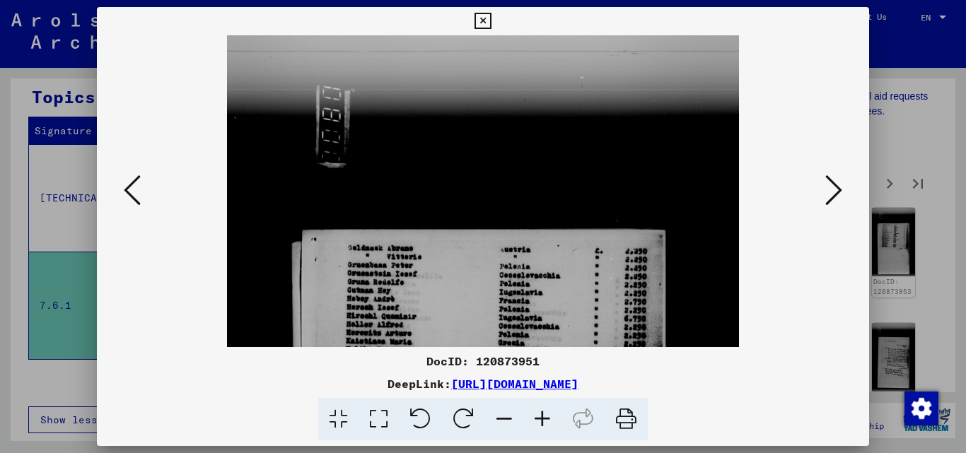
click at [543, 423] on icon at bounding box center [543, 419] width 38 height 43
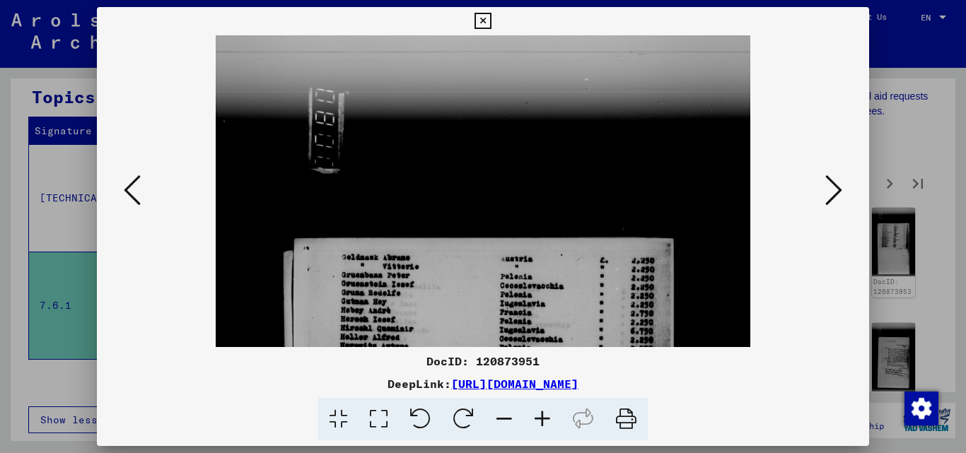
click at [543, 423] on icon at bounding box center [543, 419] width 38 height 43
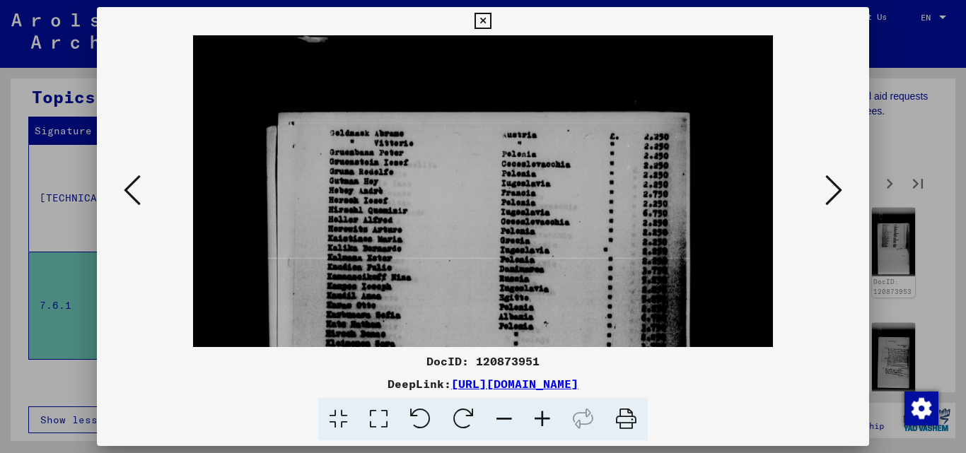
drag, startPoint x: 478, startPoint y: 328, endPoint x: 525, endPoint y: 178, distance: 157.1
click at [525, 178] on img at bounding box center [483, 348] width 580 height 913
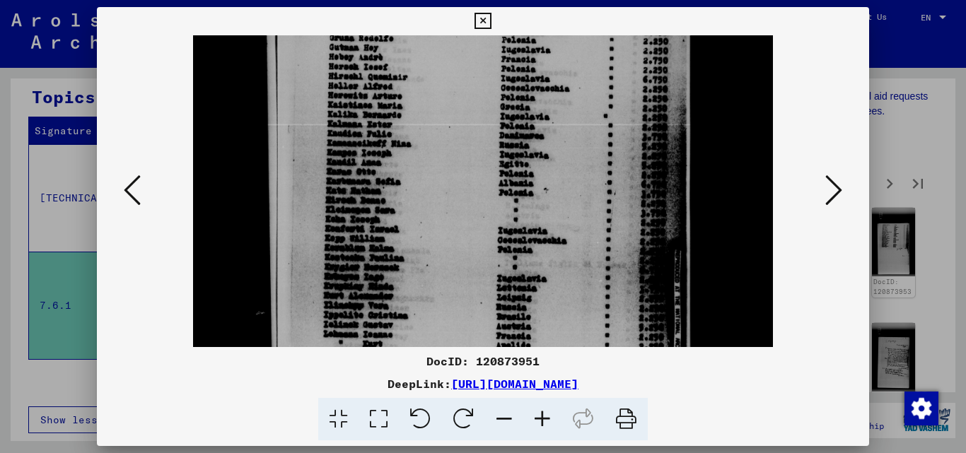
drag, startPoint x: 519, startPoint y: 275, endPoint x: 531, endPoint y: 147, distance: 128.6
click at [531, 147] on img at bounding box center [483, 215] width 580 height 913
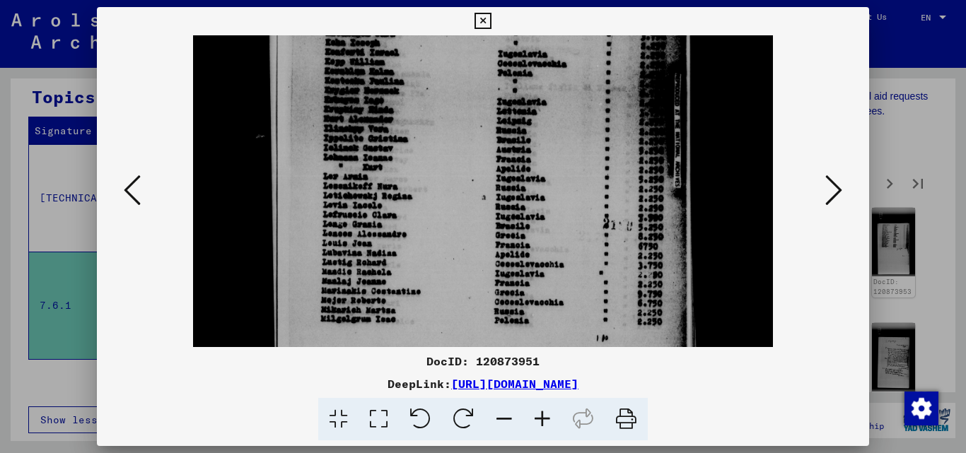
drag, startPoint x: 520, startPoint y: 191, endPoint x: 548, endPoint y: 11, distance: 182.6
click at [548, 11] on div "DocID: 120873951 DeepLink: [URL][DOMAIN_NAME]" at bounding box center [483, 224] width 773 height 434
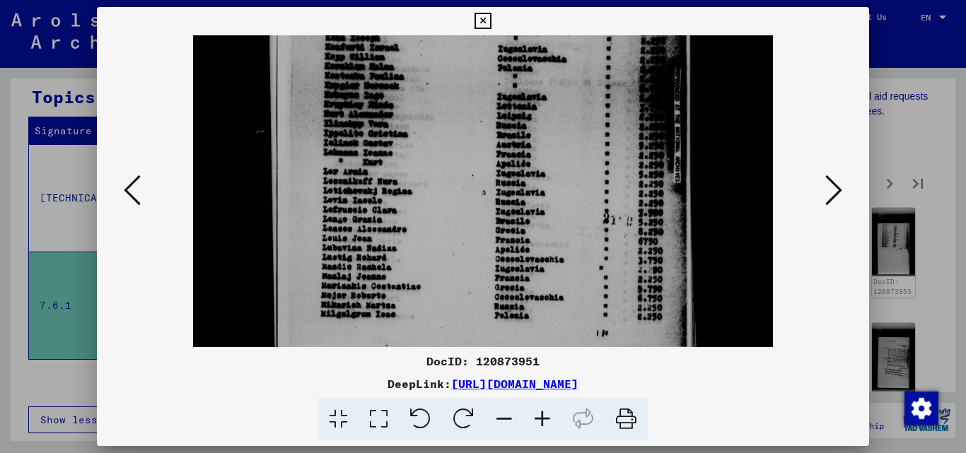
click at [825, 180] on button at bounding box center [833, 191] width 25 height 40
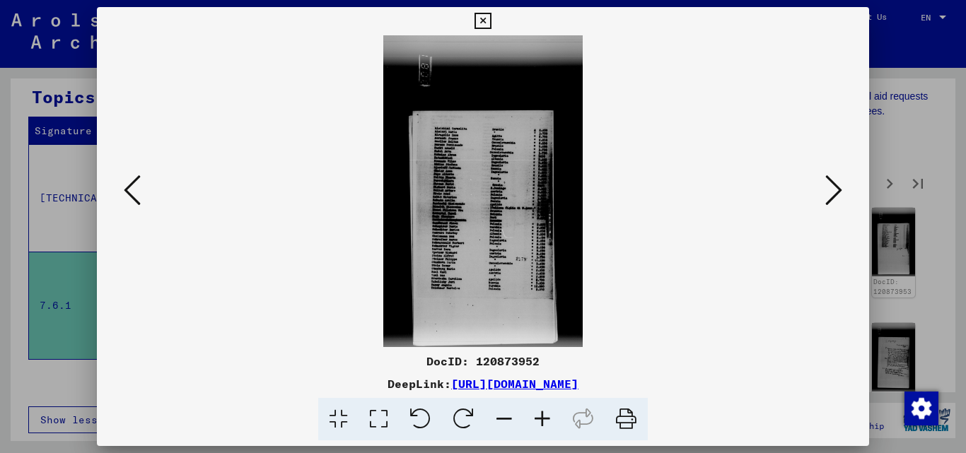
click at [549, 412] on icon at bounding box center [543, 419] width 38 height 43
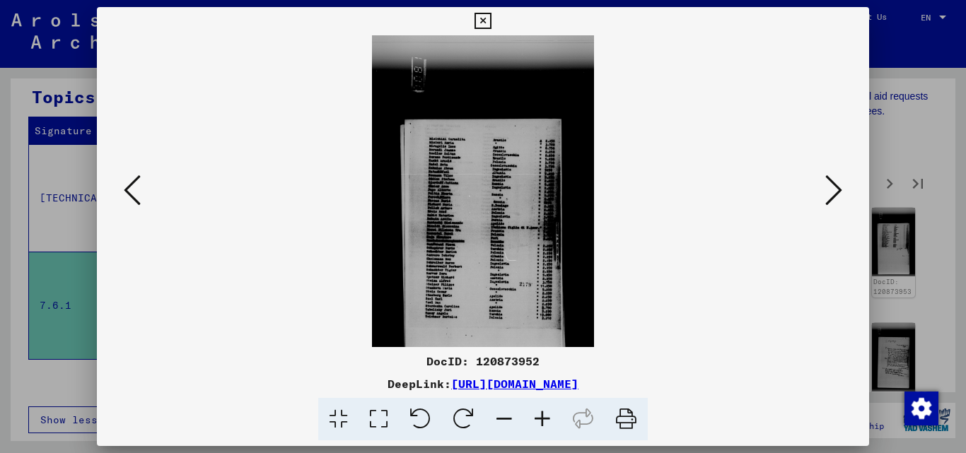
click at [549, 412] on icon at bounding box center [543, 419] width 38 height 43
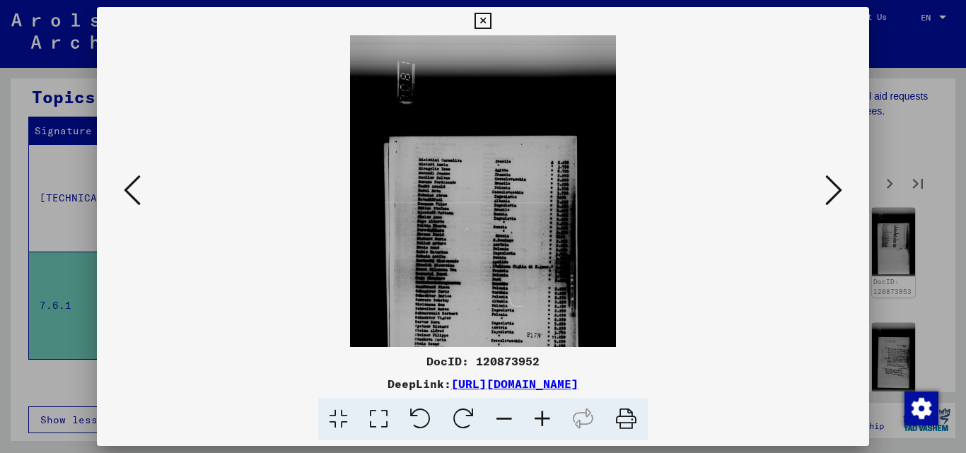
click at [549, 412] on icon at bounding box center [543, 419] width 38 height 43
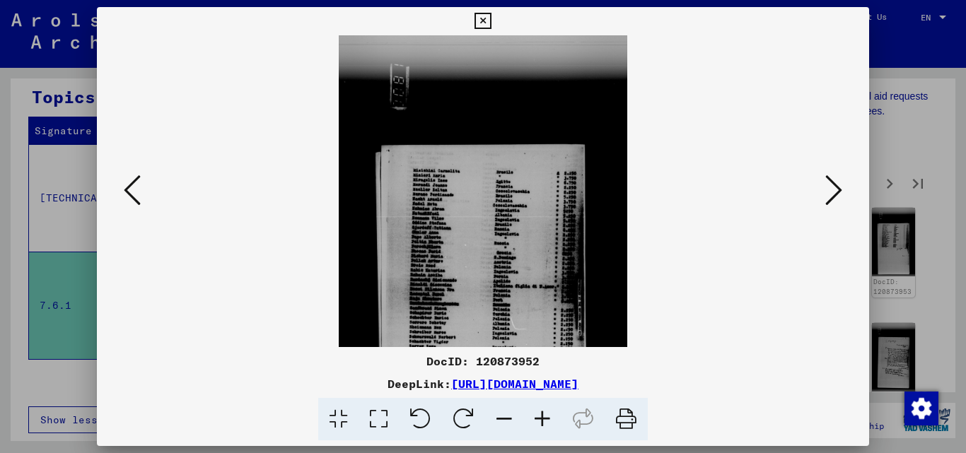
click at [549, 412] on icon at bounding box center [543, 419] width 38 height 43
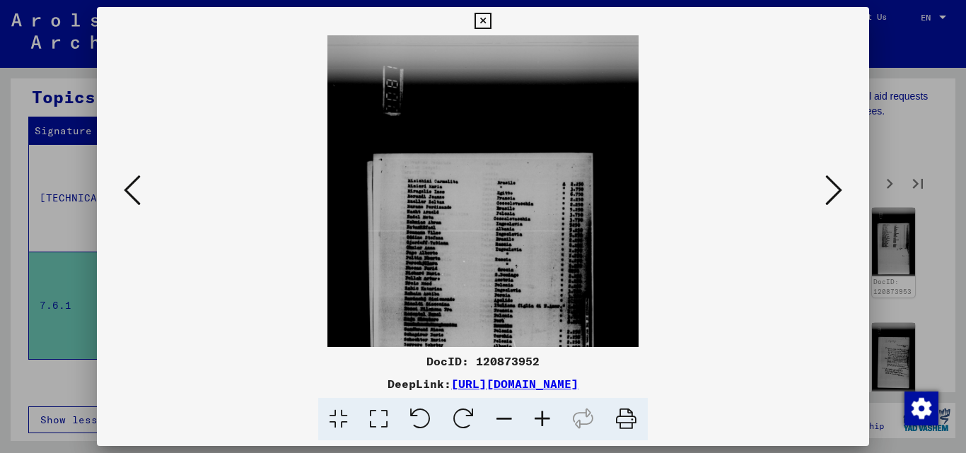
click at [549, 412] on icon at bounding box center [543, 419] width 38 height 43
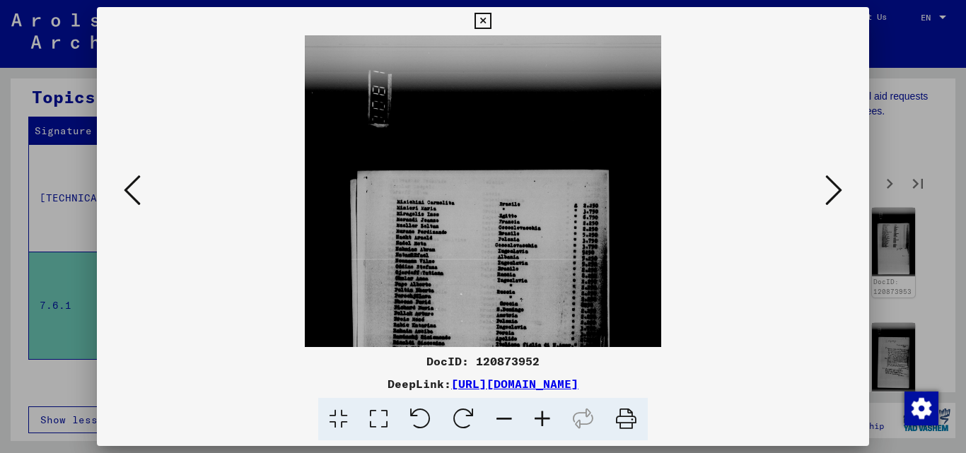
click at [549, 412] on icon at bounding box center [543, 419] width 38 height 43
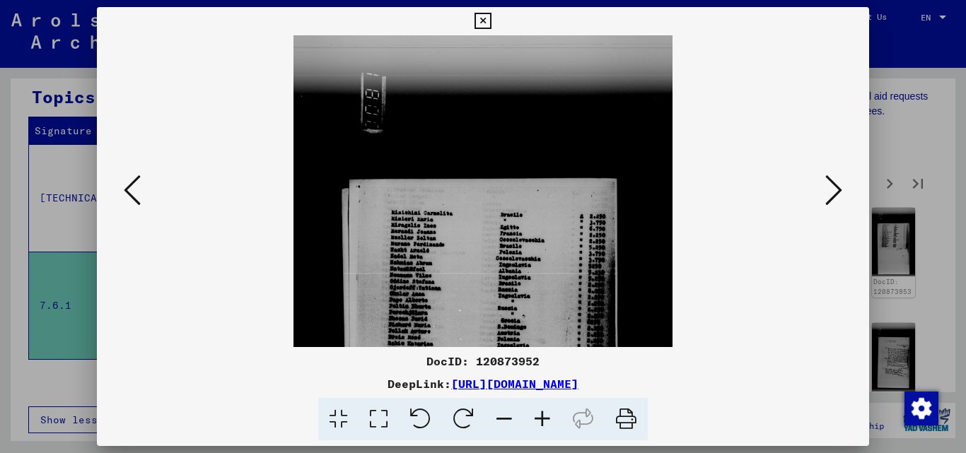
click at [549, 412] on icon at bounding box center [543, 419] width 38 height 43
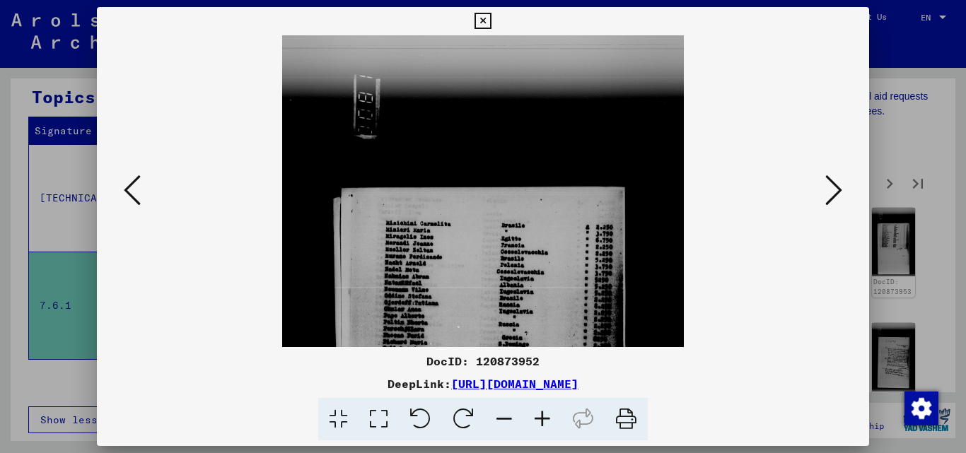
click at [549, 412] on icon at bounding box center [543, 419] width 38 height 43
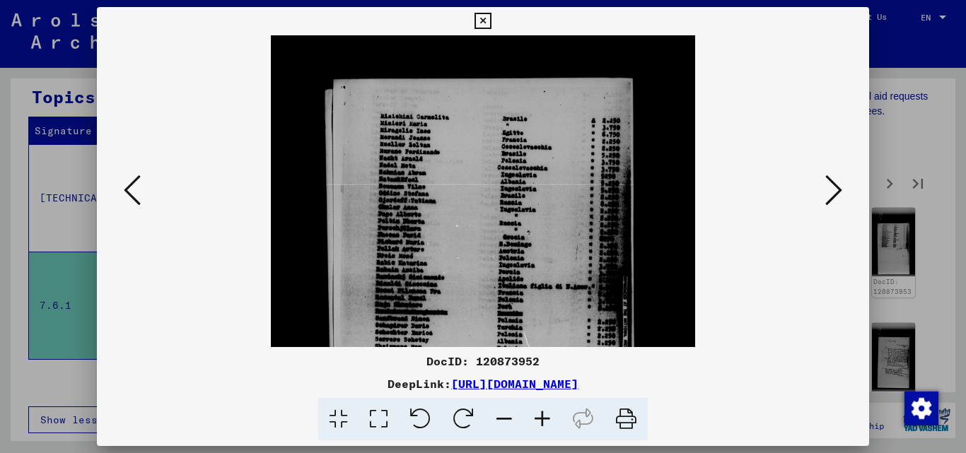
drag, startPoint x: 551, startPoint y: 272, endPoint x: 596, endPoint y: 160, distance: 121.0
click at [596, 160] on img at bounding box center [483, 251] width 424 height 666
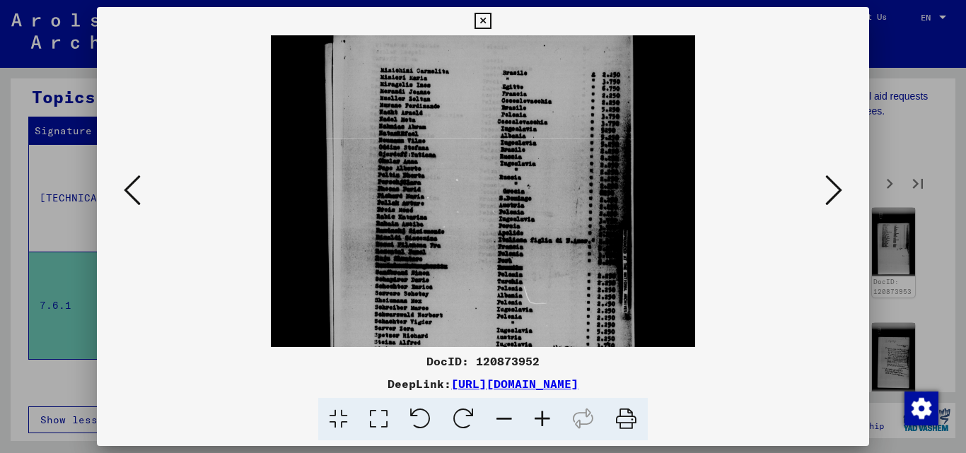
drag, startPoint x: 551, startPoint y: 223, endPoint x: 557, endPoint y: 197, distance: 26.9
click at [557, 197] on img at bounding box center [483, 205] width 424 height 666
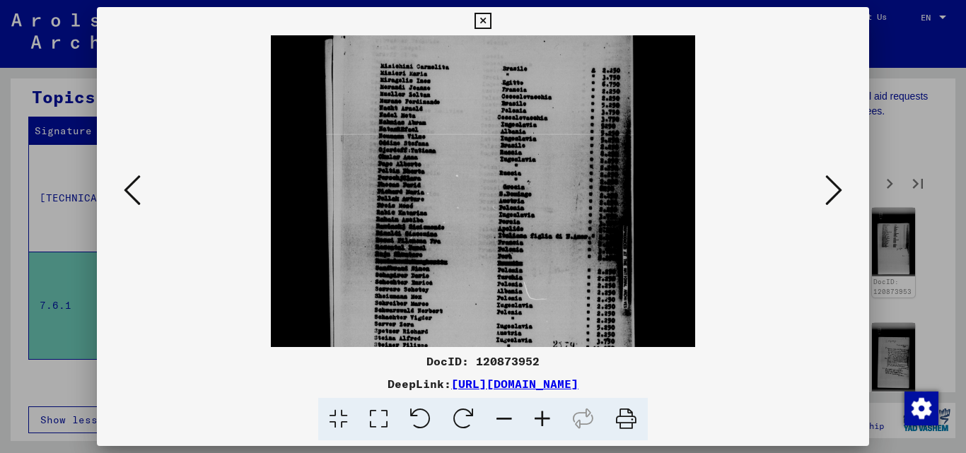
click at [541, 412] on icon at bounding box center [543, 419] width 38 height 43
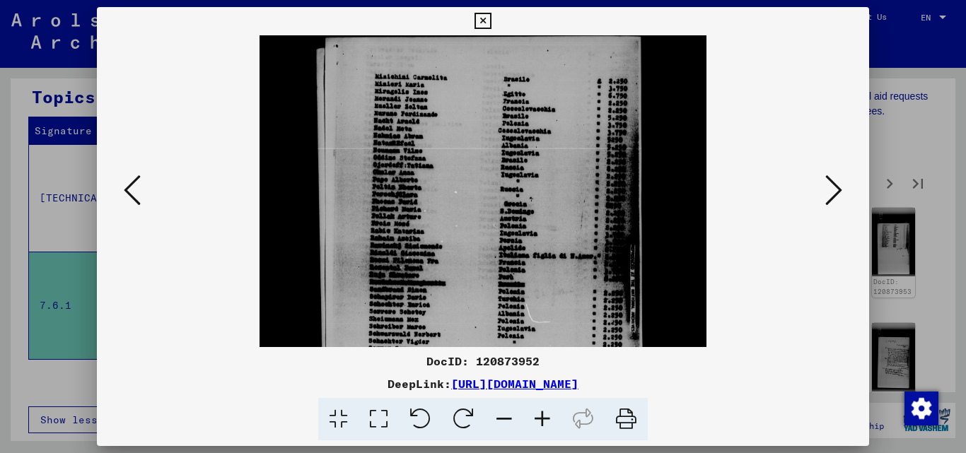
click at [541, 412] on icon at bounding box center [543, 419] width 38 height 43
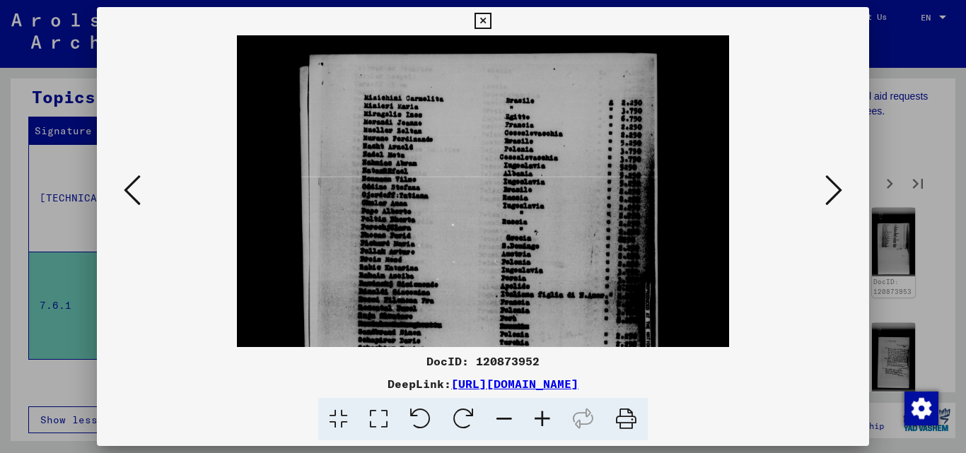
click at [541, 412] on icon at bounding box center [543, 419] width 38 height 43
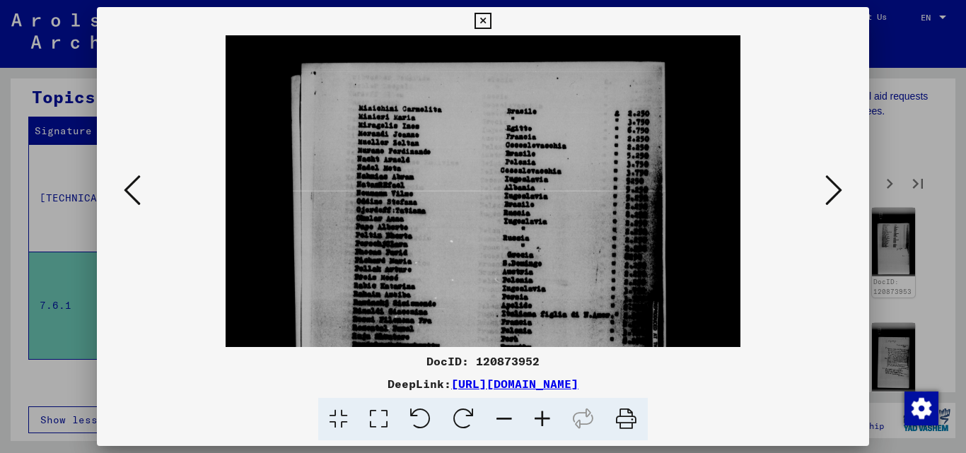
click at [541, 412] on icon at bounding box center [543, 419] width 38 height 43
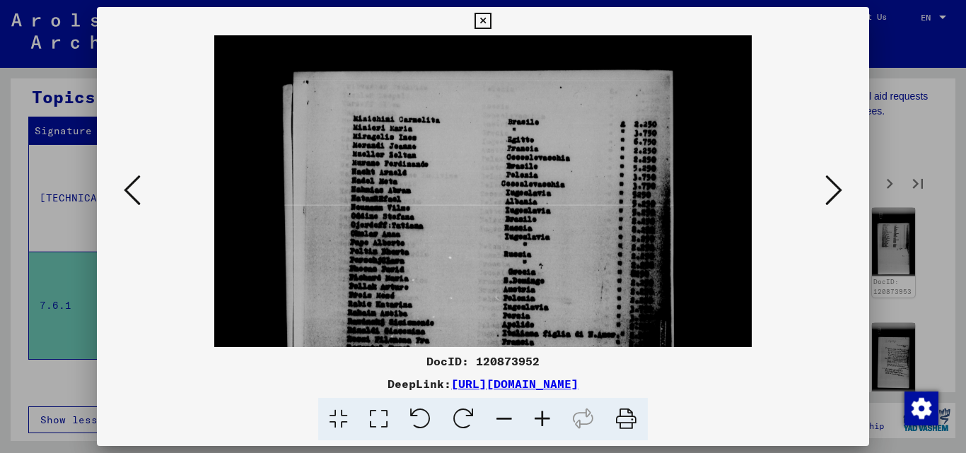
click at [541, 412] on icon at bounding box center [543, 419] width 38 height 43
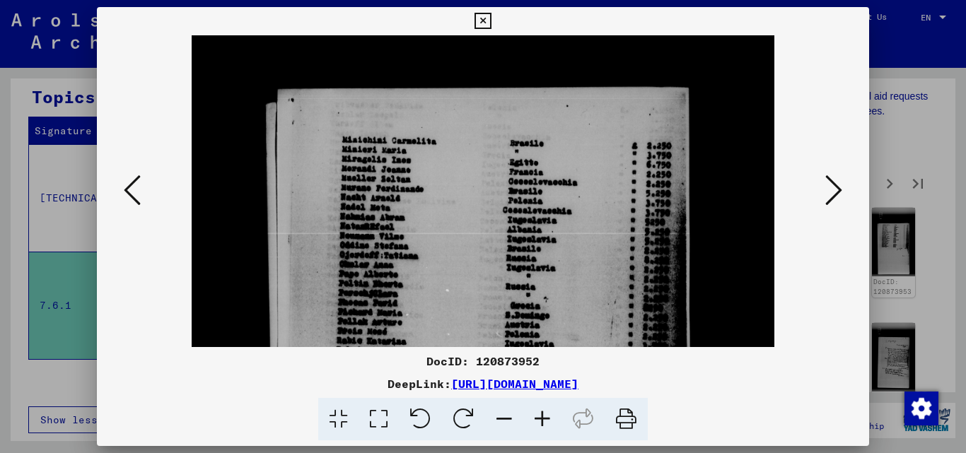
click at [541, 412] on icon at bounding box center [543, 419] width 38 height 43
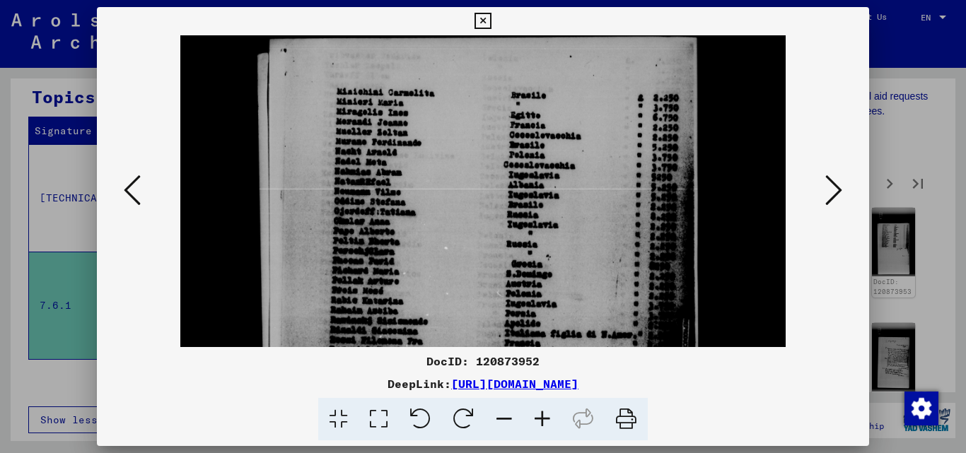
scroll to position [283, 0]
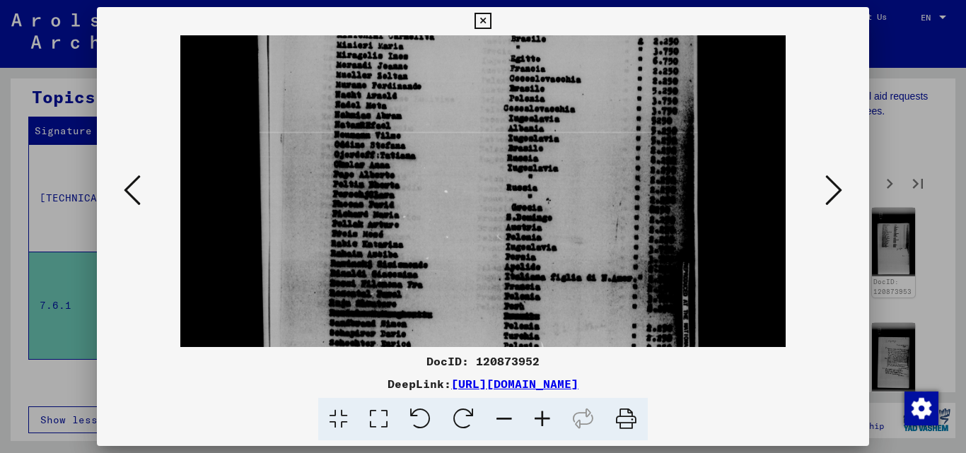
drag, startPoint x: 497, startPoint y: 267, endPoint x: 517, endPoint y: 151, distance: 117.0
click at [517, 151] on img at bounding box center [482, 226] width 605 height 949
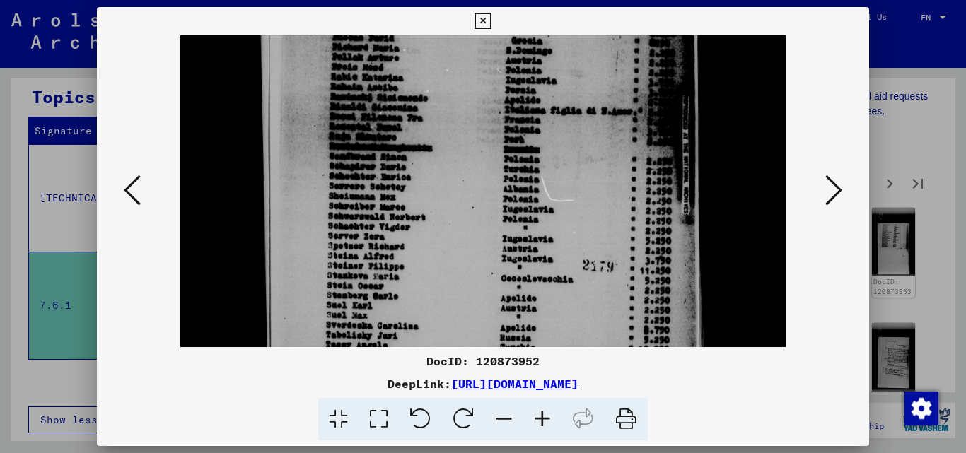
drag, startPoint x: 671, startPoint y: 107, endPoint x: 679, endPoint y: 74, distance: 34.2
click at [679, 74] on img at bounding box center [482, 59] width 605 height 949
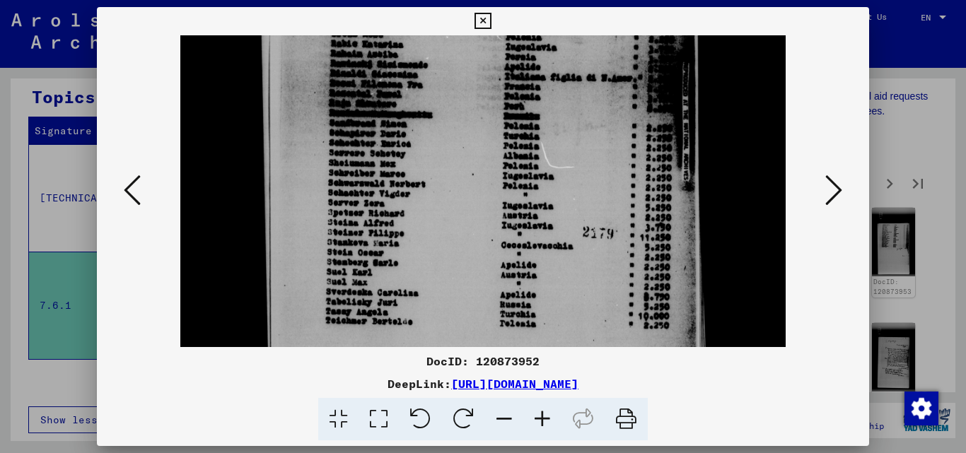
click at [485, 21] on icon at bounding box center [483, 21] width 16 height 17
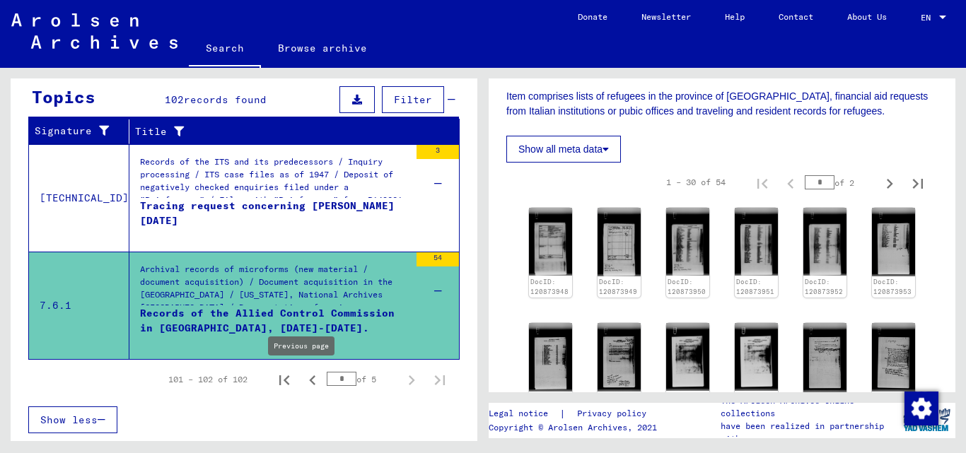
click at [303, 379] on icon "Previous page" at bounding box center [313, 381] width 20 height 20
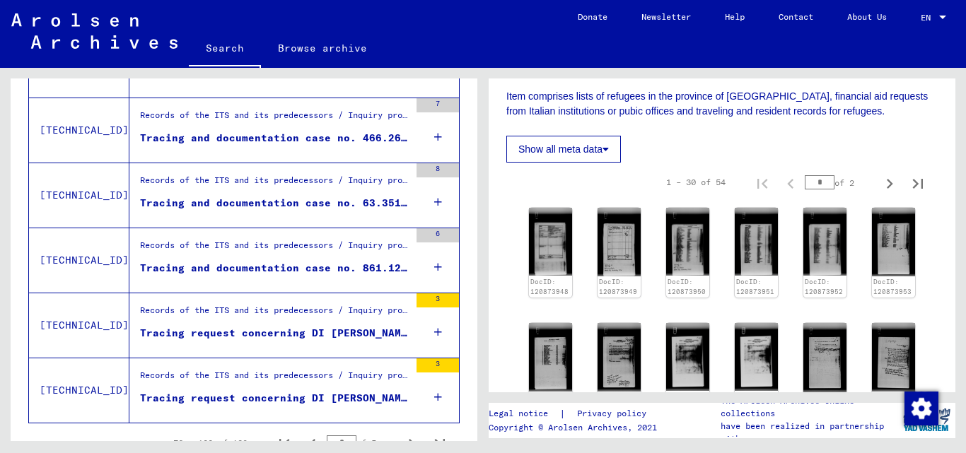
scroll to position [1693, 0]
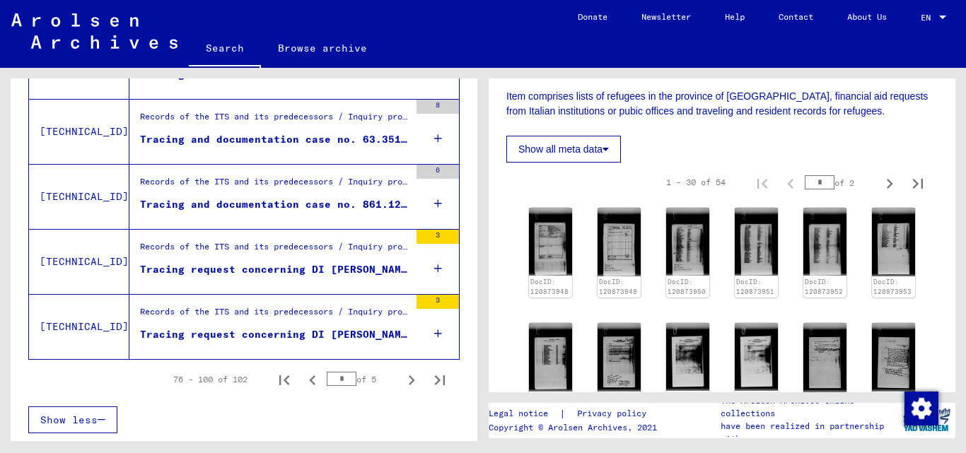
click at [351, 333] on div "Tracing request concerning DI [PERSON_NAME] [DATE]" at bounding box center [275, 335] width 270 height 15
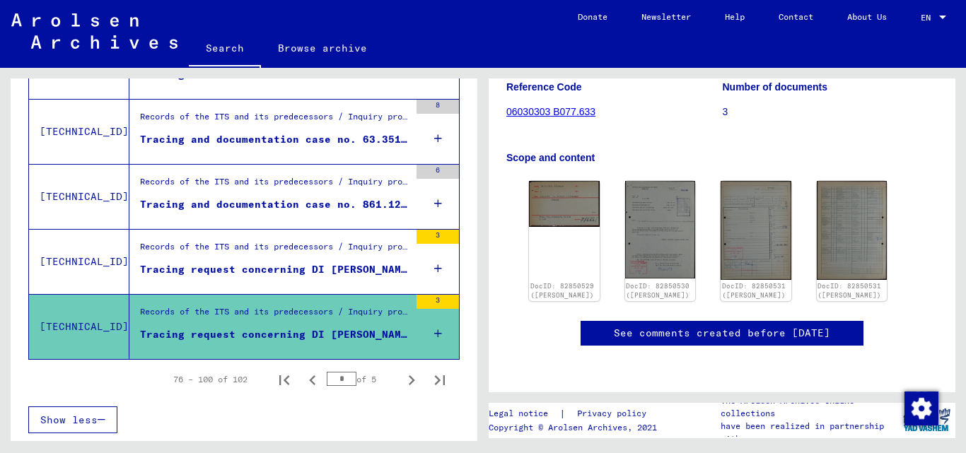
scroll to position [205, 0]
click at [577, 183] on img at bounding box center [565, 202] width 74 height 49
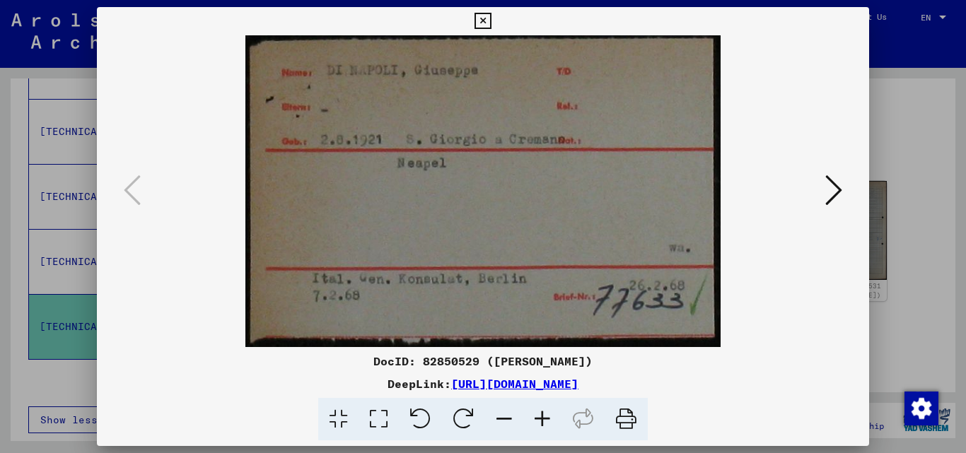
click at [483, 13] on icon at bounding box center [483, 21] width 16 height 17
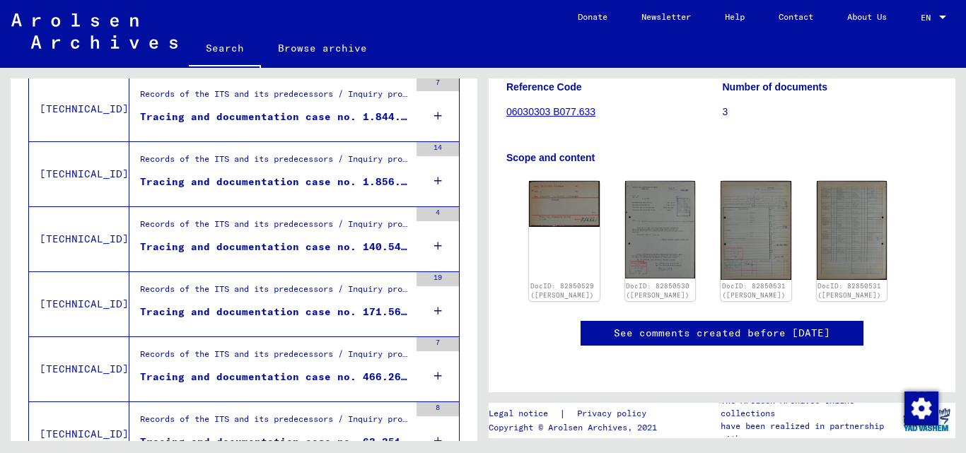
scroll to position [1382, 0]
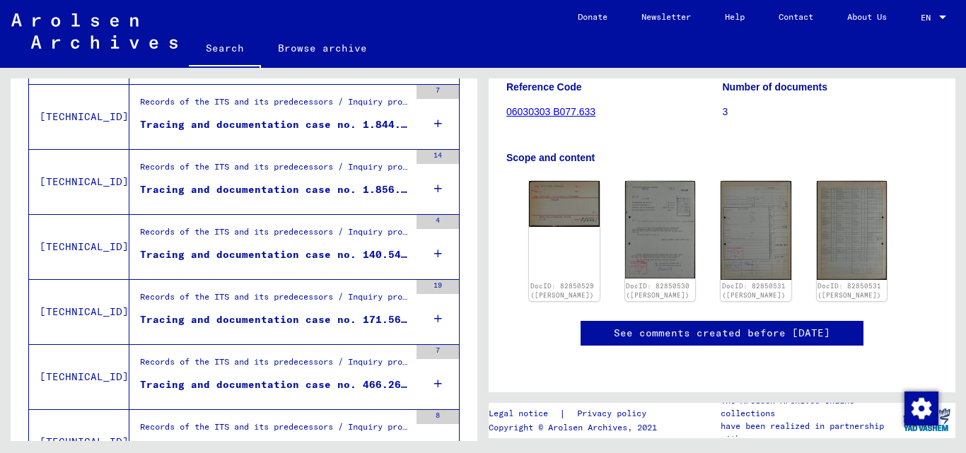
click at [434, 188] on icon at bounding box center [438, 189] width 8 height 50
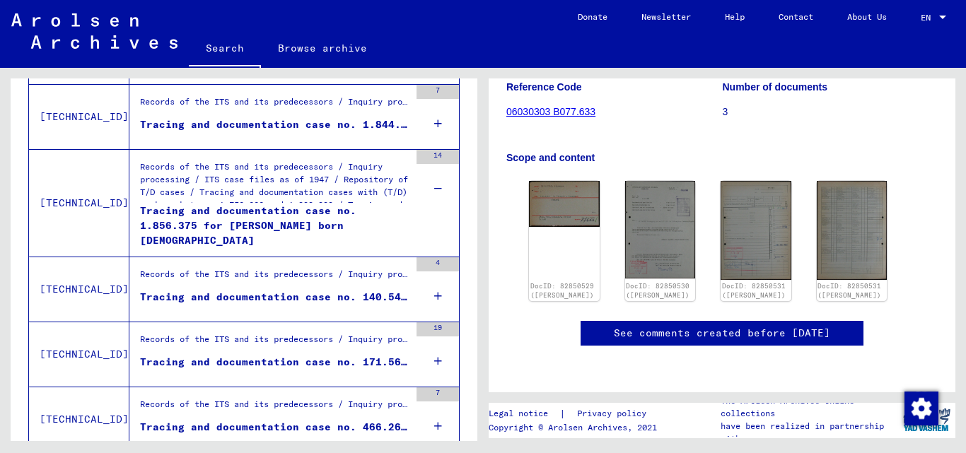
click at [310, 220] on div "Tracing and documentation case no. 1.856.375 for [PERSON_NAME] born [DEMOGRAPHI…" at bounding box center [275, 225] width 270 height 42
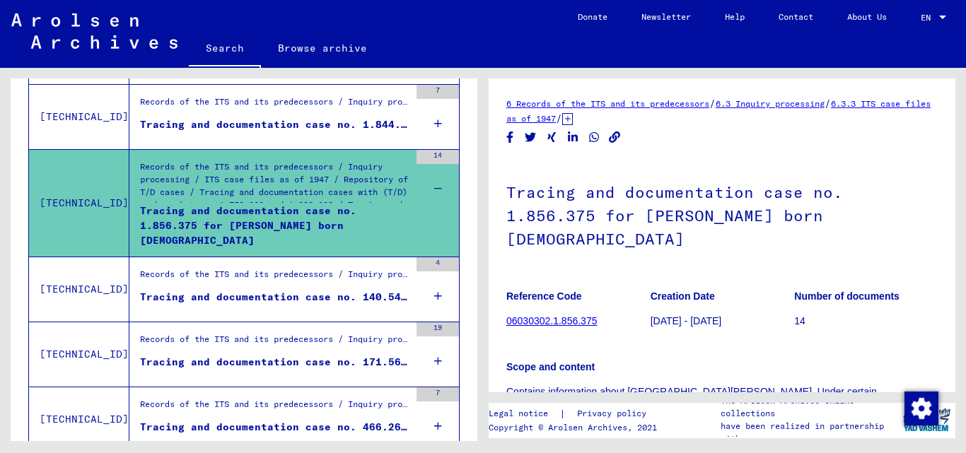
click at [434, 297] on icon at bounding box center [438, 297] width 8 height 50
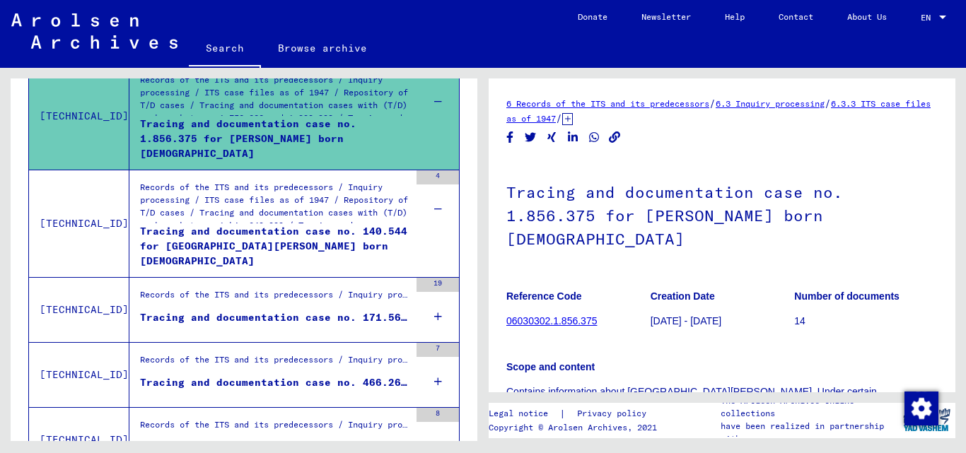
scroll to position [1522, 0]
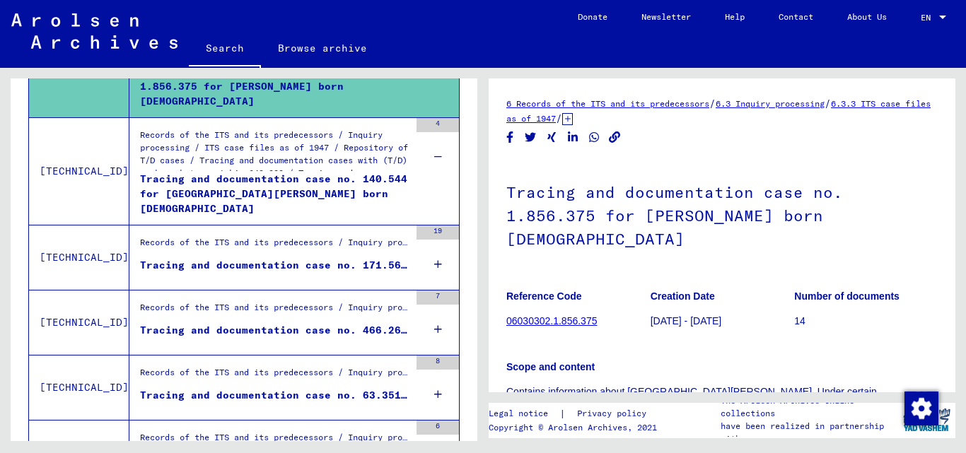
click at [434, 270] on icon at bounding box center [438, 265] width 8 height 50
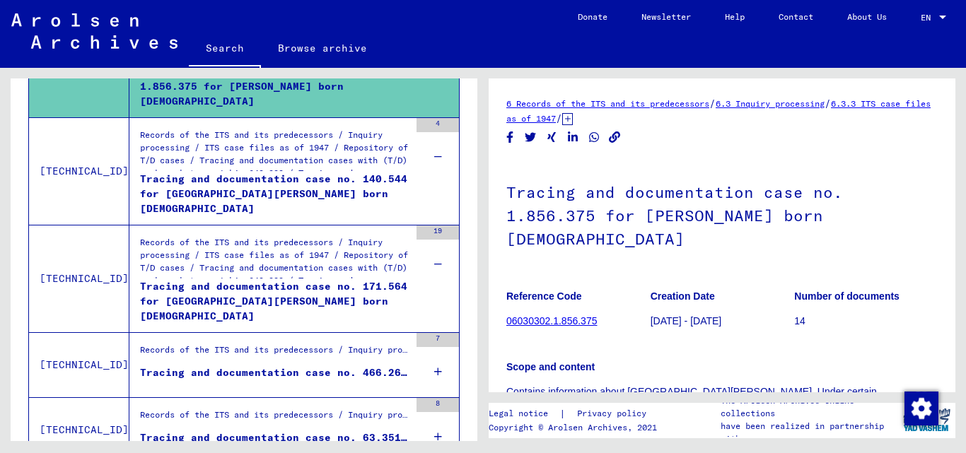
click at [434, 366] on icon at bounding box center [438, 372] width 8 height 50
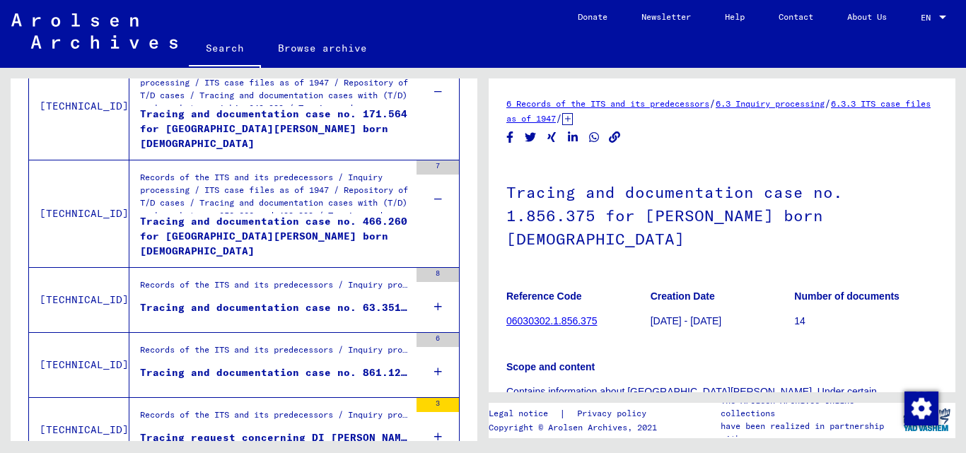
scroll to position [1713, 0]
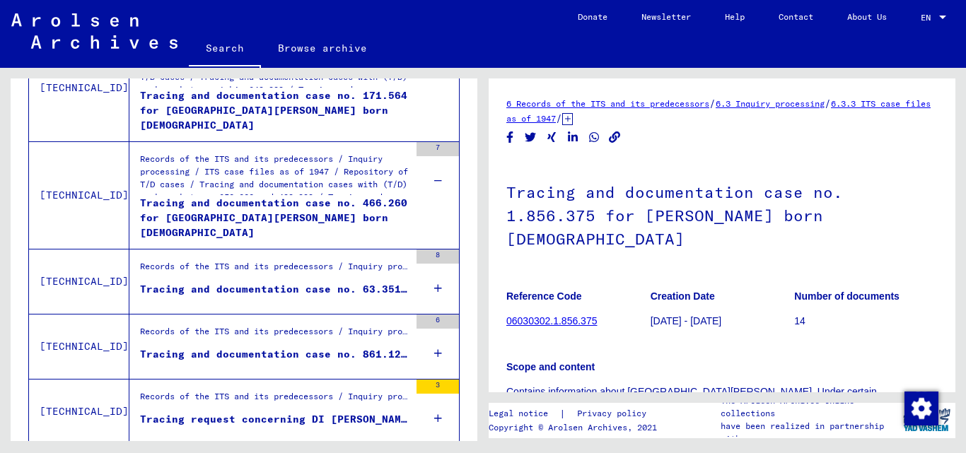
click at [434, 284] on icon at bounding box center [438, 289] width 8 height 50
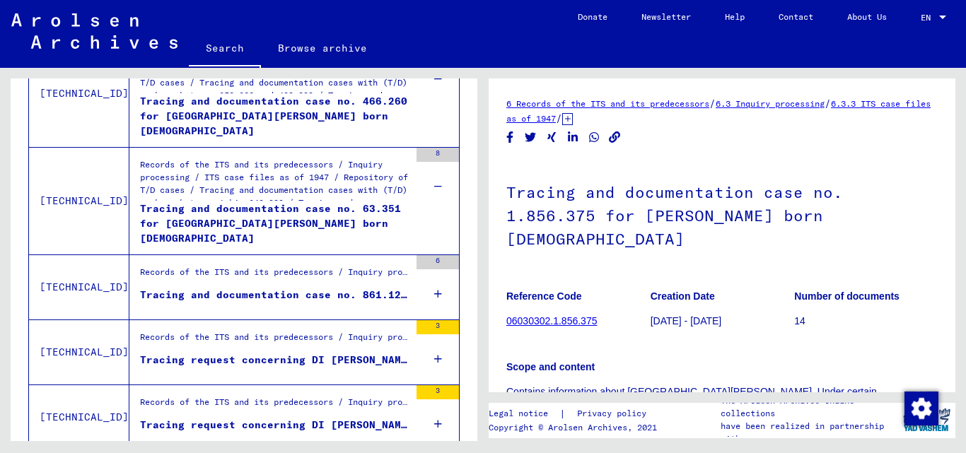
scroll to position [1847, 0]
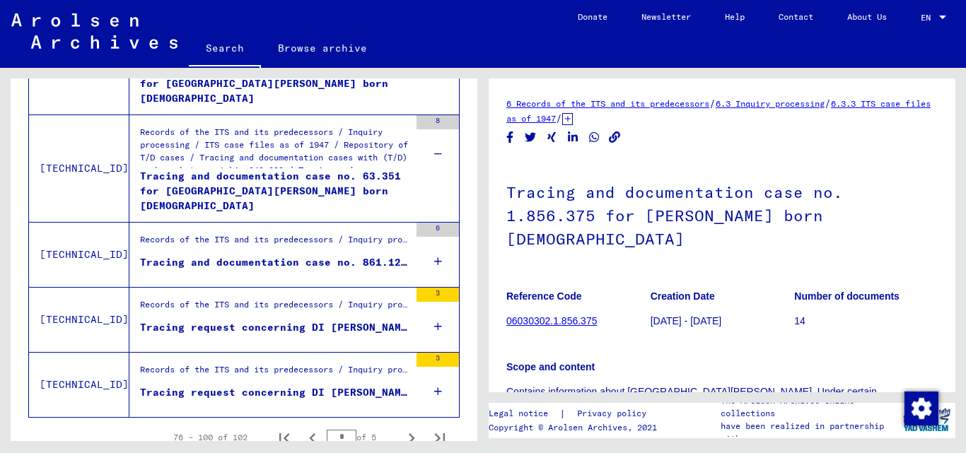
click at [434, 262] on icon at bounding box center [438, 262] width 8 height 50
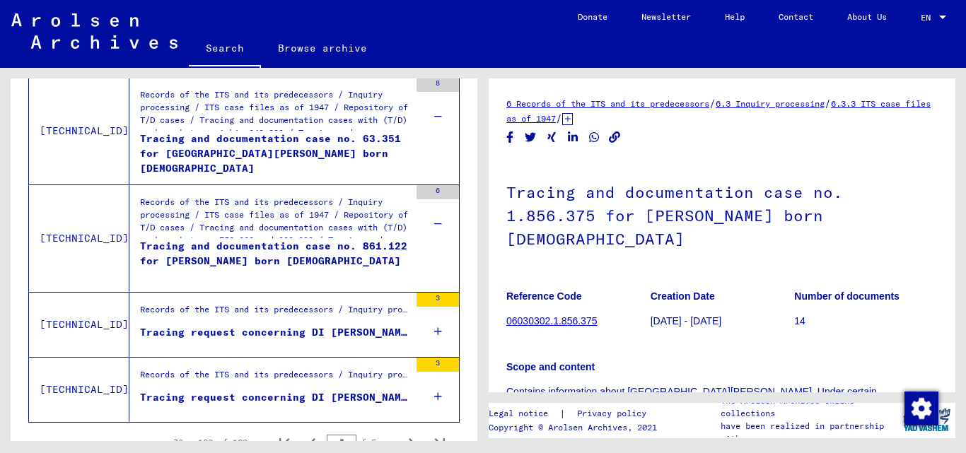
scroll to position [1895, 0]
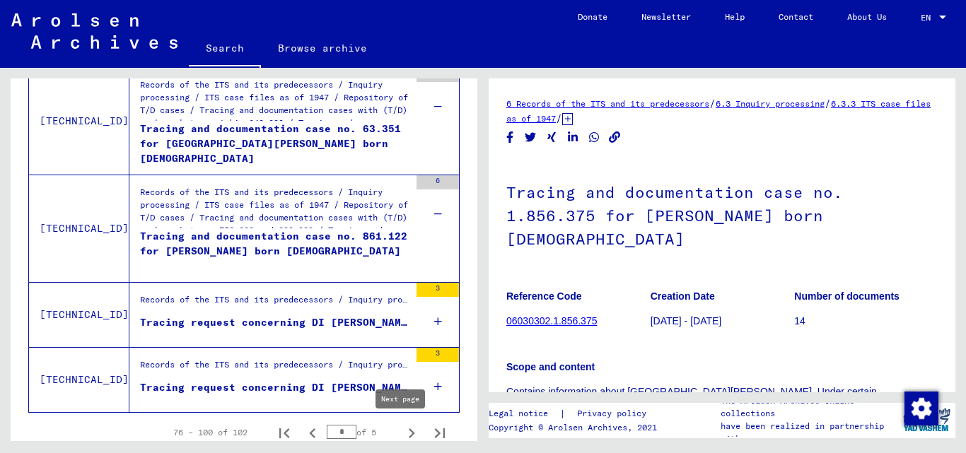
click at [402, 434] on icon "Next page" at bounding box center [412, 434] width 20 height 20
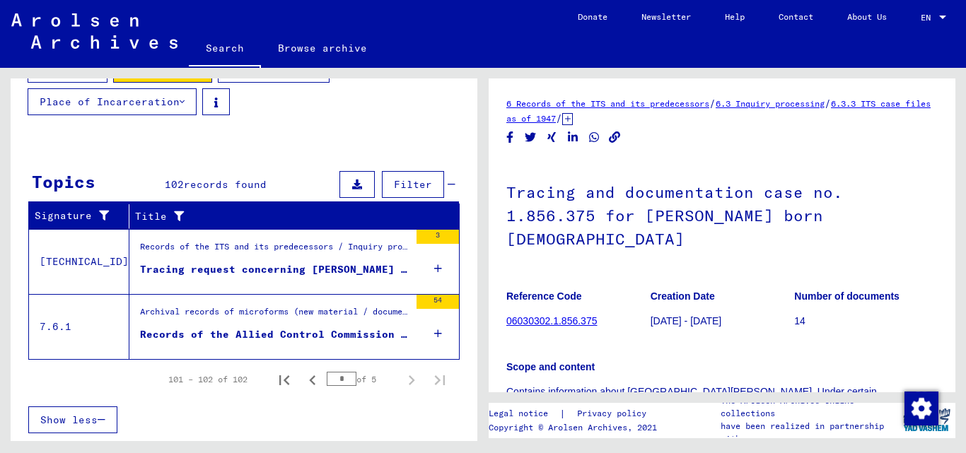
scroll to position [196, 0]
click at [434, 330] on icon at bounding box center [438, 334] width 8 height 50
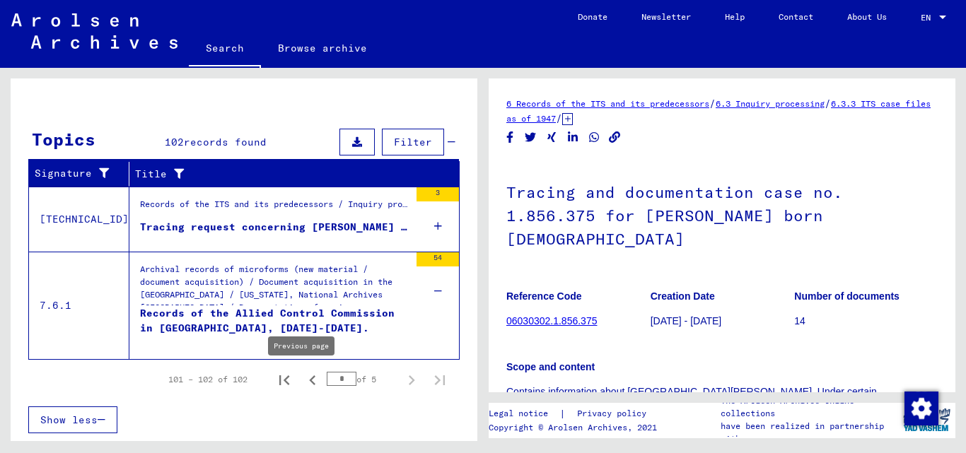
click at [303, 379] on icon "Previous page" at bounding box center [313, 381] width 20 height 20
type input "*"
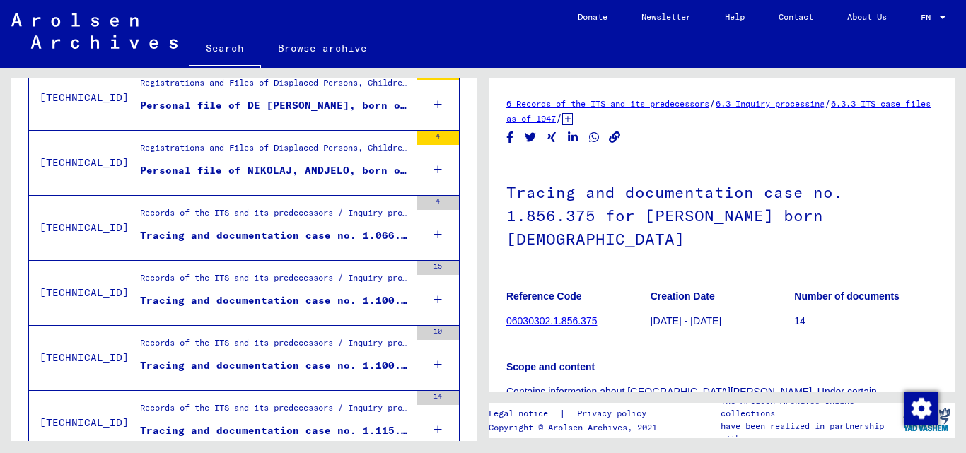
scroll to position [549, 0]
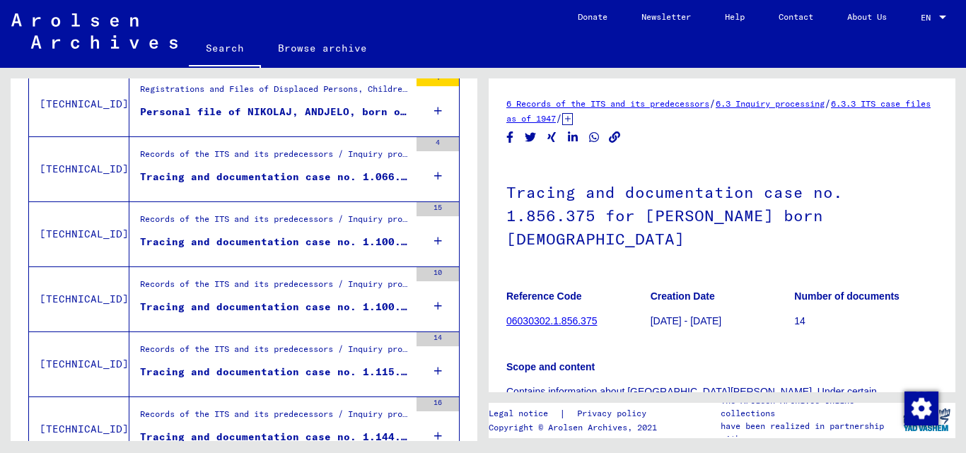
click at [434, 176] on icon at bounding box center [438, 176] width 8 height 50
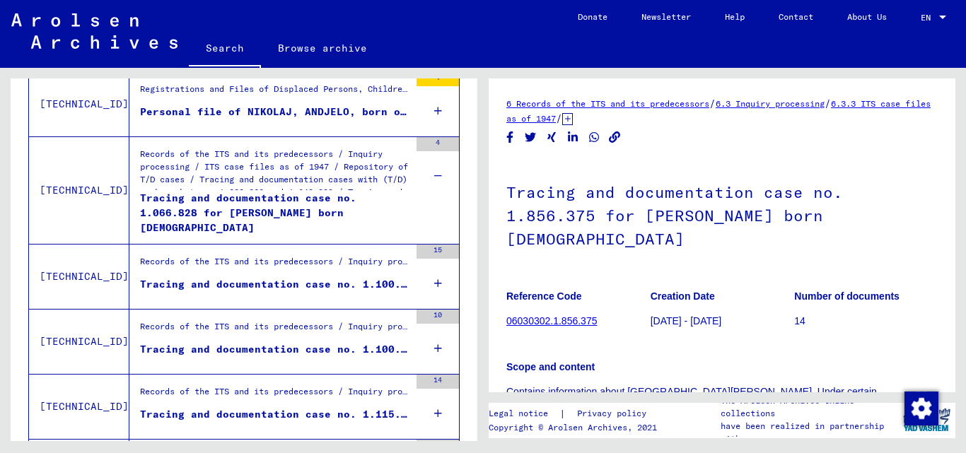
drag, startPoint x: 291, startPoint y: 210, endPoint x: 258, endPoint y: 199, distance: 35.1
click at [258, 199] on div "Tracing and documentation case no. 1.066.828 for [PERSON_NAME] born [DEMOGRAPHI…" at bounding box center [275, 212] width 270 height 42
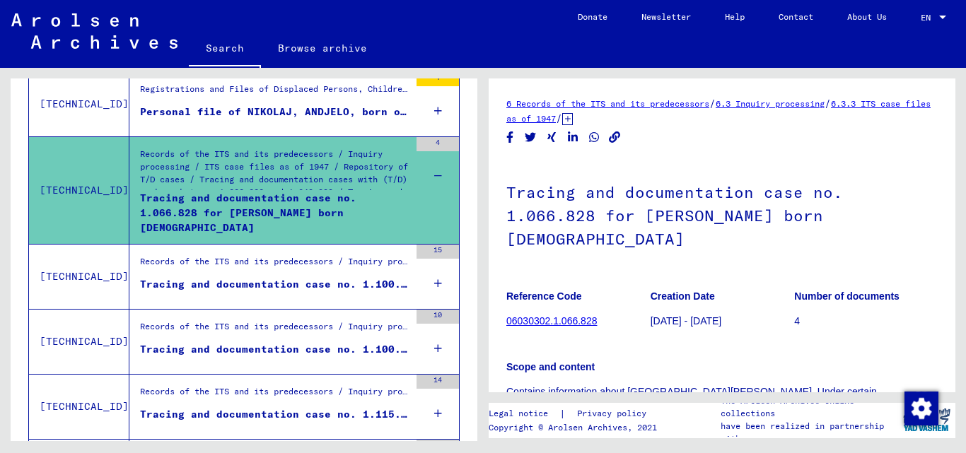
scroll to position [47, 0]
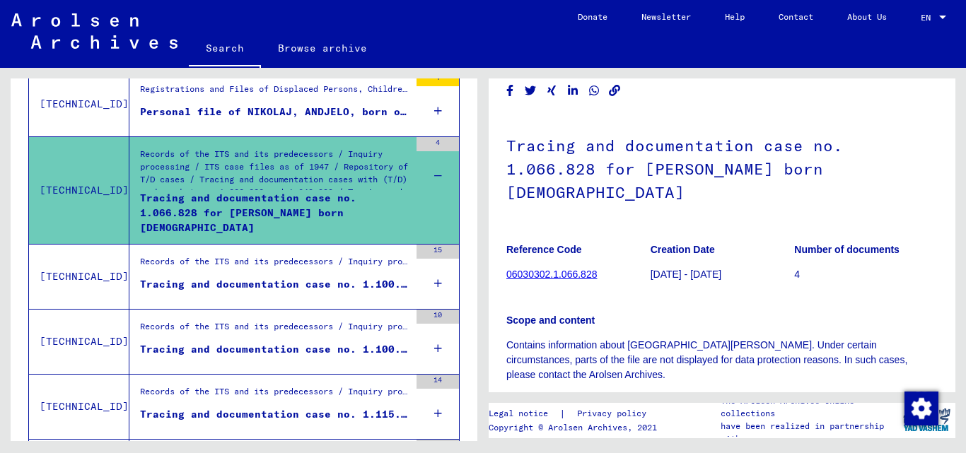
click at [572, 273] on link "06030302.1.066.828" at bounding box center [552, 274] width 91 height 11
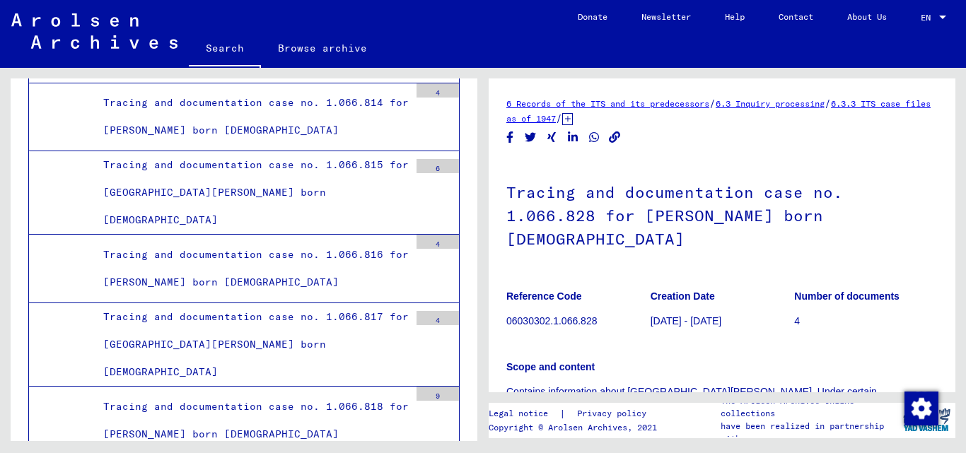
click at [756, 219] on h1 "Tracing and documentation case no. 1.066.828 for [PERSON_NAME] born [DEMOGRAPHI…" at bounding box center [723, 214] width 432 height 109
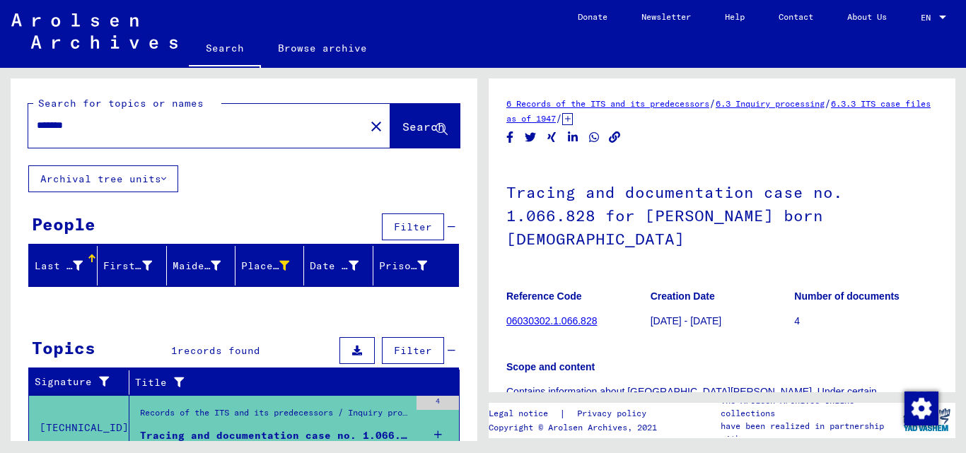
scroll to position [62, 0]
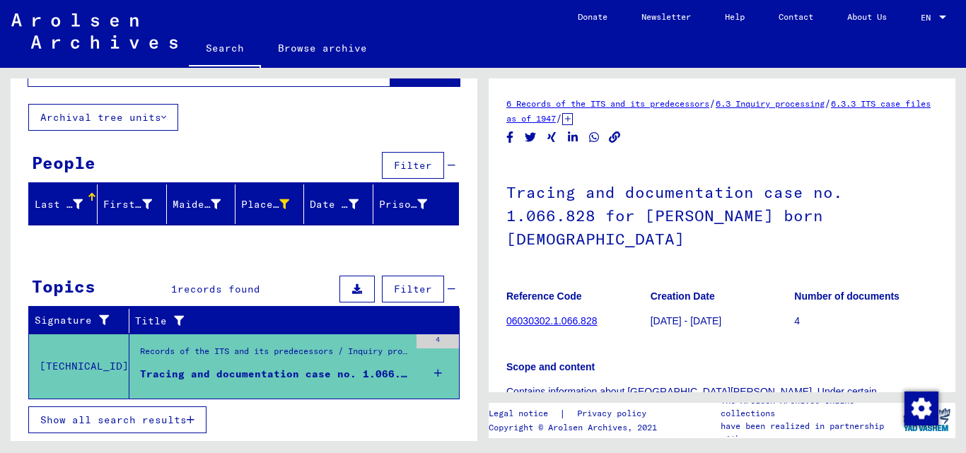
type input "******"
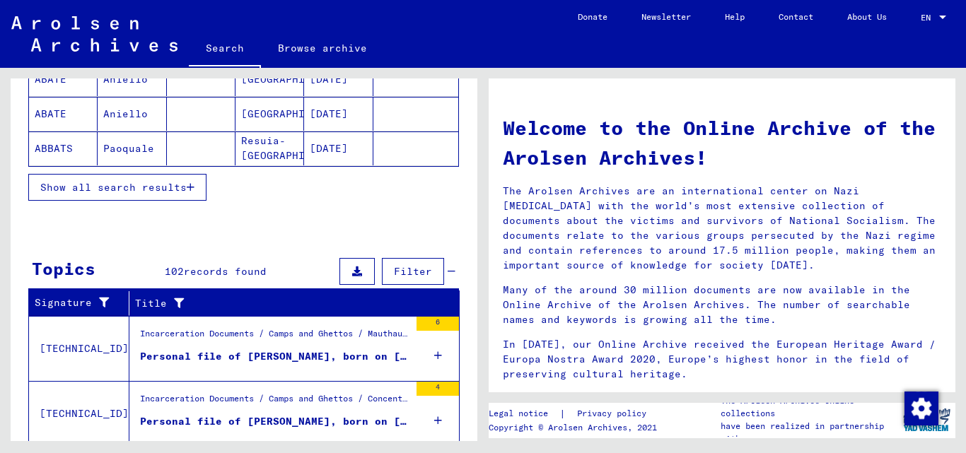
scroll to position [536, 0]
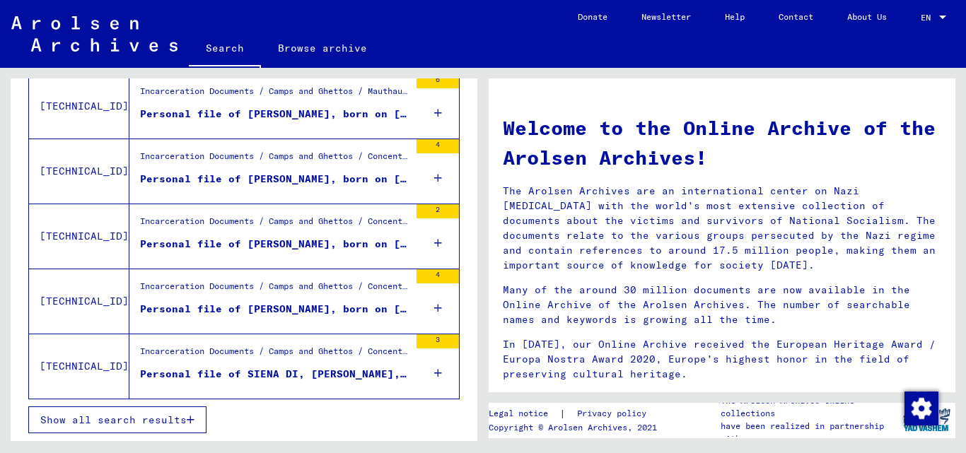
click at [186, 424] on span "Show all search results" at bounding box center [113, 420] width 146 height 13
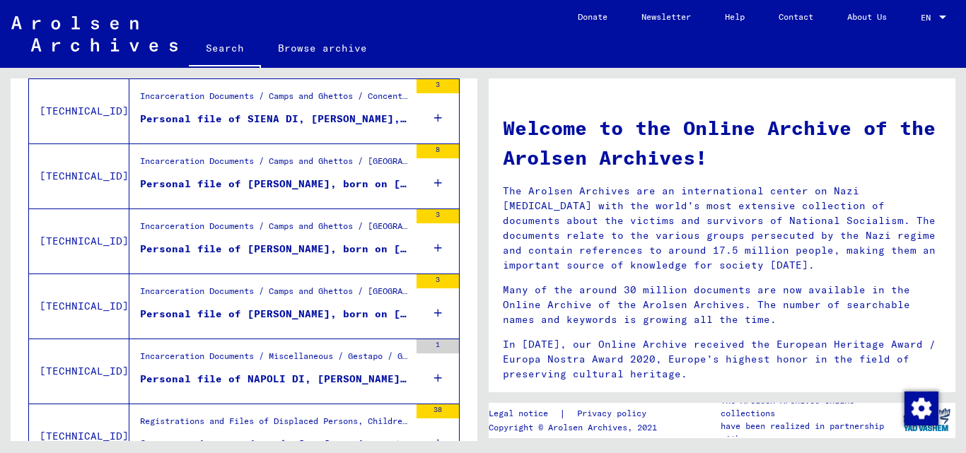
scroll to position [281, 0]
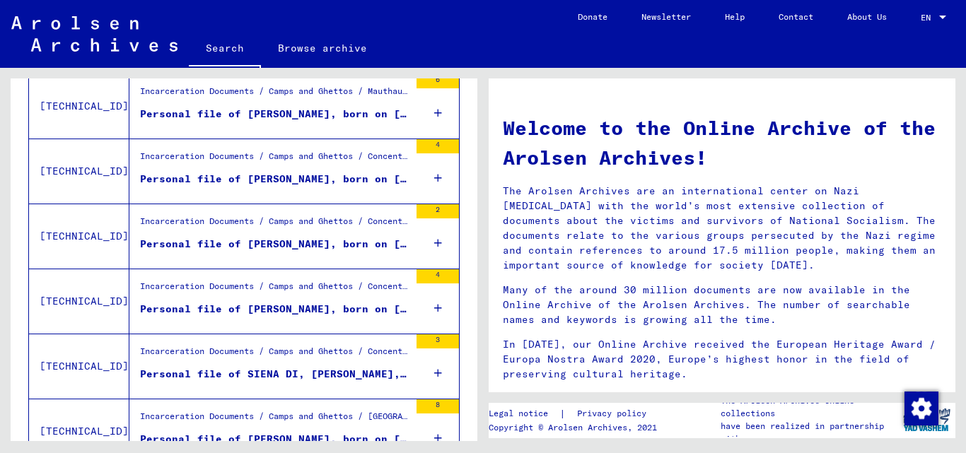
click at [480, 229] on div "Search for topics or names ****** close Search Archival tree units People 10146…" at bounding box center [241, 255] width 483 height 374
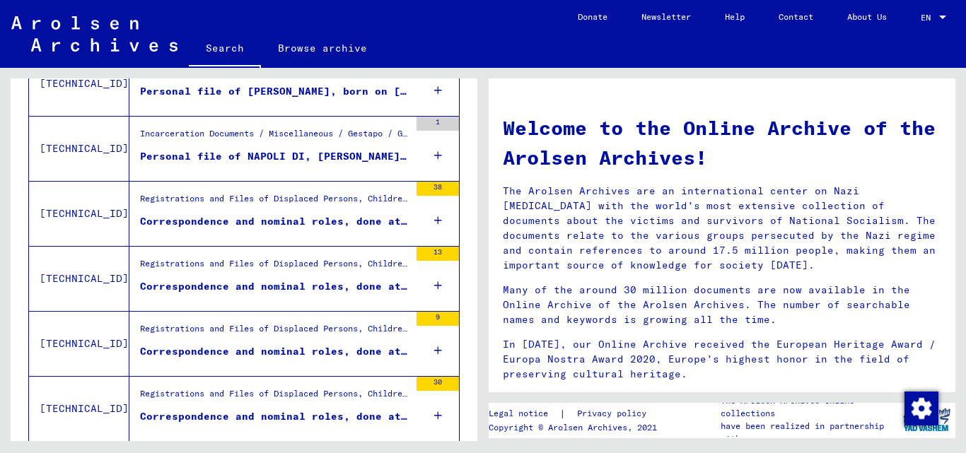
scroll to position [751, 0]
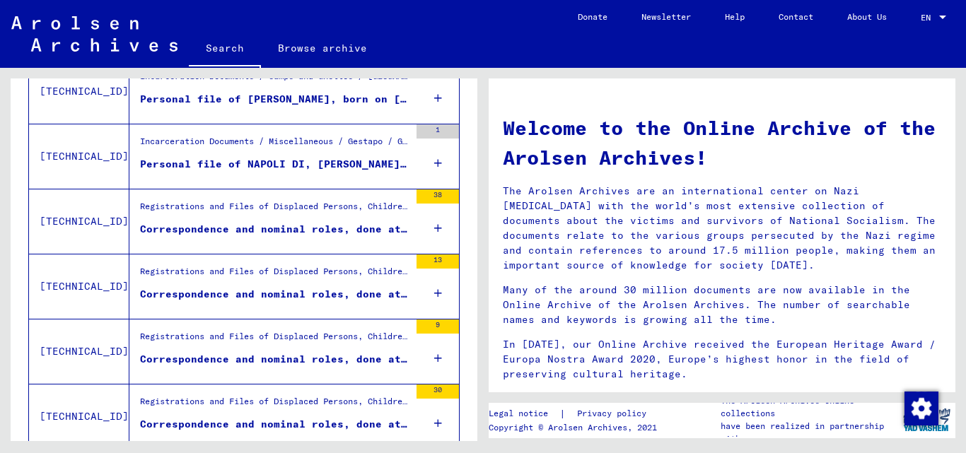
click at [434, 226] on icon at bounding box center [438, 229] width 8 height 50
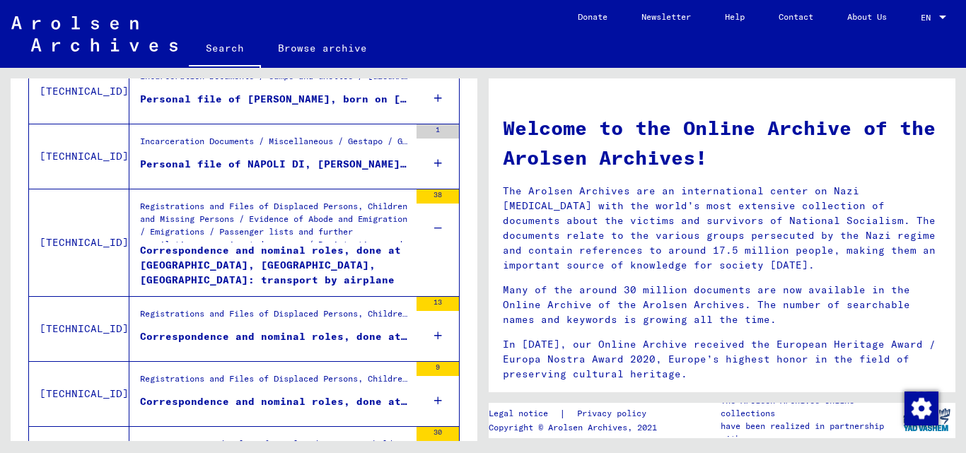
click at [434, 330] on icon at bounding box center [438, 336] width 8 height 50
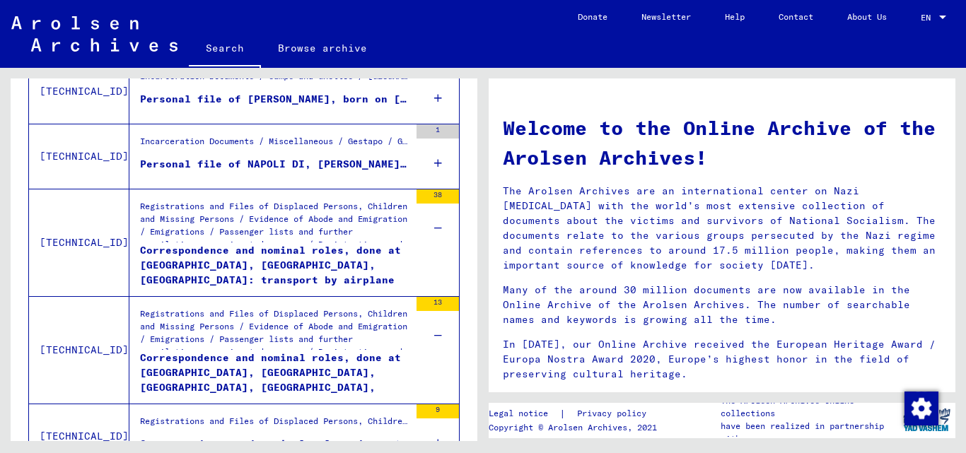
scroll to position [959, 0]
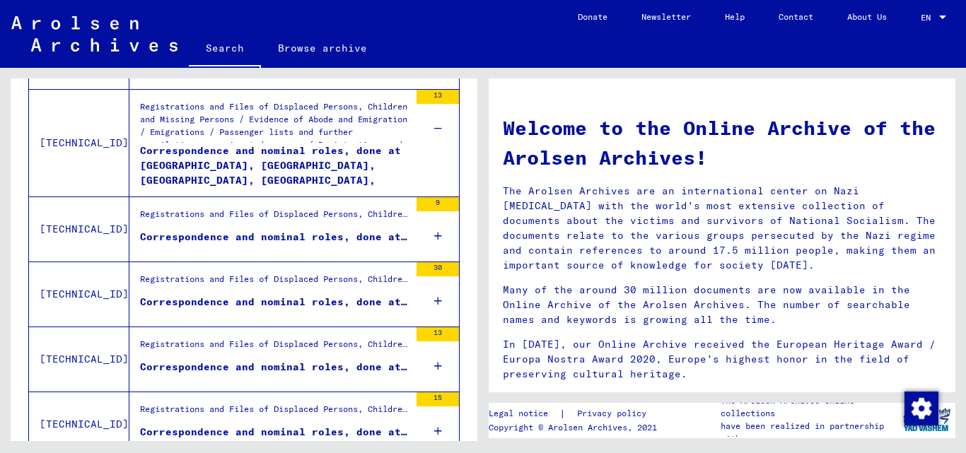
click at [420, 236] on div "9" at bounding box center [438, 229] width 42 height 64
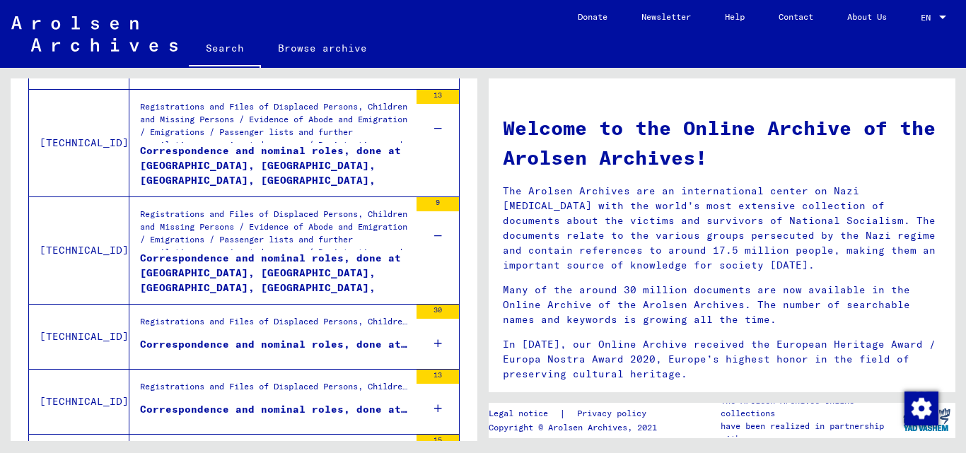
click at [434, 340] on icon at bounding box center [438, 344] width 8 height 50
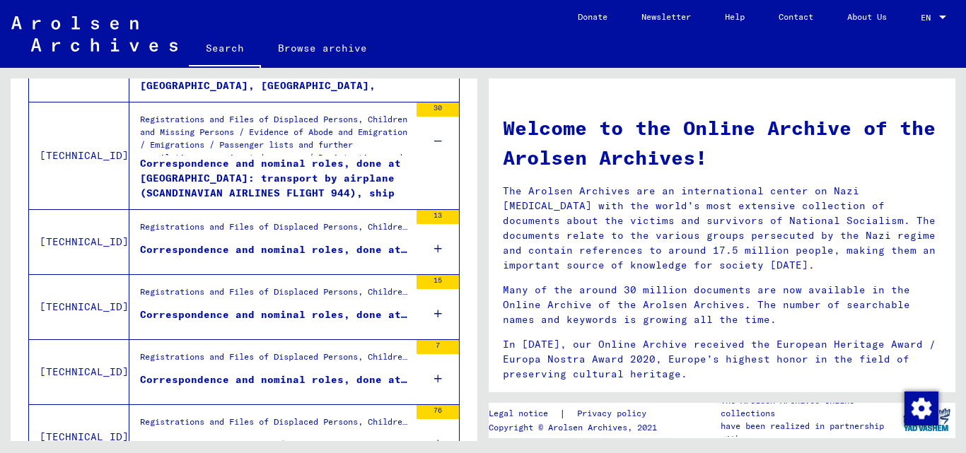
scroll to position [1218, 0]
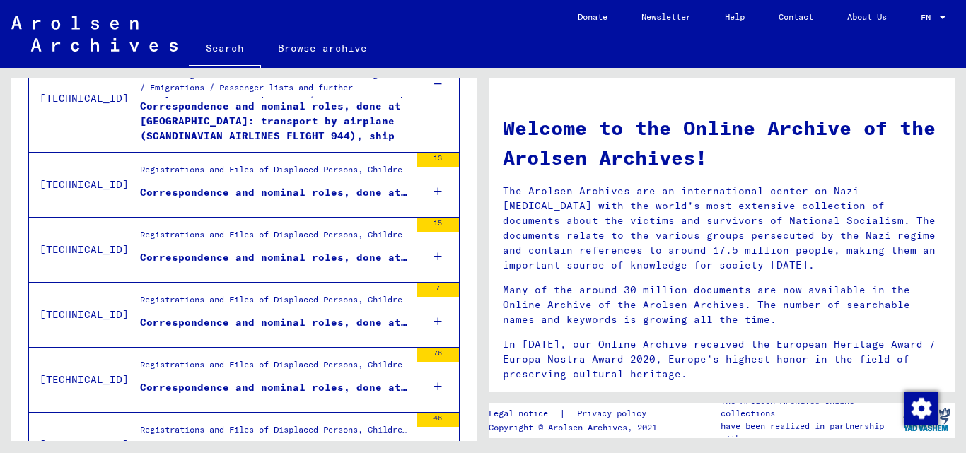
click at [434, 190] on icon at bounding box center [438, 192] width 8 height 50
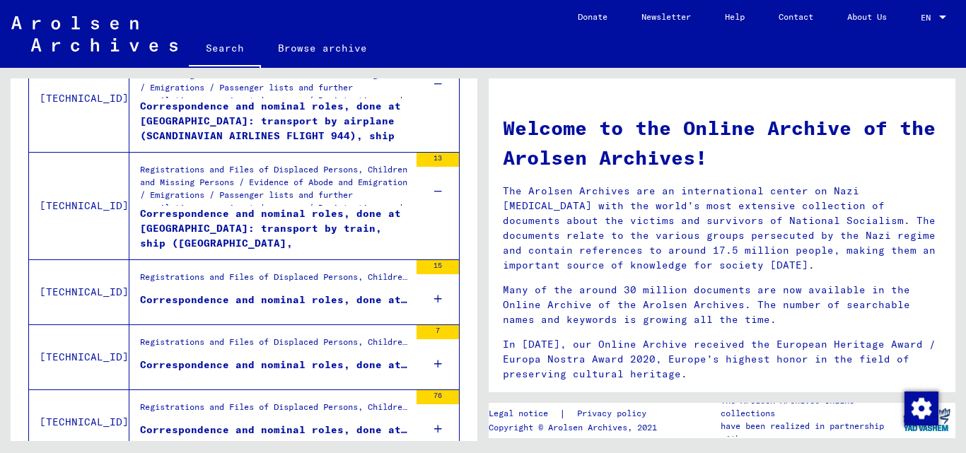
click at [432, 295] on div "15" at bounding box center [438, 292] width 42 height 64
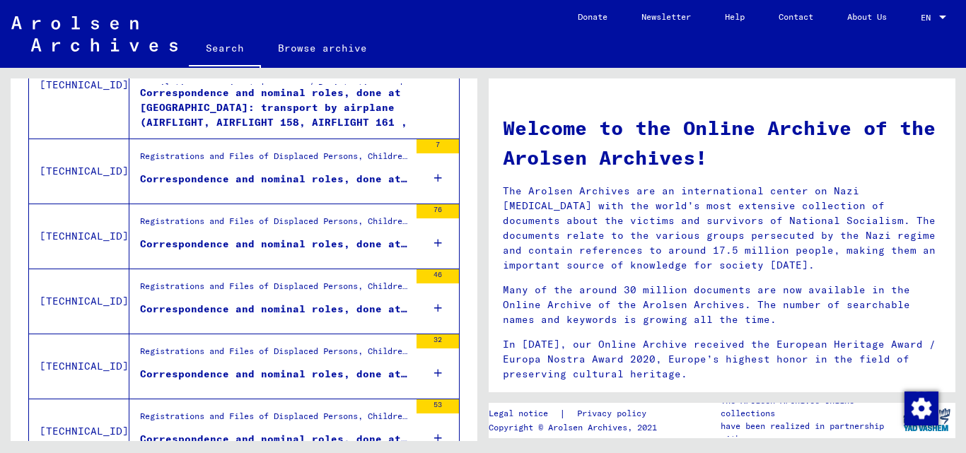
scroll to position [1456, 0]
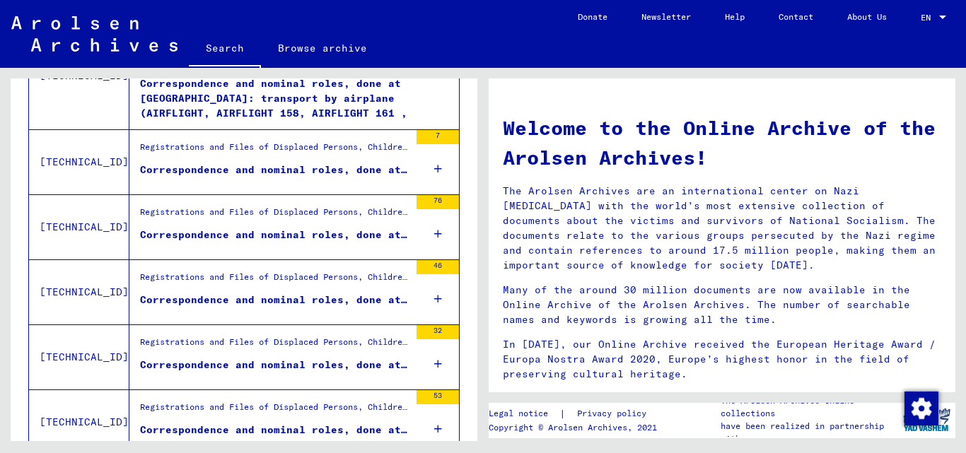
click at [434, 239] on icon at bounding box center [438, 234] width 8 height 50
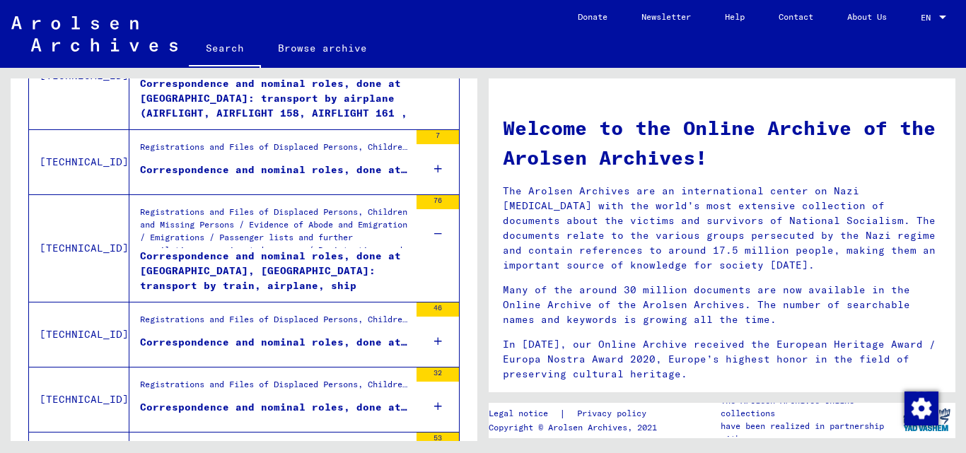
click at [434, 171] on icon at bounding box center [438, 169] width 8 height 50
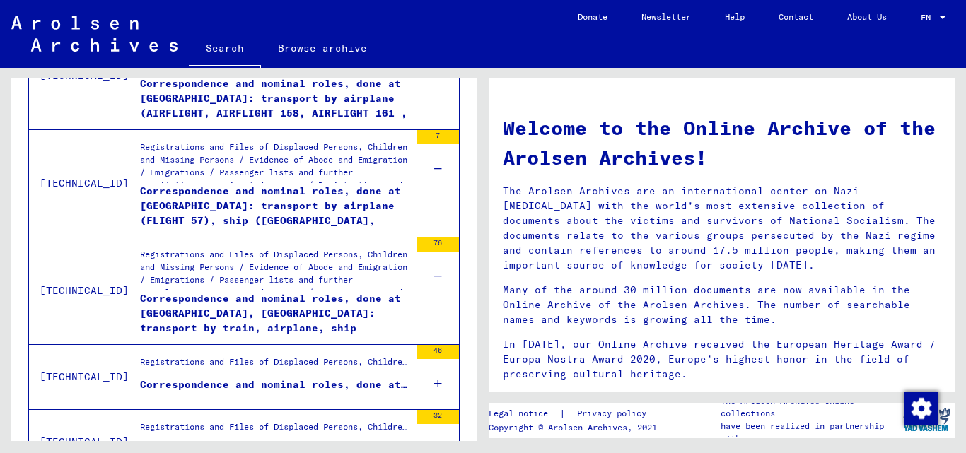
click at [421, 387] on div "46" at bounding box center [438, 377] width 42 height 64
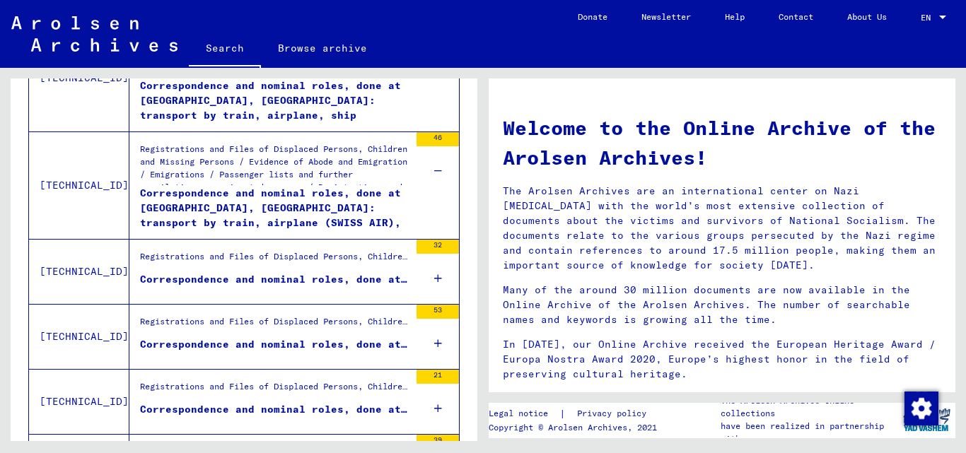
scroll to position [1770, 0]
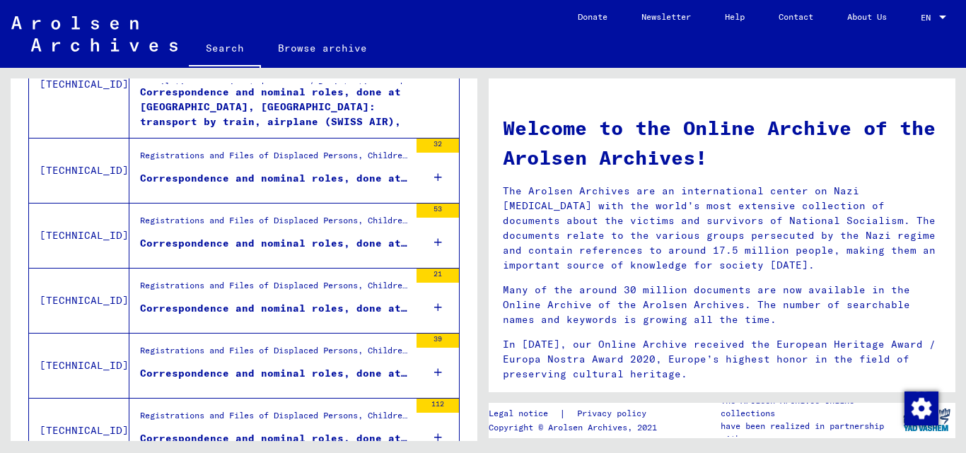
click at [434, 233] on icon at bounding box center [438, 243] width 8 height 50
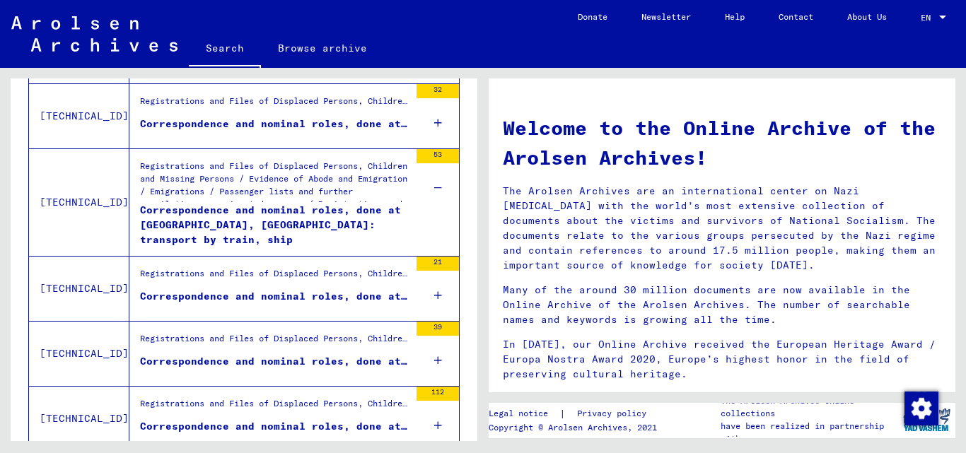
scroll to position [1849, 0]
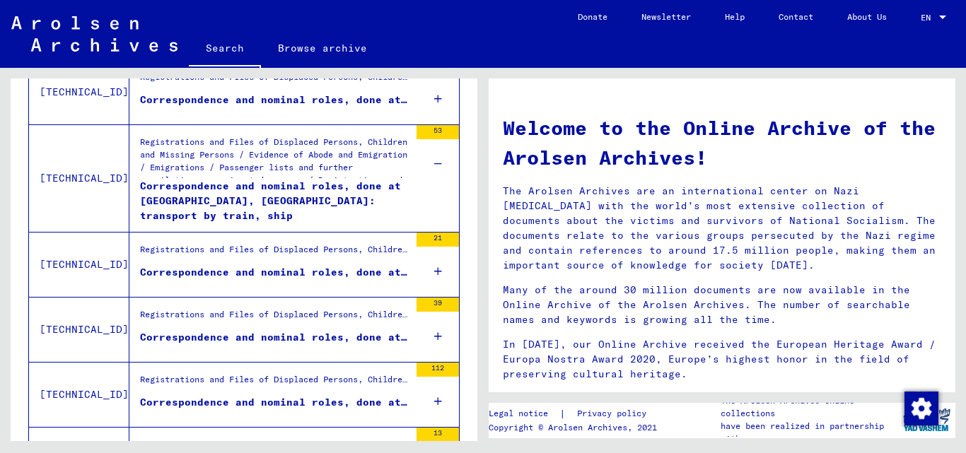
click at [421, 272] on div "21" at bounding box center [438, 265] width 42 height 64
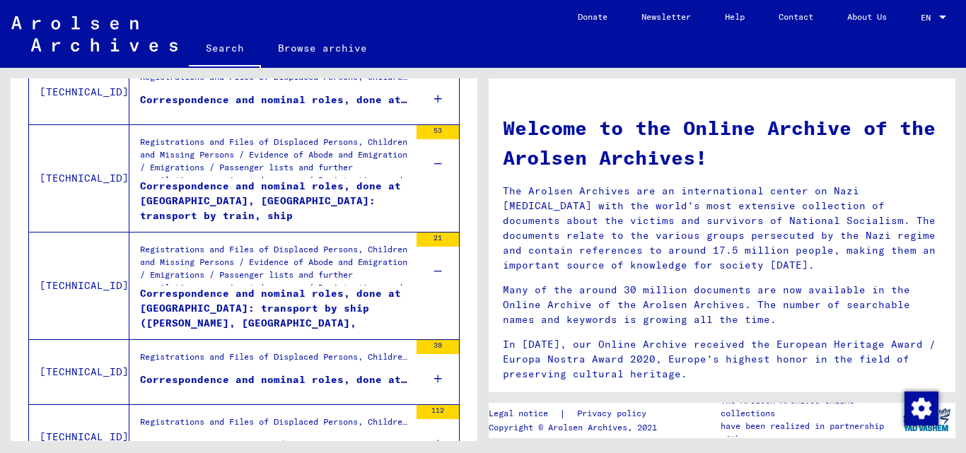
click at [432, 379] on div "39" at bounding box center [438, 372] width 42 height 64
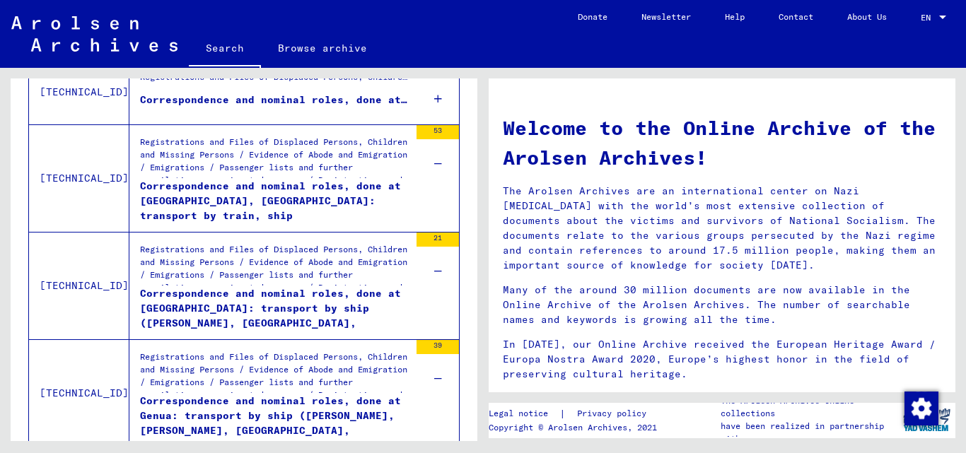
scroll to position [2132, 0]
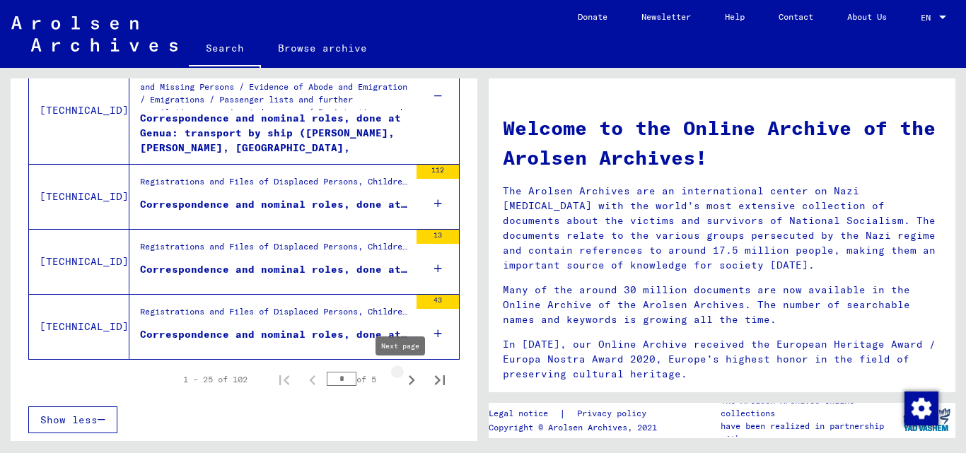
click at [402, 380] on icon "Next page" at bounding box center [412, 381] width 20 height 20
type input "*"
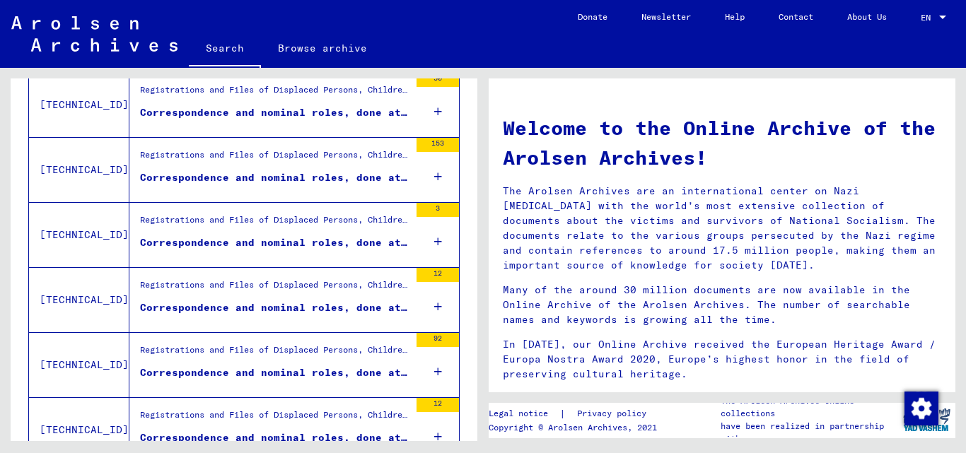
scroll to position [734, 0]
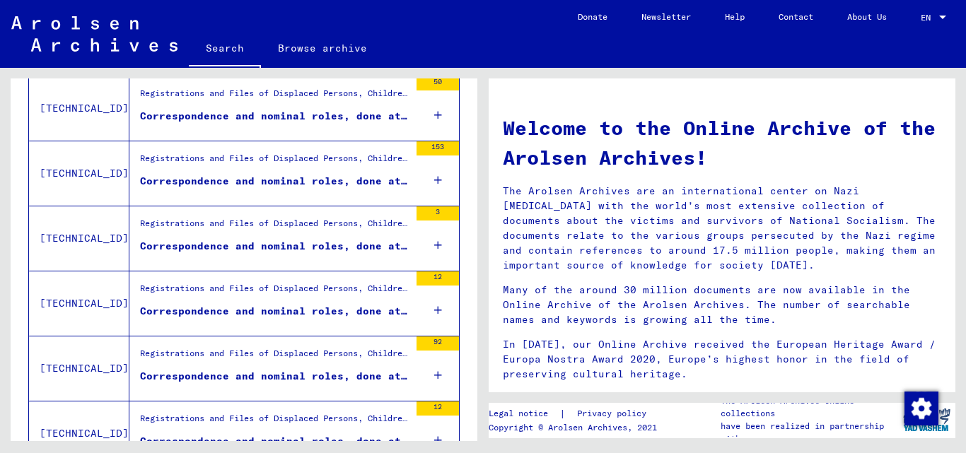
click at [434, 182] on icon at bounding box center [438, 181] width 8 height 50
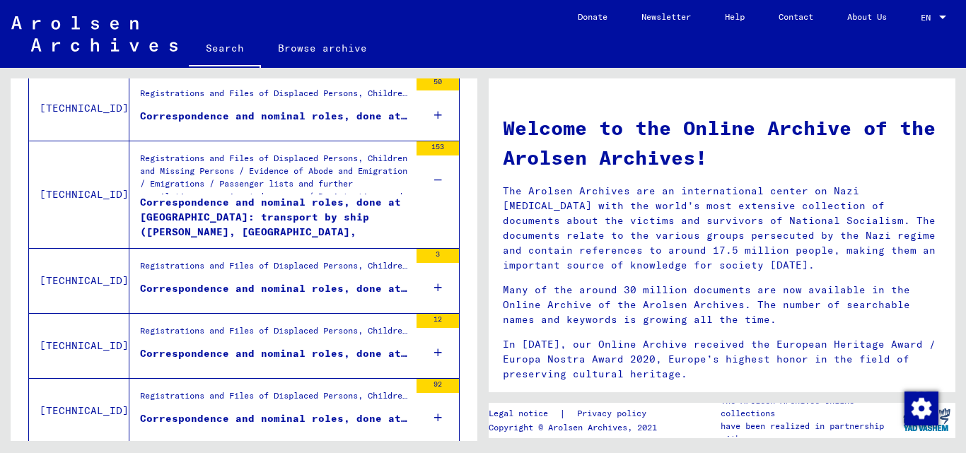
click at [434, 287] on icon at bounding box center [438, 288] width 8 height 50
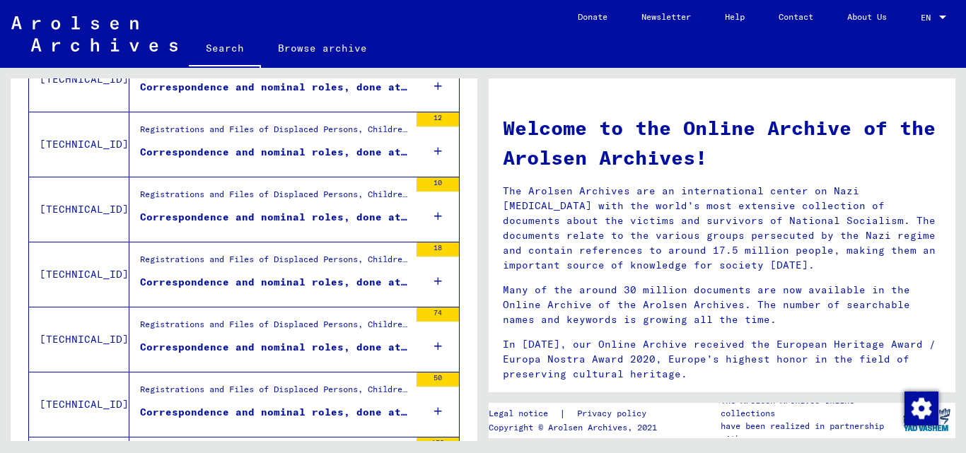
scroll to position [0, 0]
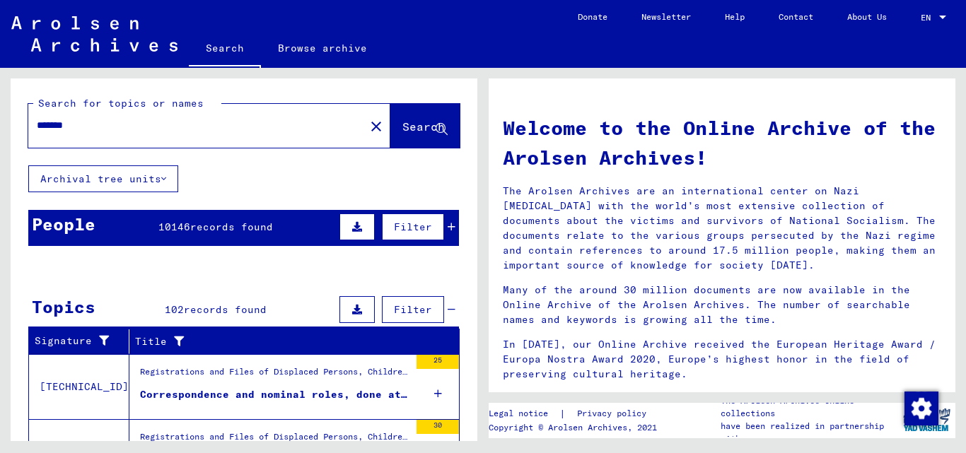
click at [122, 121] on input "******" at bounding box center [192, 125] width 311 height 15
click at [437, 226] on div "Filter" at bounding box center [396, 227] width 120 height 34
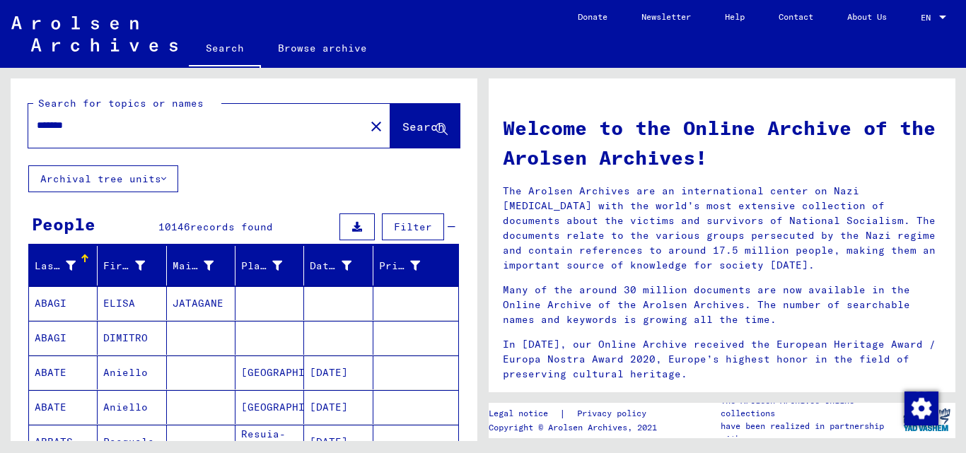
click at [267, 294] on mat-cell at bounding box center [270, 304] width 69 height 34
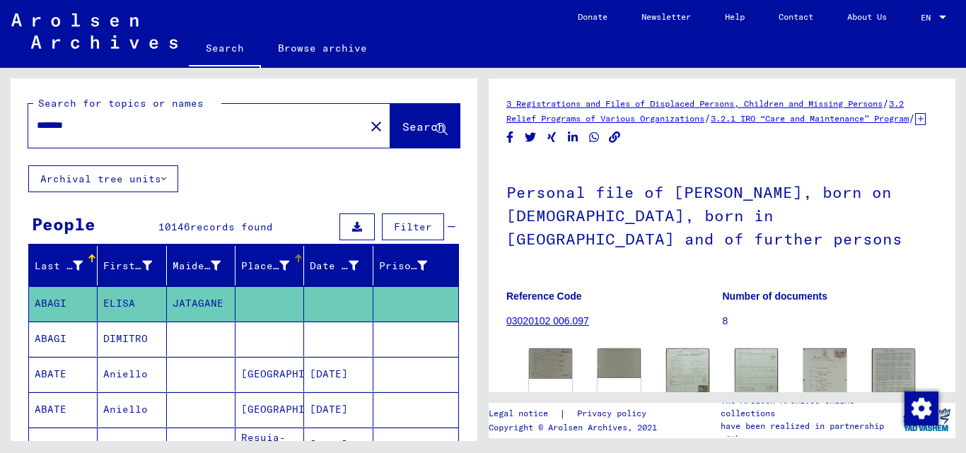
click at [279, 265] on icon at bounding box center [284, 266] width 10 height 10
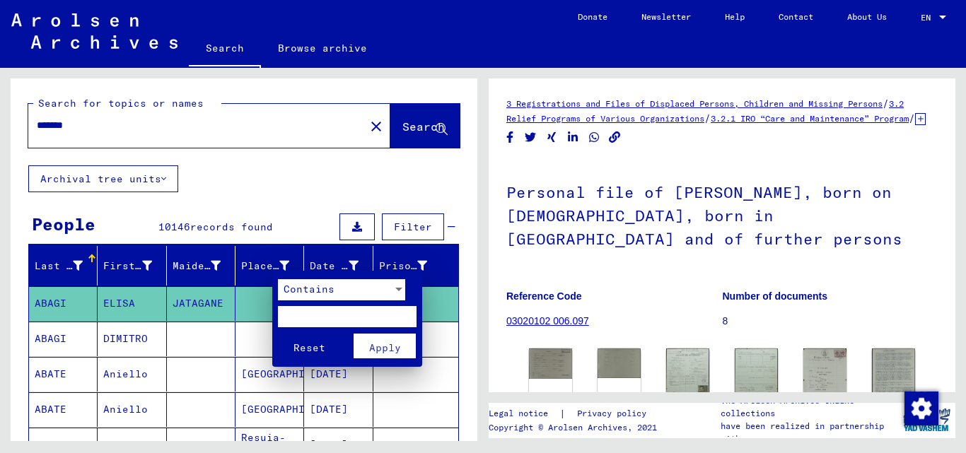
click at [294, 321] on input "text" at bounding box center [347, 316] width 139 height 21
type input "*********"
click at [359, 349] on button "Apply" at bounding box center [385, 346] width 62 height 25
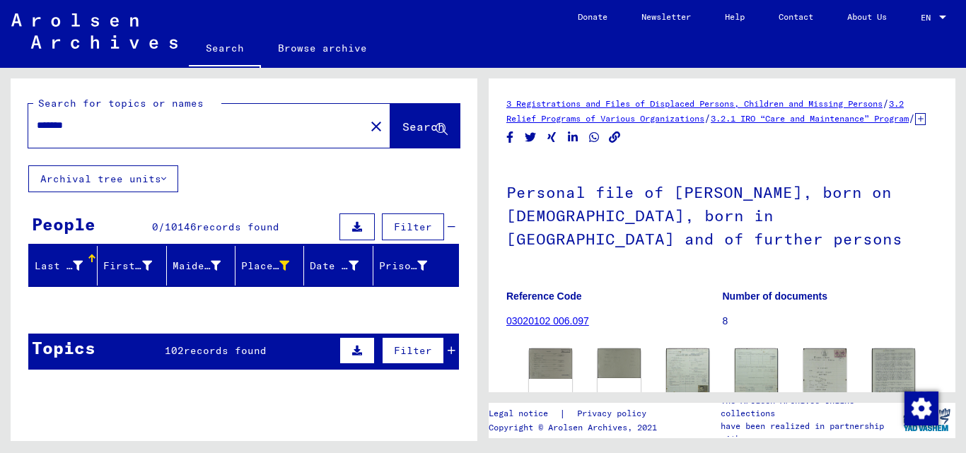
click at [135, 127] on input "******" at bounding box center [197, 125] width 320 height 15
type input "*"
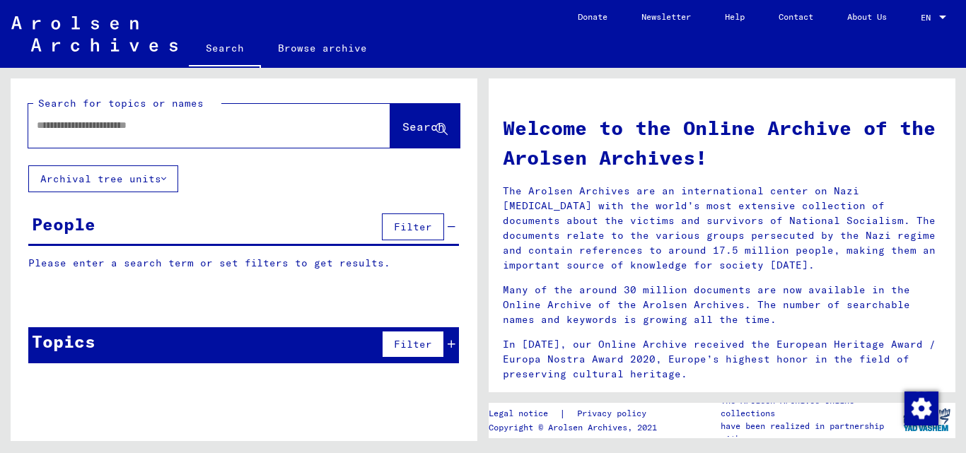
click at [129, 120] on input "text" at bounding box center [192, 125] width 311 height 15
